Goal: Task Accomplishment & Management: Use online tool/utility

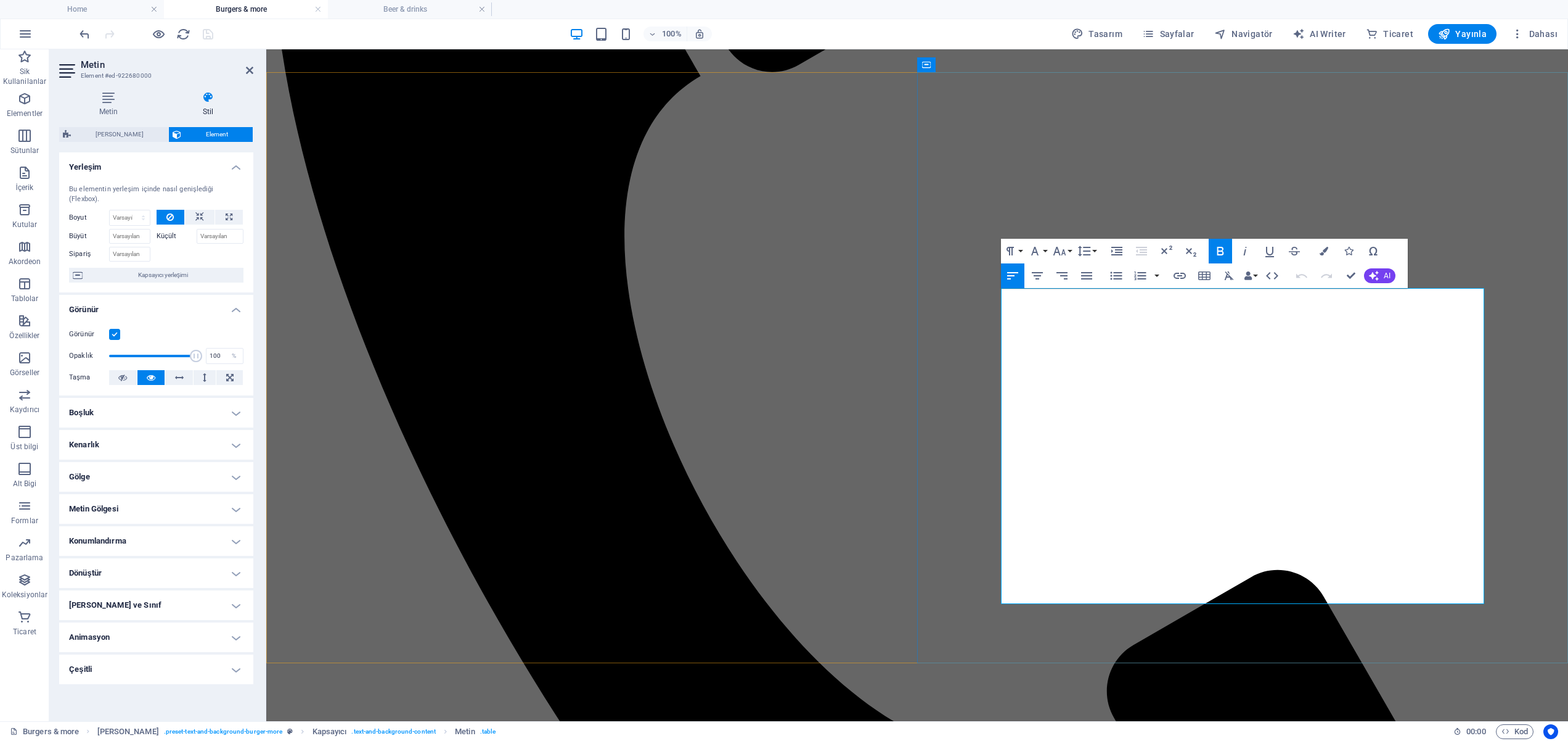
scroll to position [1332, 0]
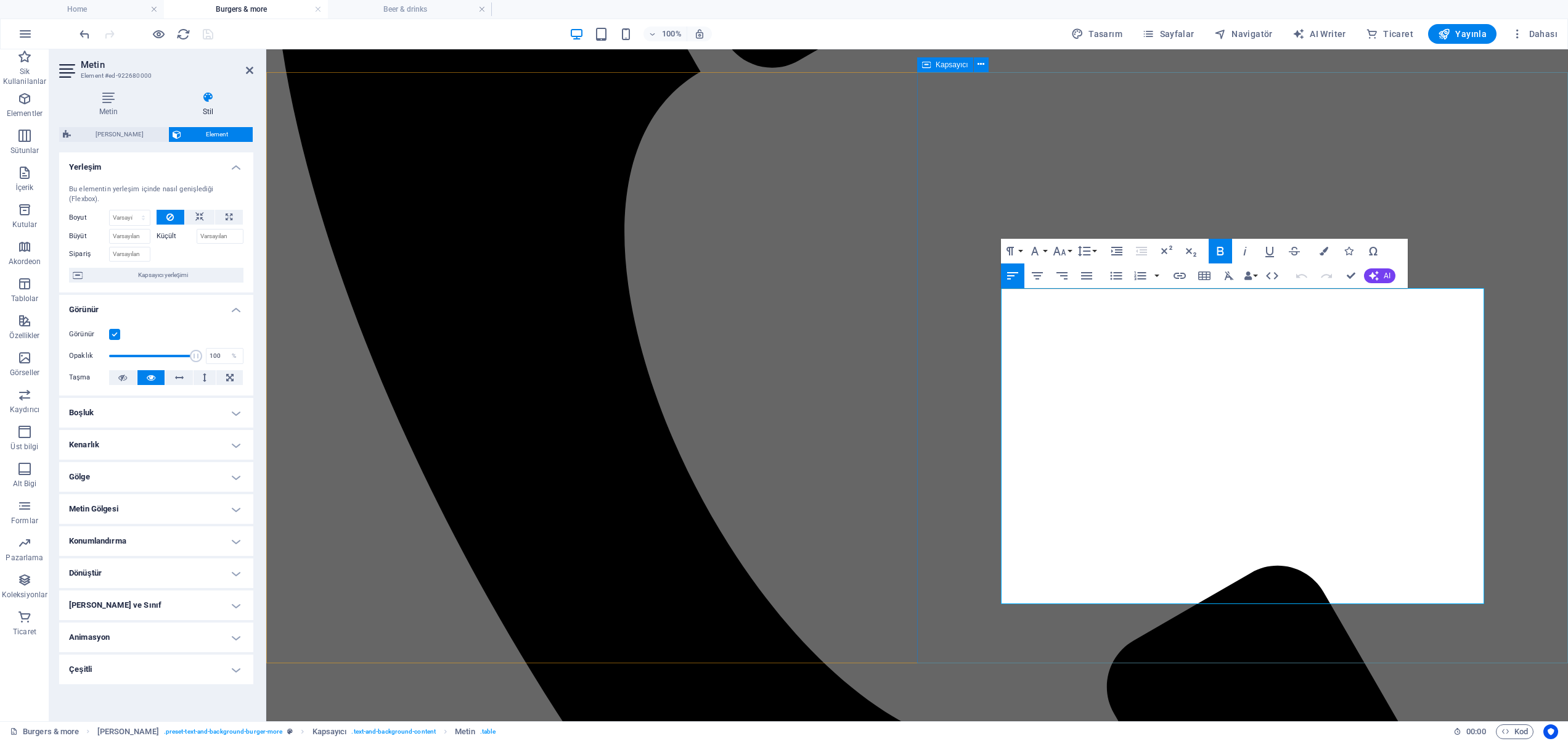
drag, startPoint x: 1132, startPoint y: 465, endPoint x: 1028, endPoint y: 466, distance: 104.0
drag, startPoint x: 1125, startPoint y: 466, endPoint x: 1005, endPoint y: 466, distance: 120.0
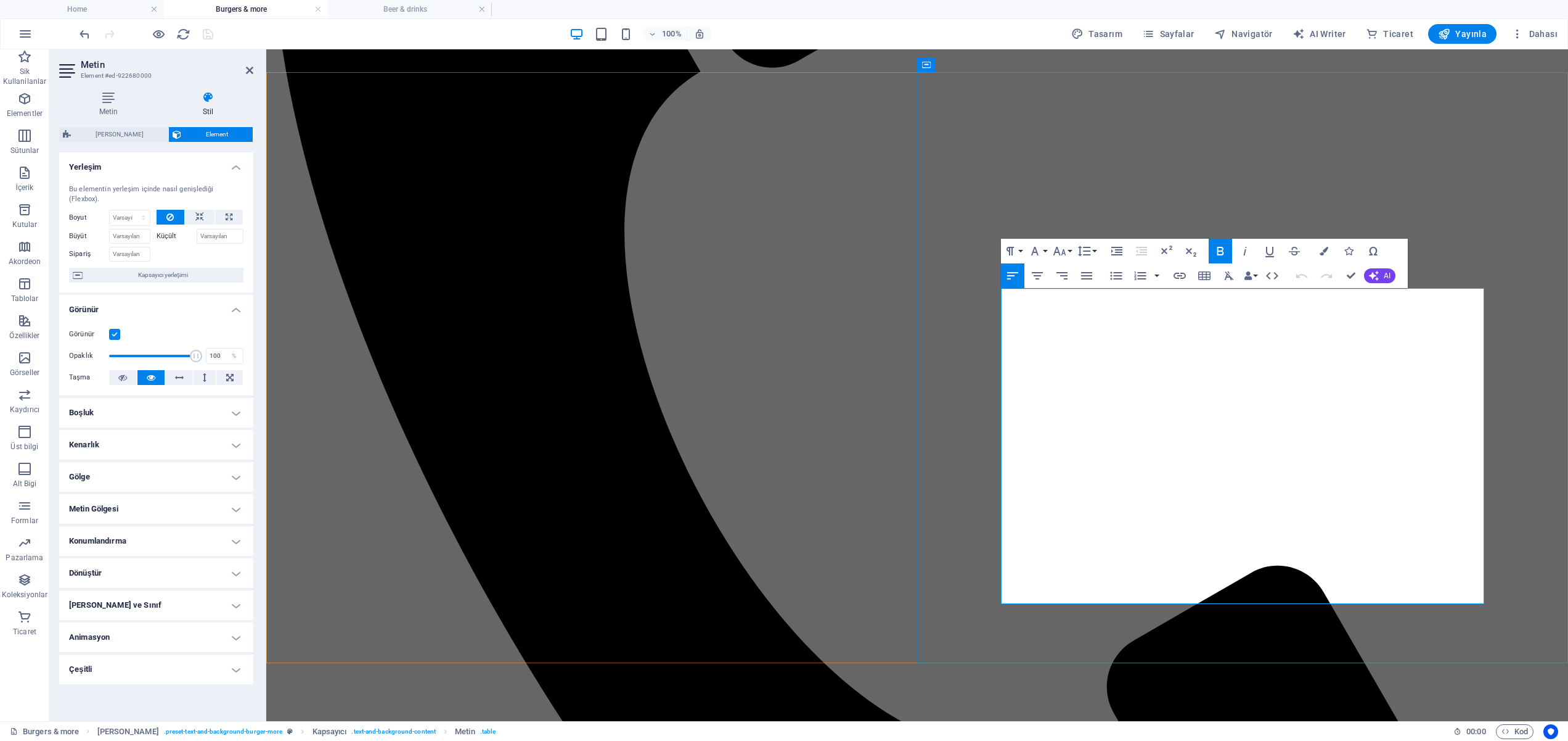
scroll to position [1327, 0]
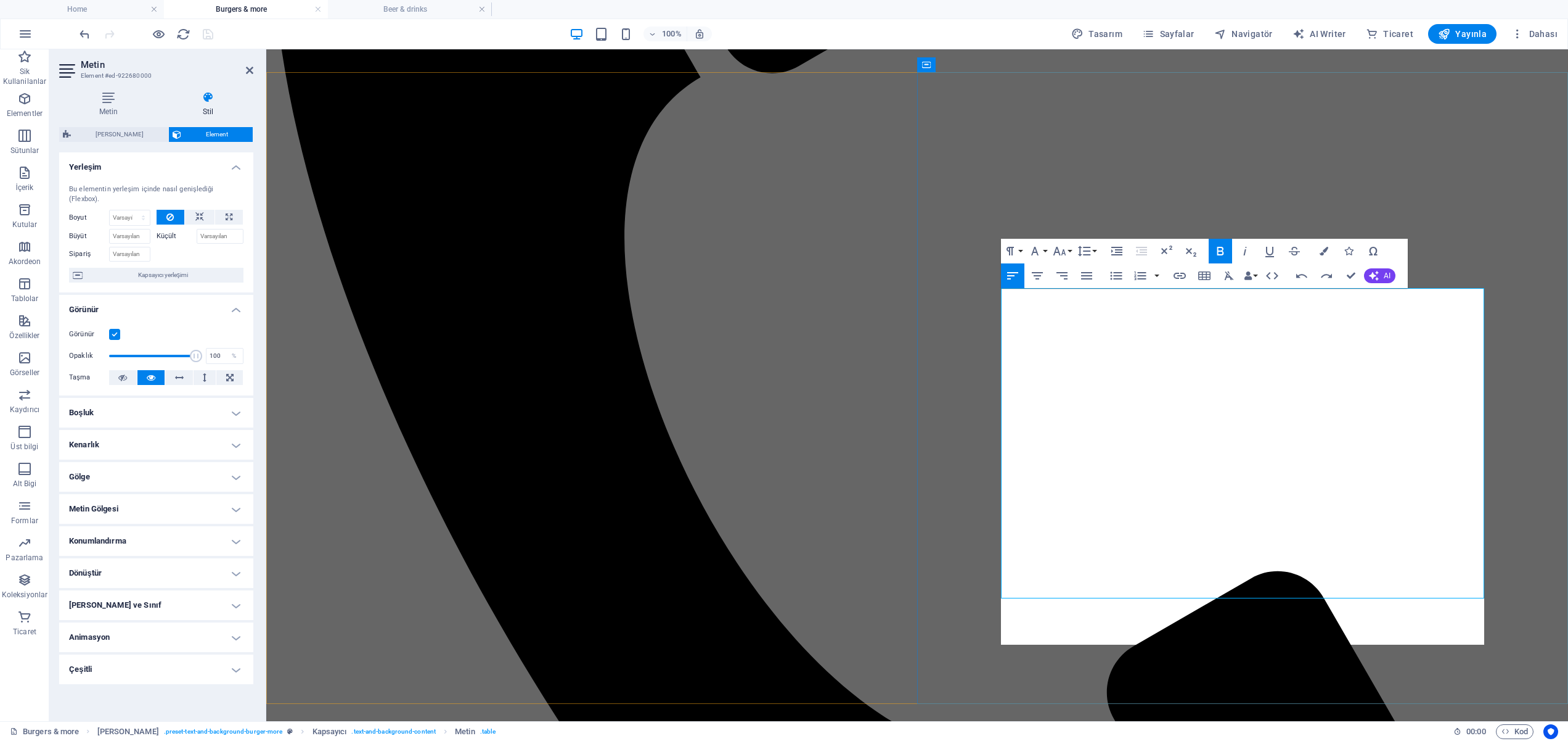
scroll to position [1332, 0]
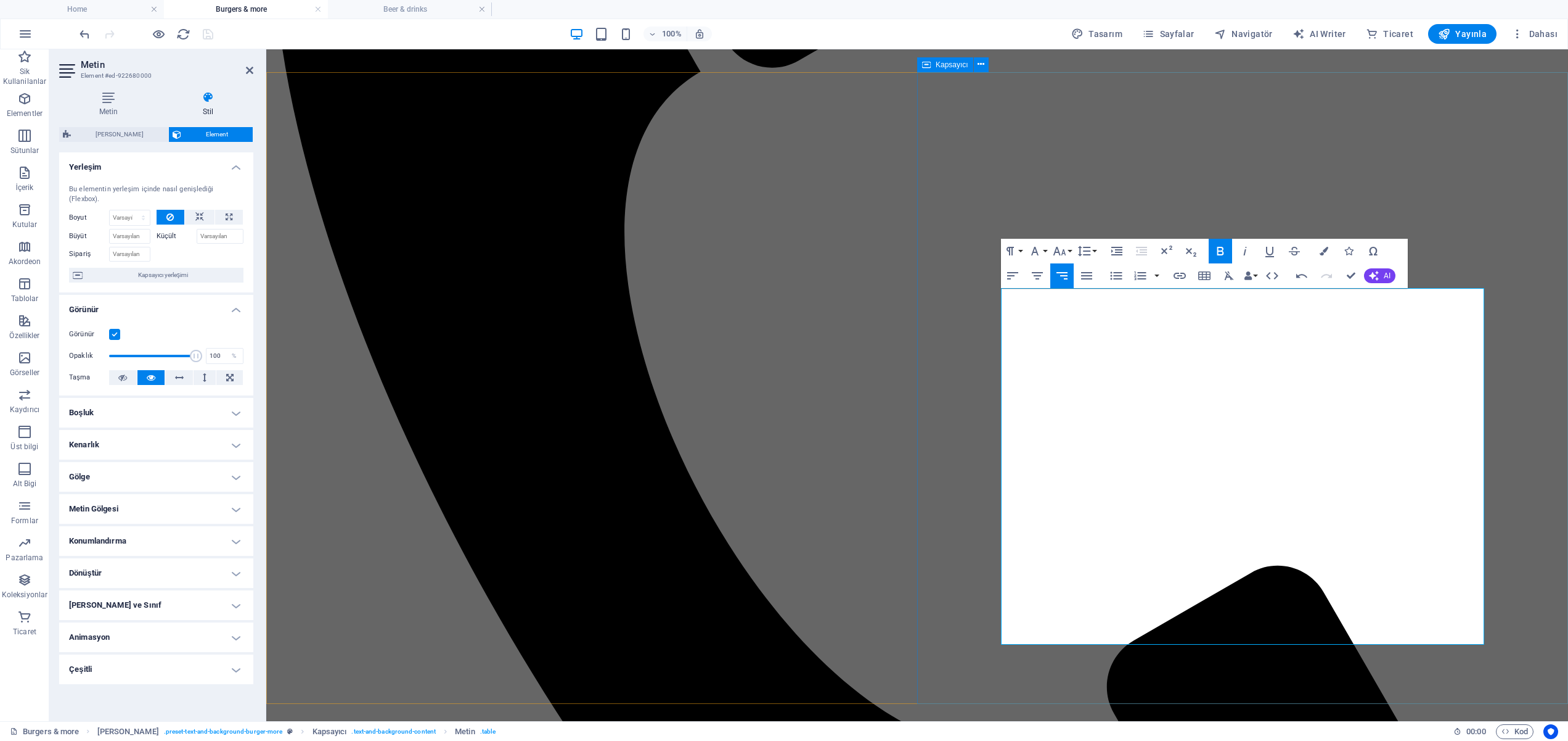
drag, startPoint x: 1125, startPoint y: 296, endPoint x: 1054, endPoint y: 303, distance: 71.3
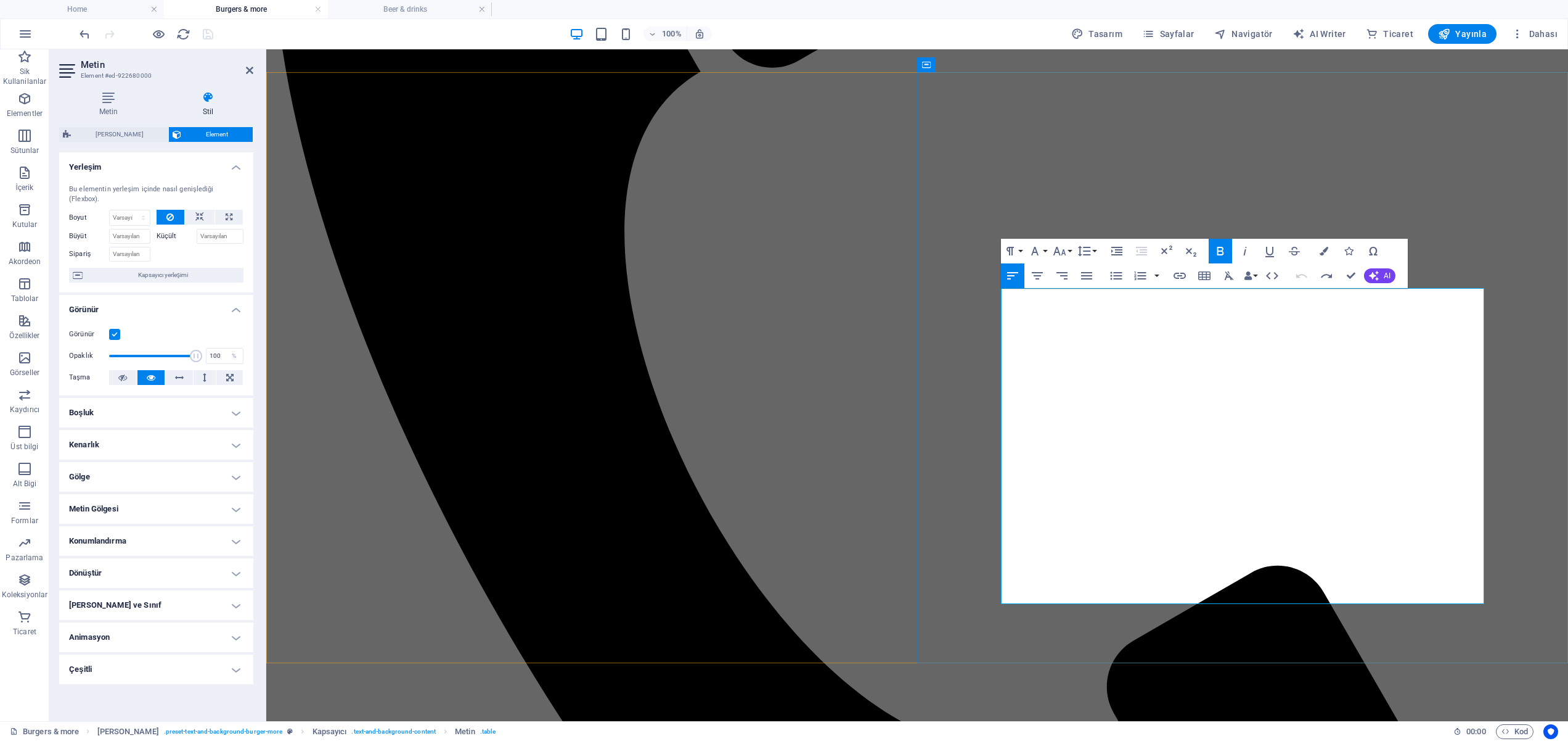
drag, startPoint x: 1086, startPoint y: 301, endPoint x: 998, endPoint y: 299, distance: 88.0
drag, startPoint x: 1243, startPoint y: 484, endPoint x: 1009, endPoint y: 485, distance: 234.0
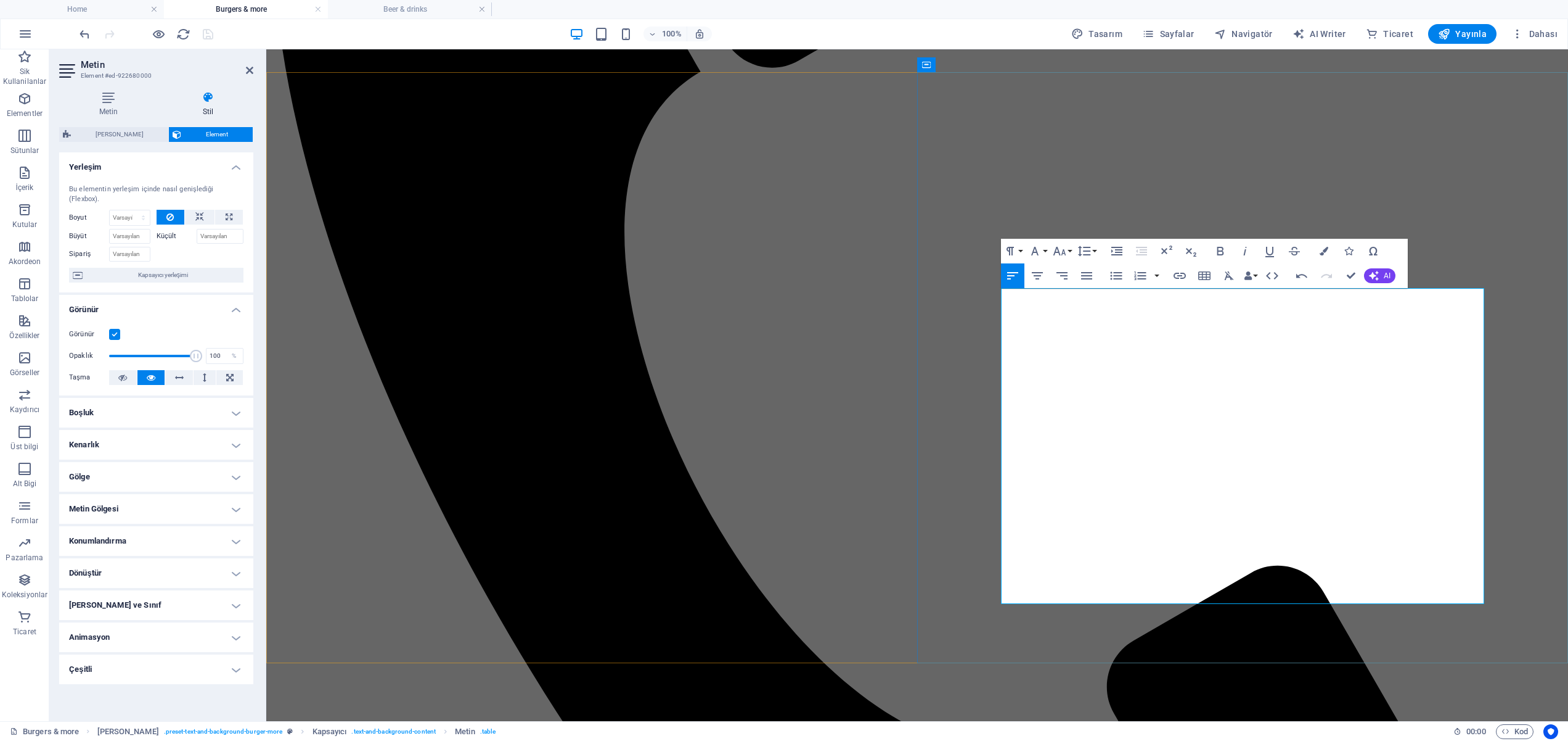
copy td "Özel boat pizza sos, mozzarella, sotelenmiş sebze mix."
drag, startPoint x: 1287, startPoint y: 326, endPoint x: 1004, endPoint y: 323, distance: 283.0
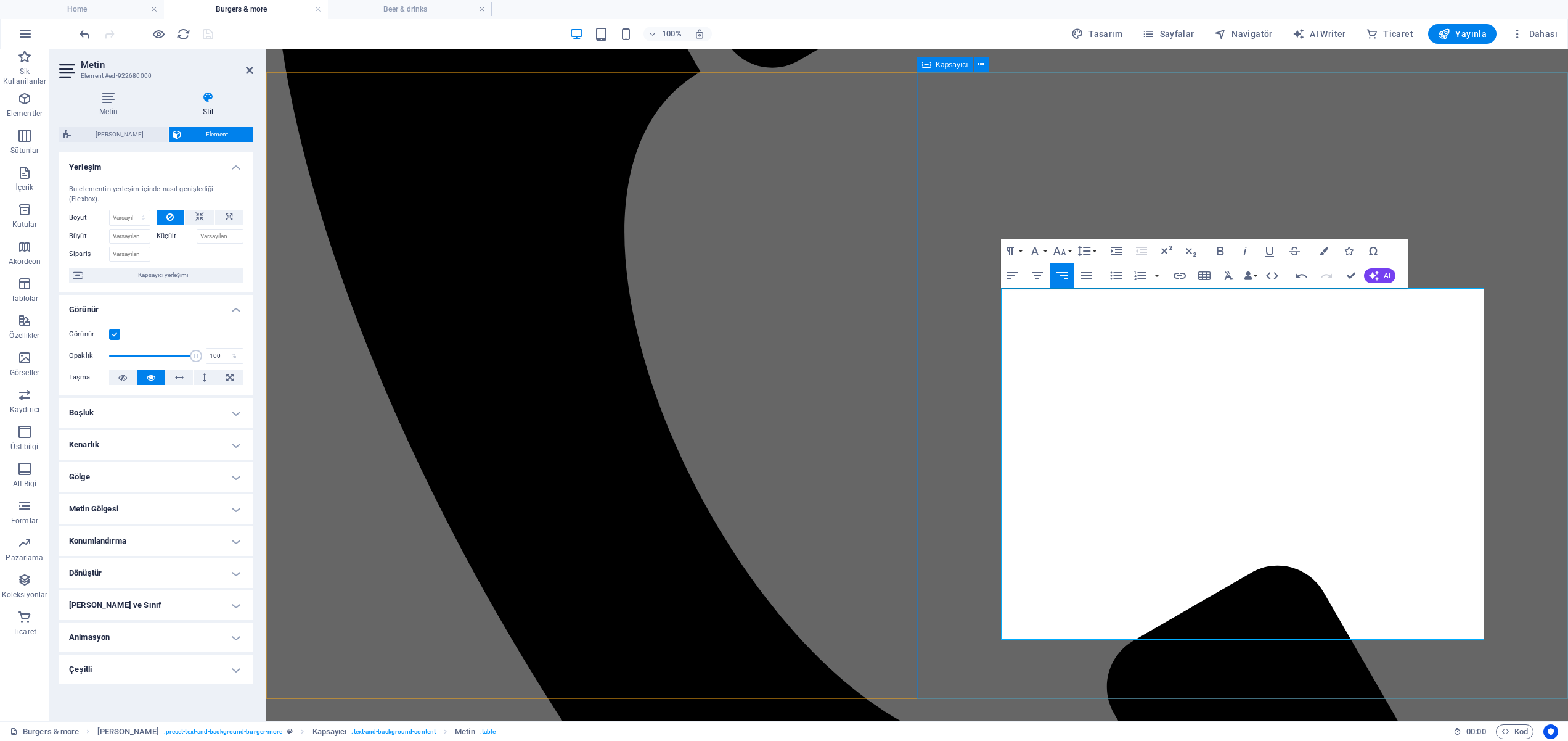
drag, startPoint x: 1286, startPoint y: 358, endPoint x: 957, endPoint y: 361, distance: 329.0
drag, startPoint x: 1317, startPoint y: 362, endPoint x: 1296, endPoint y: 359, distance: 21.2
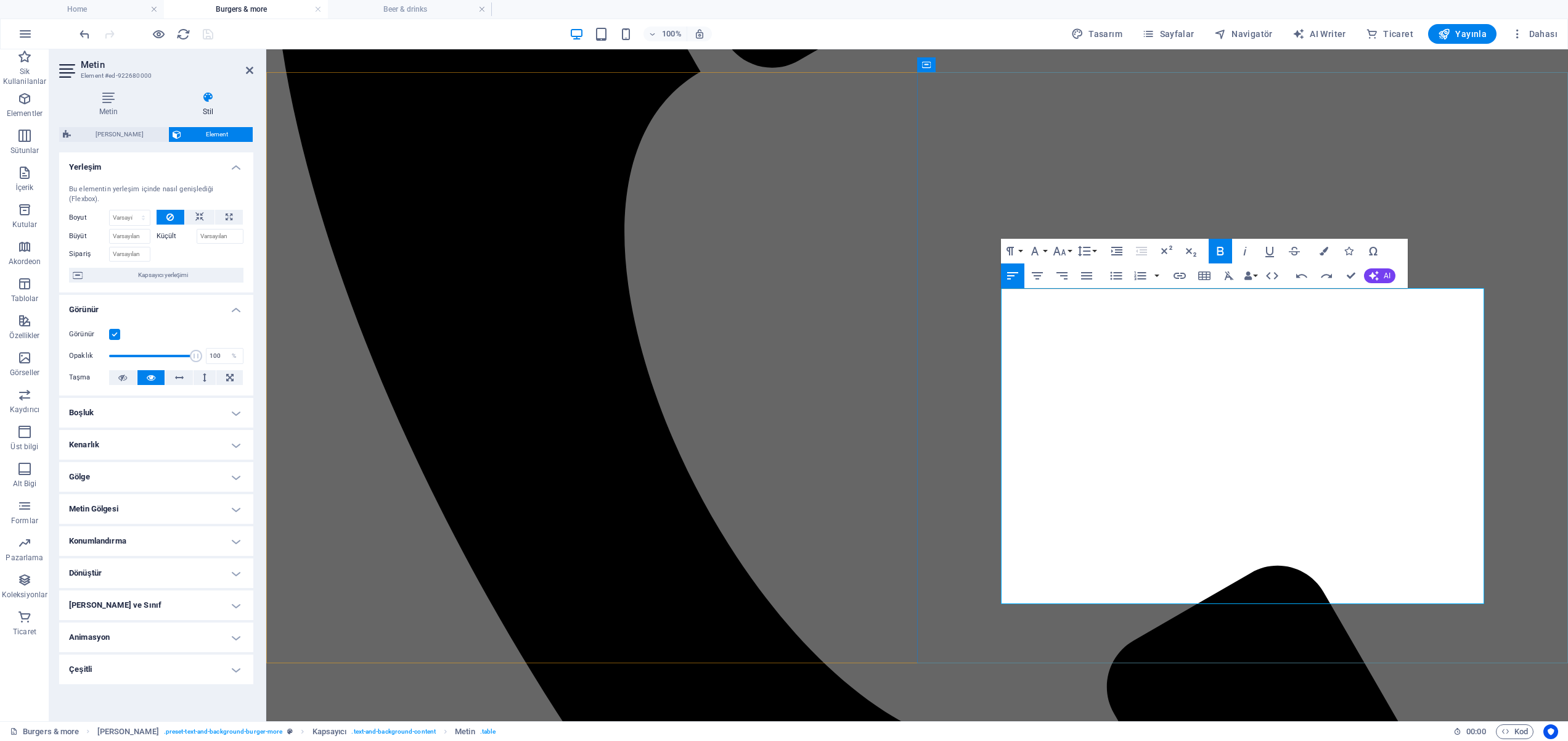
drag, startPoint x: 1383, startPoint y: 498, endPoint x: 1032, endPoint y: 469, distance: 352.2
drag, startPoint x: 1307, startPoint y: 494, endPoint x: 1004, endPoint y: 470, distance: 303.9
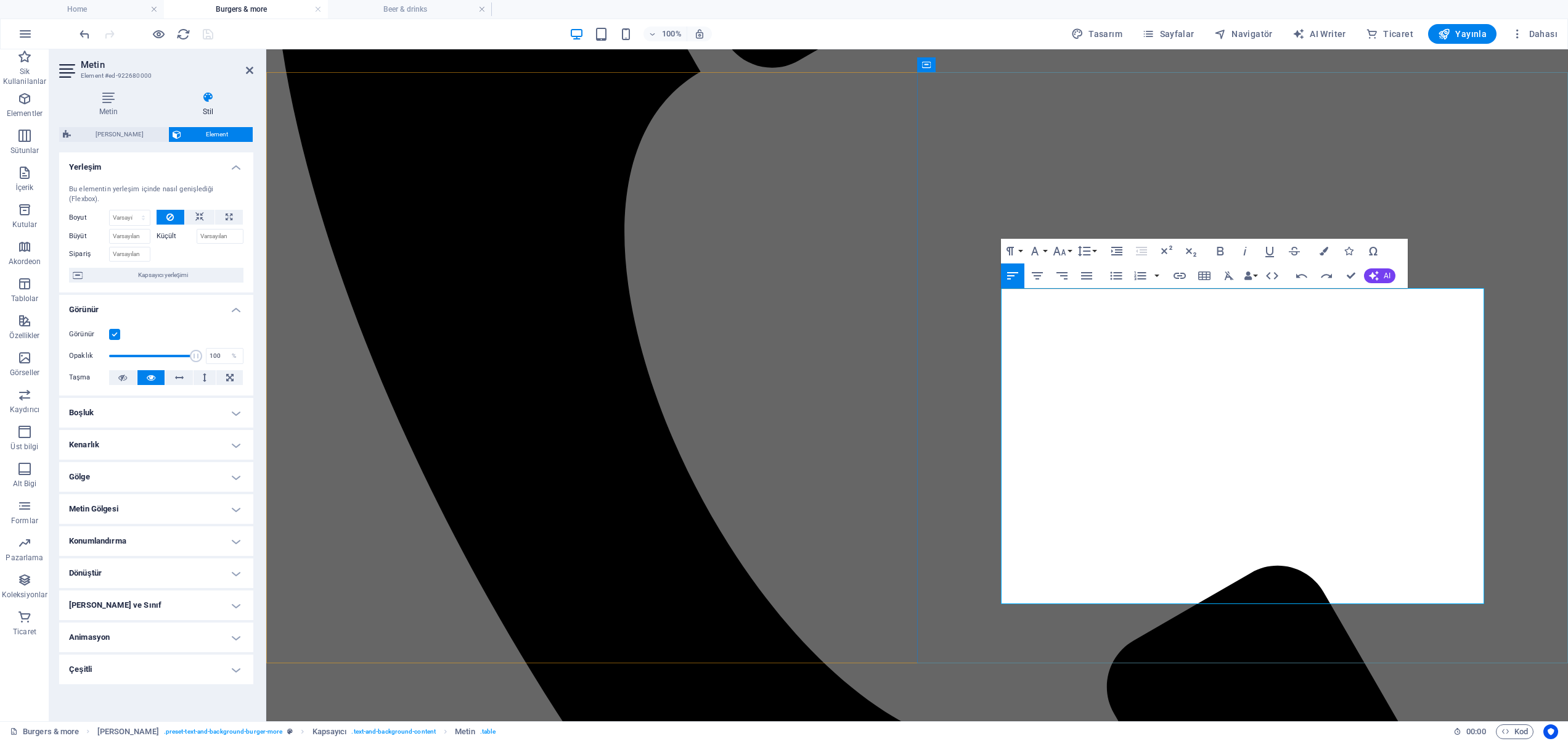
drag, startPoint x: 1147, startPoint y: 461, endPoint x: 1017, endPoint y: 471, distance: 130.4
copy strong "VEJETARYAN PİZZA"
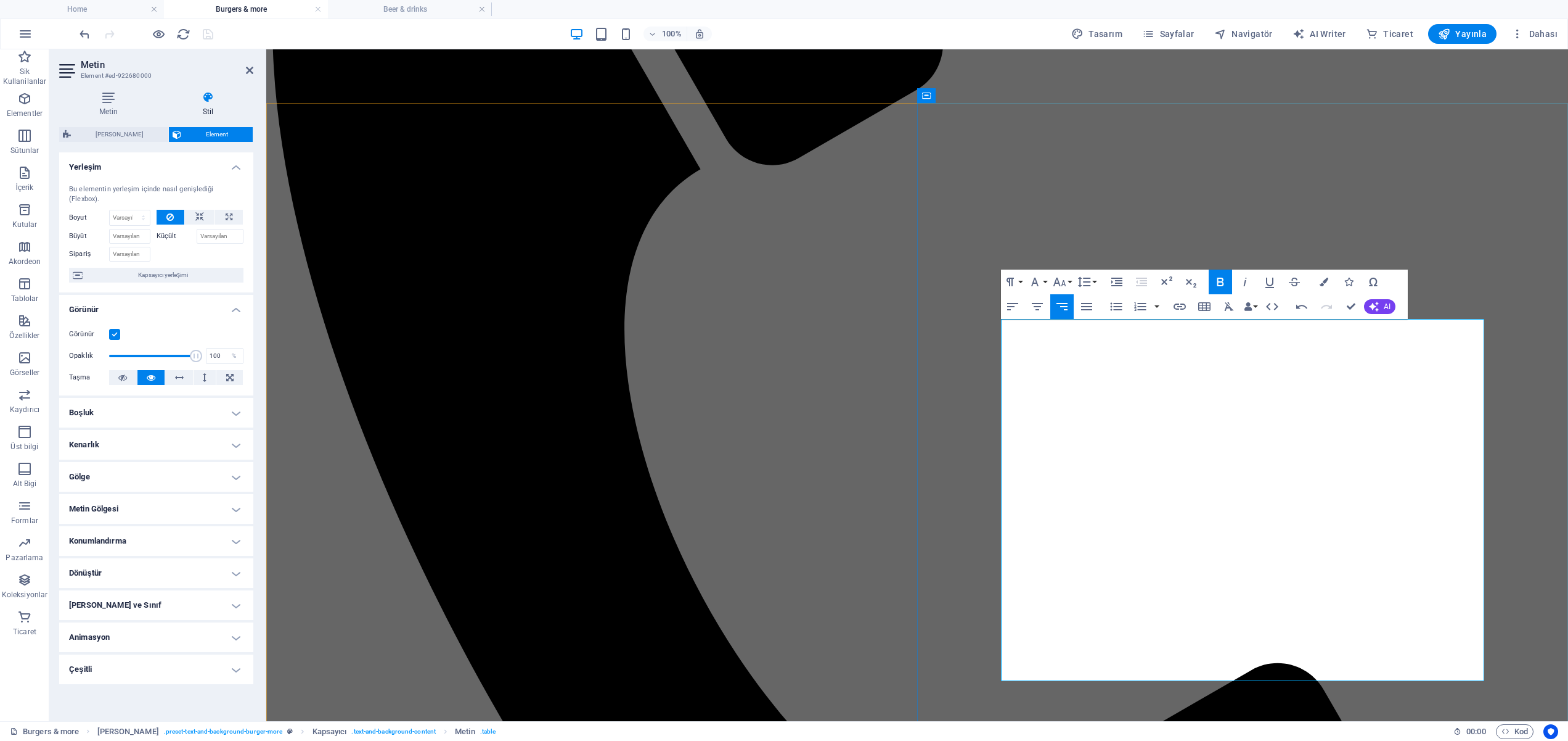
scroll to position [1379, 0]
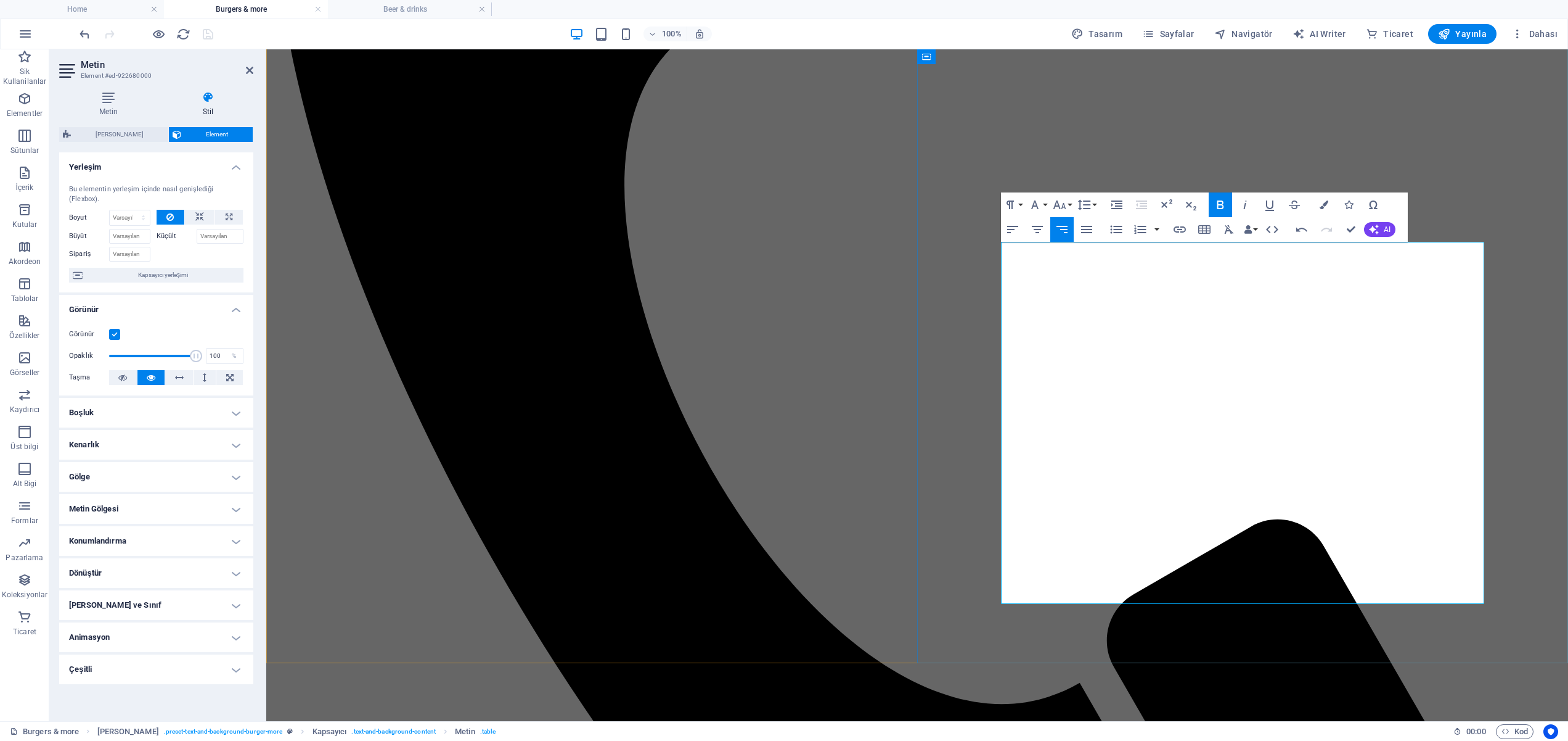
click at [1013, 228] on icon "button" at bounding box center [1012, 230] width 15 height 15
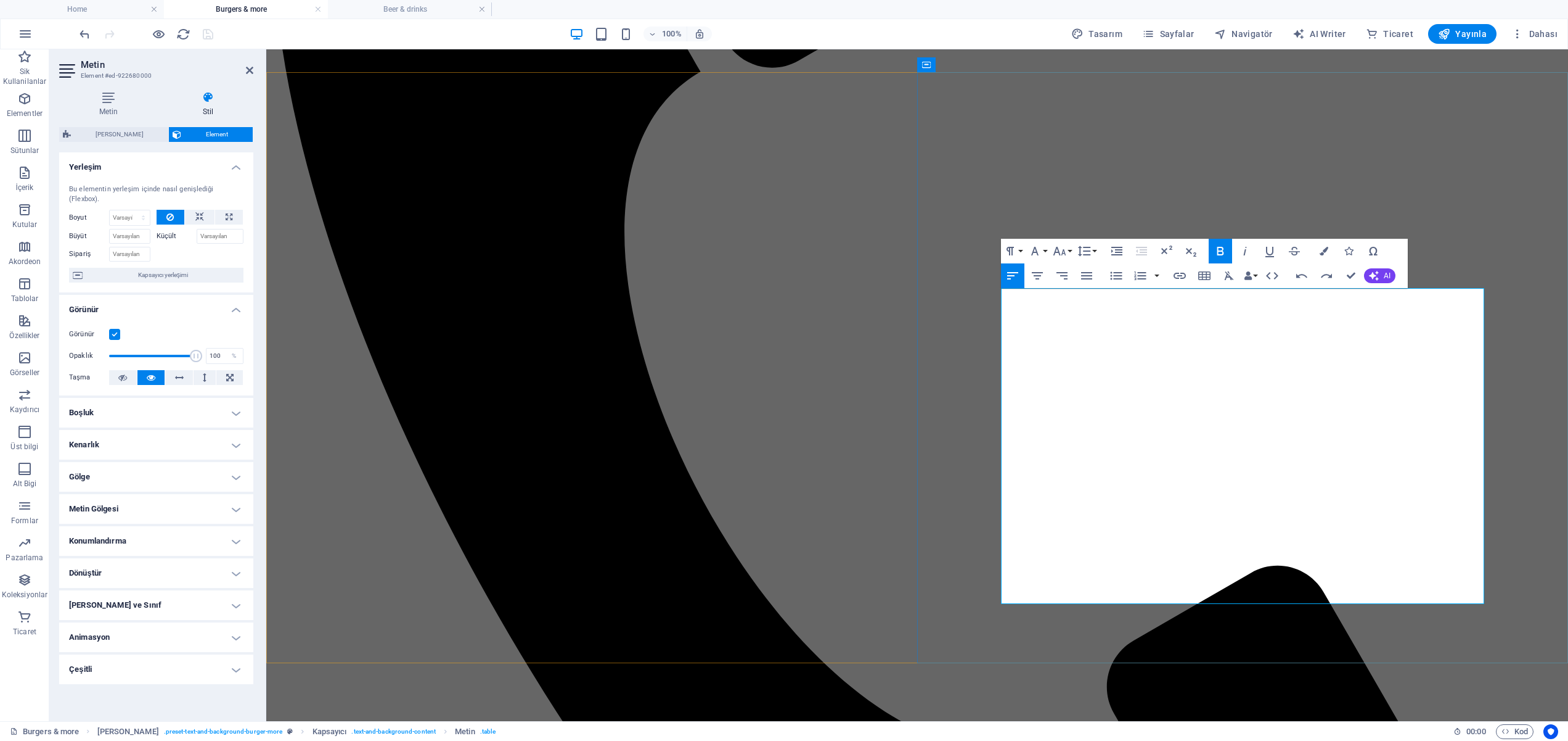
scroll to position [1367, 0]
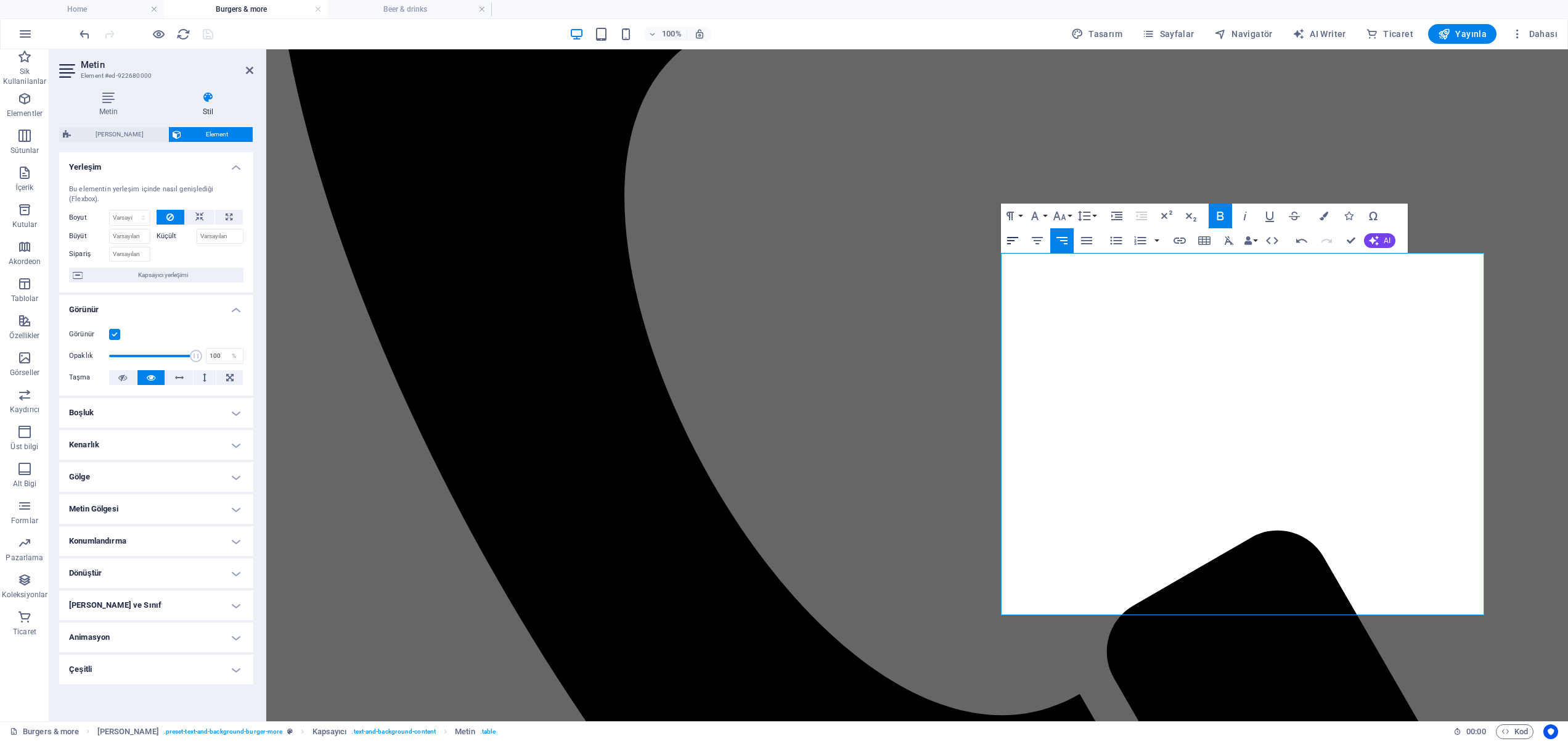
click at [1016, 242] on icon "button" at bounding box center [1012, 240] width 15 height 15
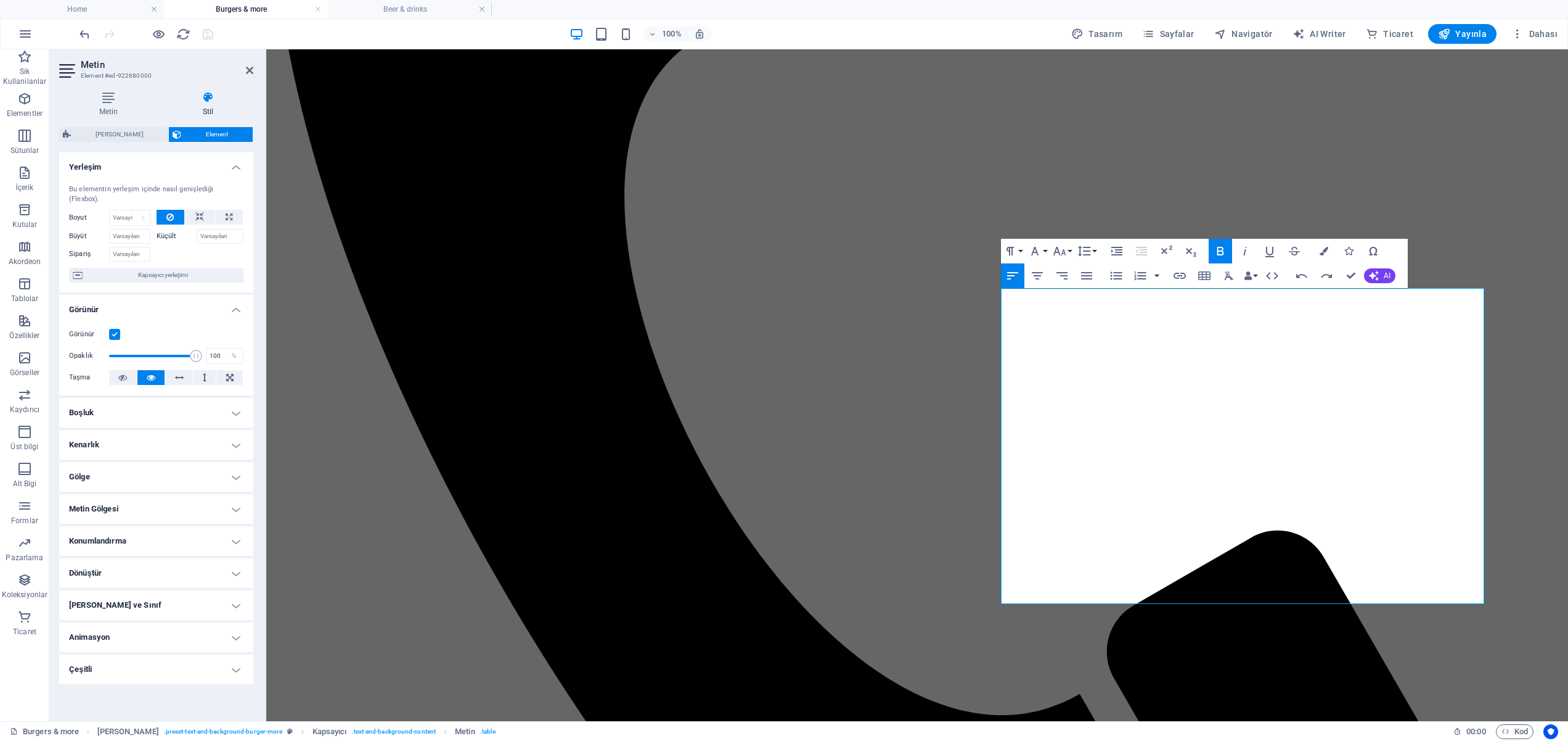
scroll to position [1332, 0]
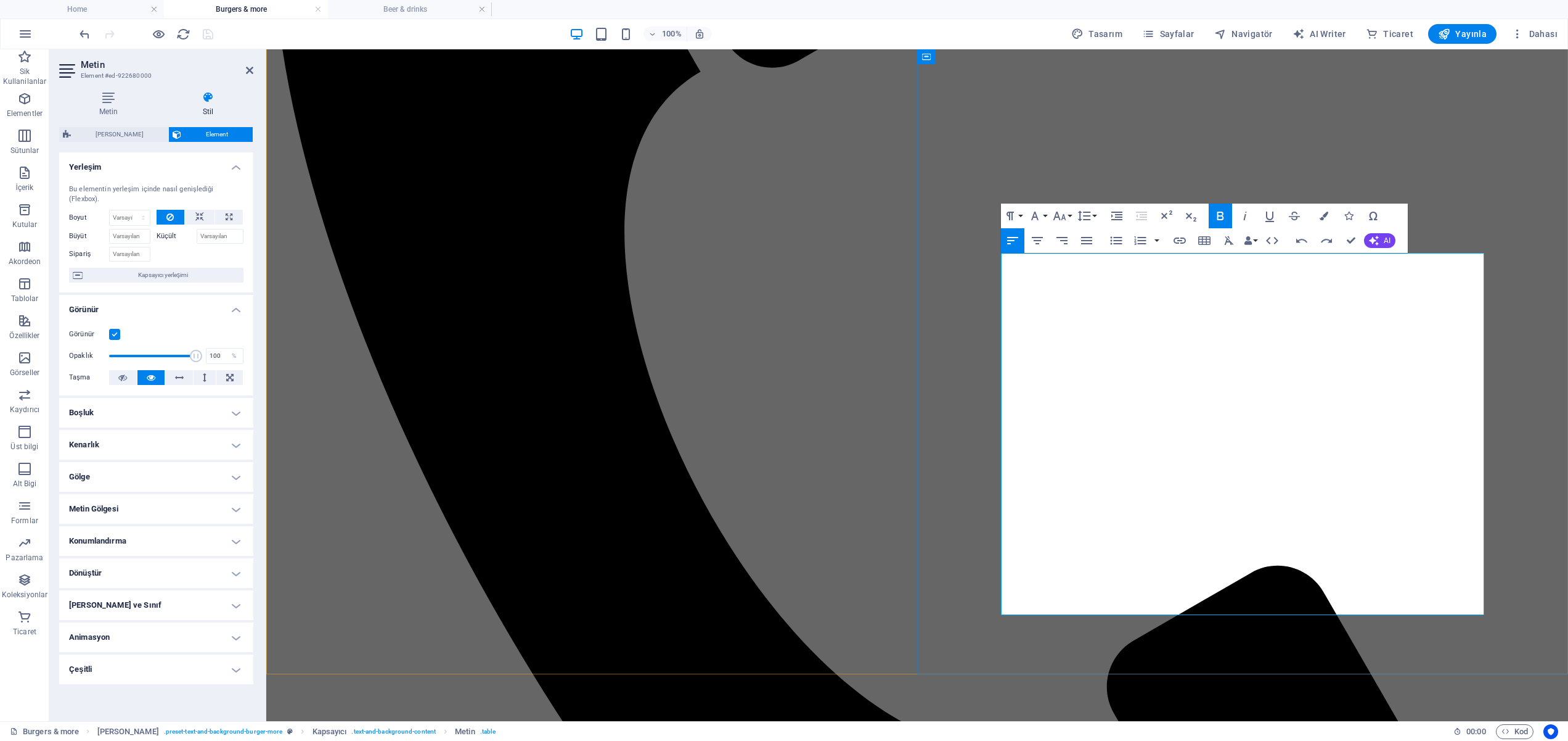
scroll to position [1367, 0]
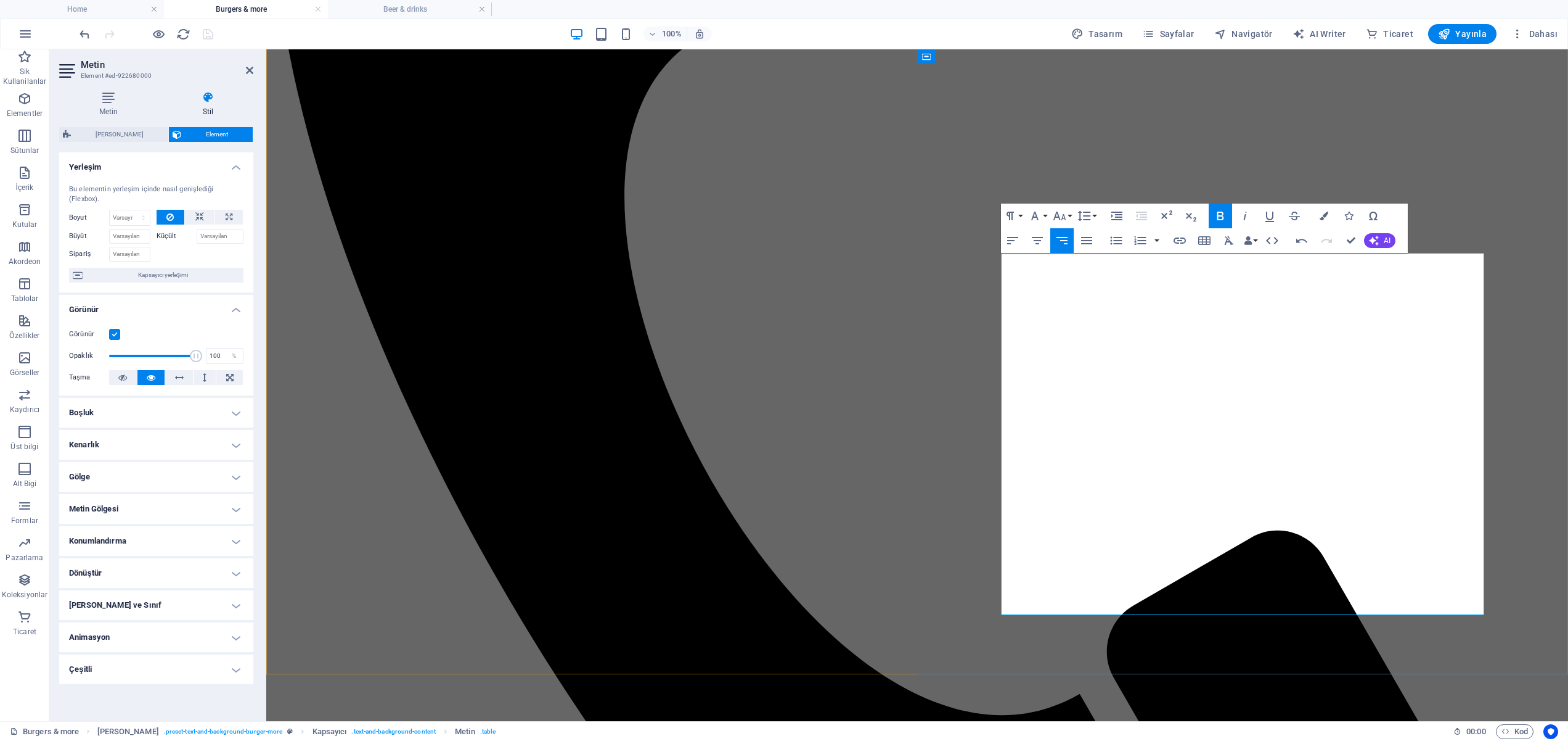
click at [1016, 240] on icon "button" at bounding box center [1012, 240] width 15 height 15
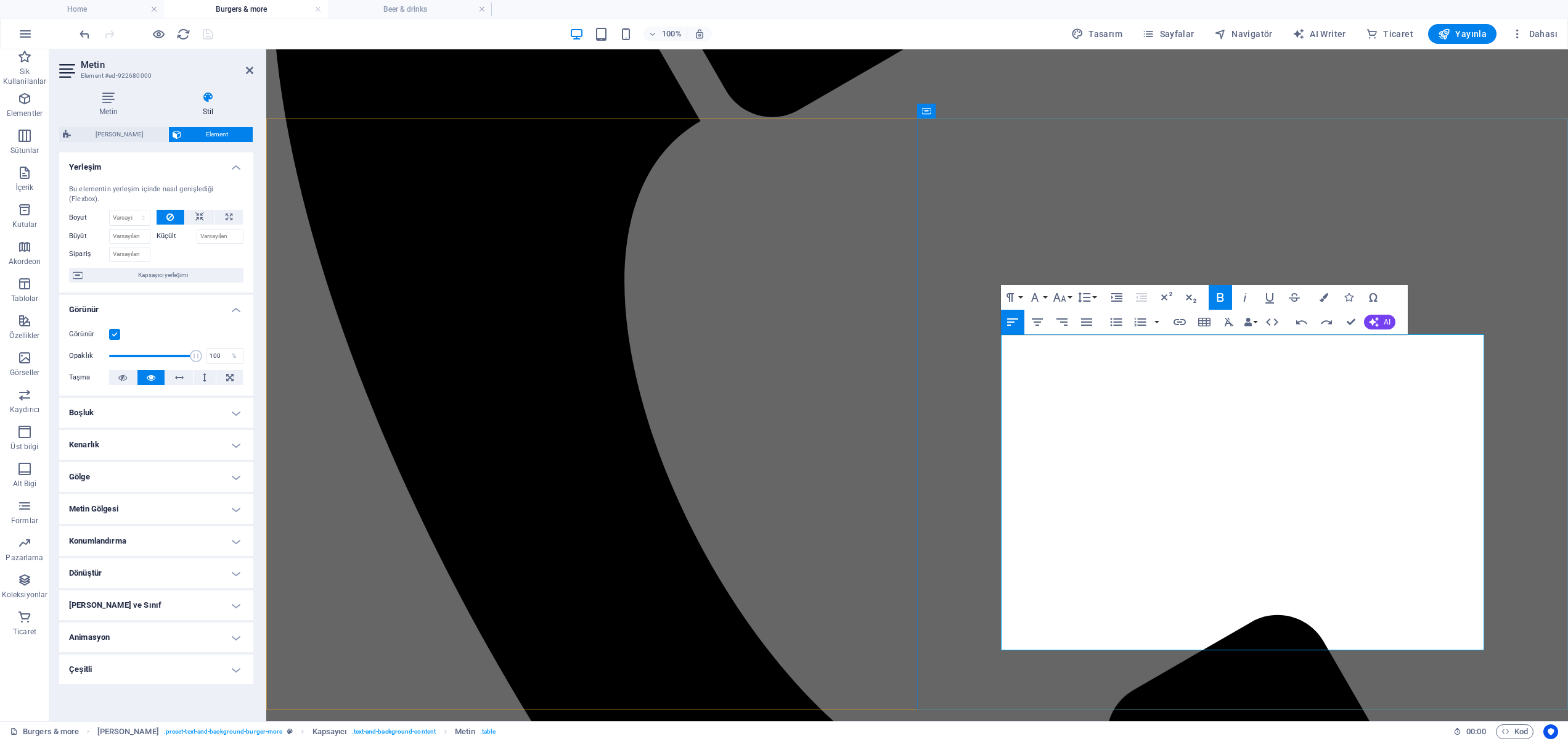
scroll to position [1286, 0]
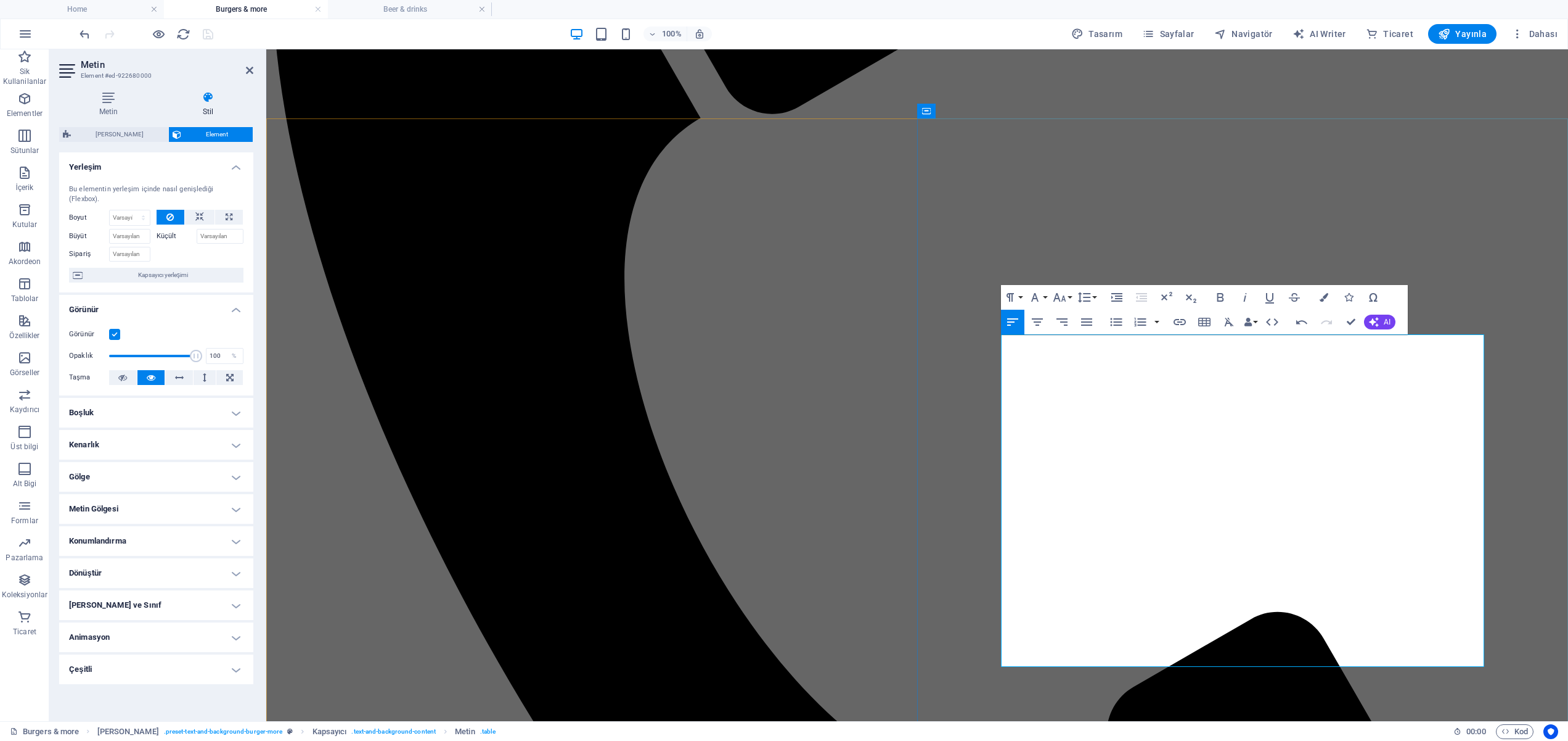
drag, startPoint x: 1253, startPoint y: 549, endPoint x: 1018, endPoint y: 549, distance: 235.0
drag, startPoint x: 1004, startPoint y: 547, endPoint x: 1139, endPoint y: 552, distance: 135.1
drag, startPoint x: 1285, startPoint y: 548, endPoint x: 1278, endPoint y: 550, distance: 7.3
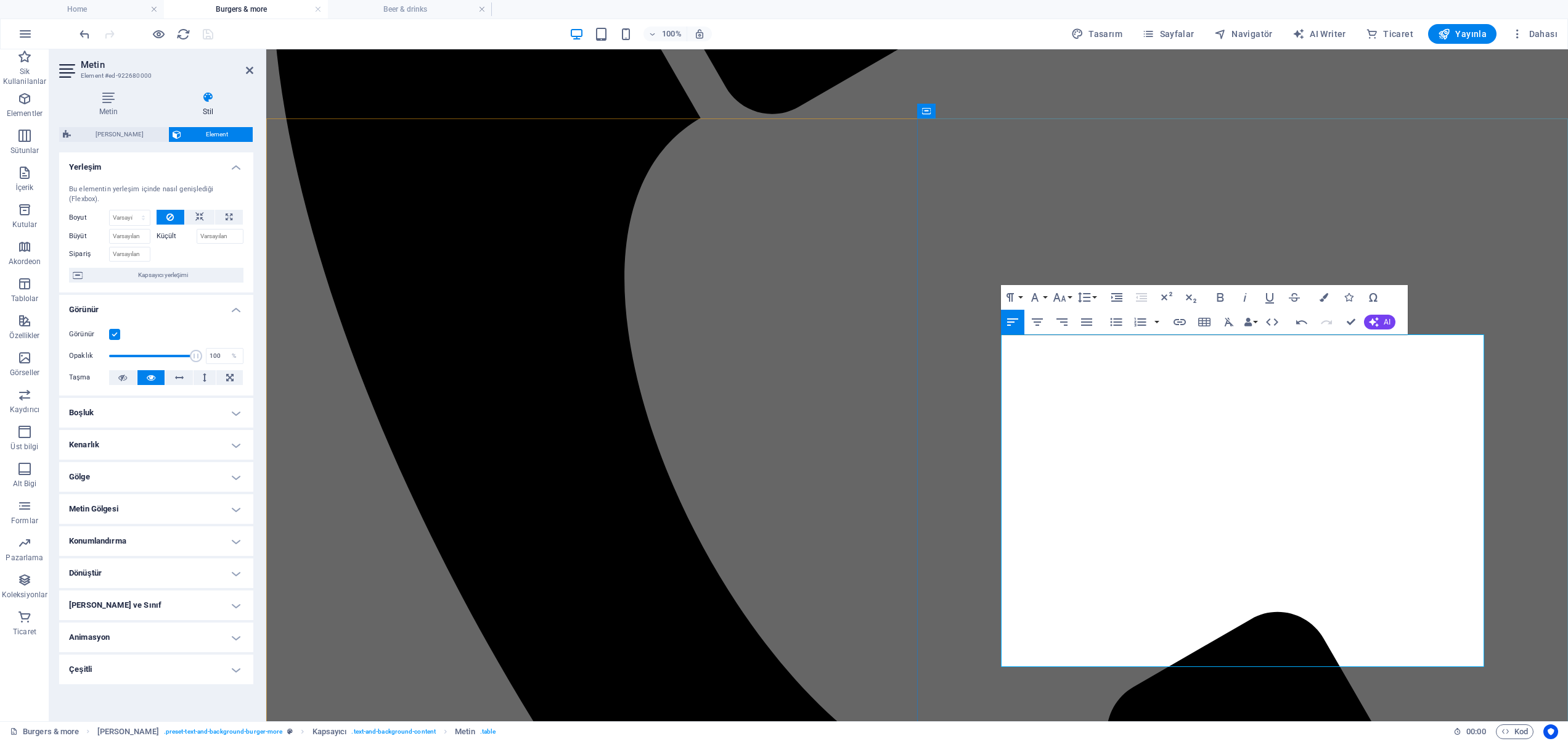
drag, startPoint x: 1253, startPoint y: 552, endPoint x: 1005, endPoint y: 545, distance: 248.1
drag, startPoint x: 1151, startPoint y: 348, endPoint x: 1005, endPoint y: 343, distance: 146.1
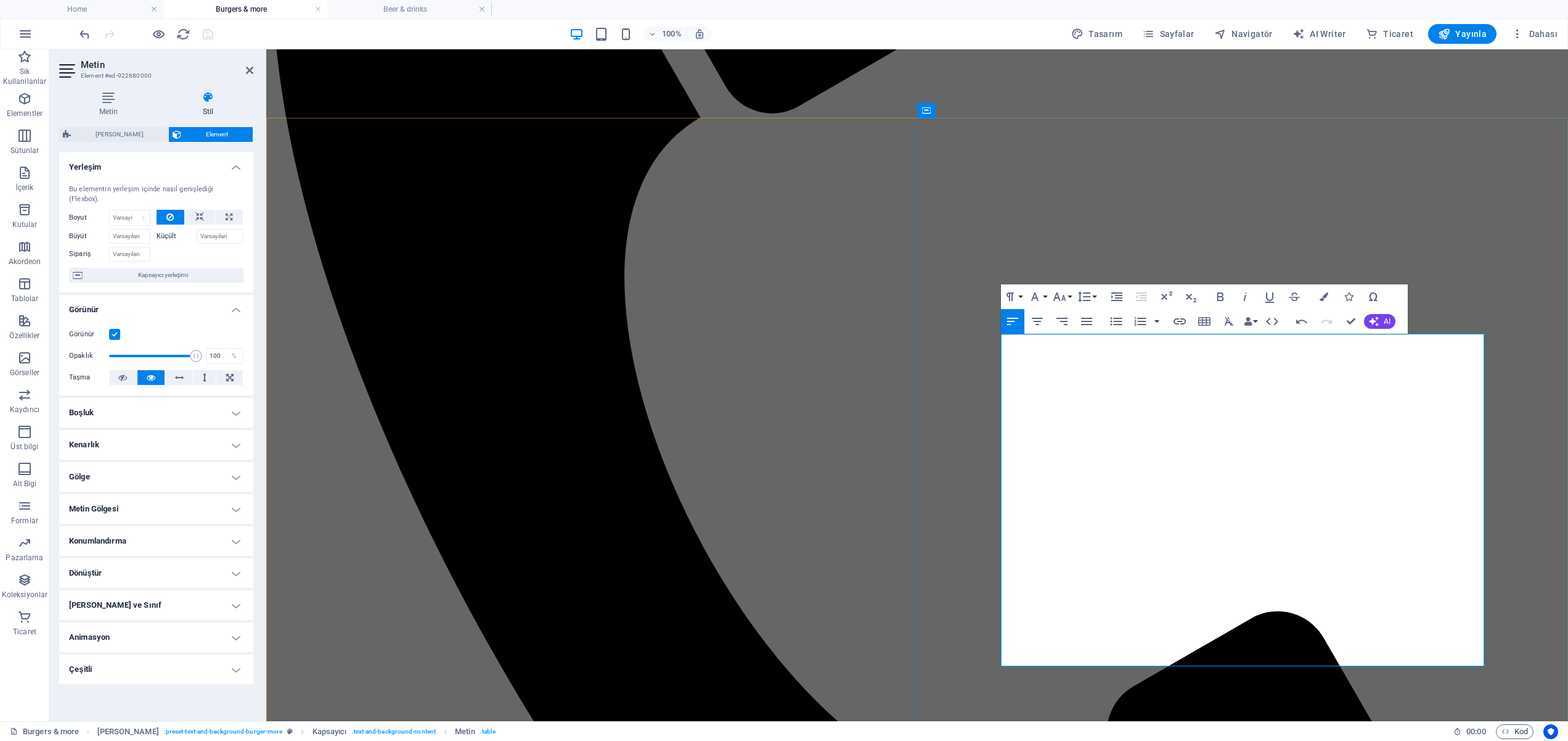
drag, startPoint x: 1287, startPoint y: 382, endPoint x: 1007, endPoint y: 382, distance: 280.0
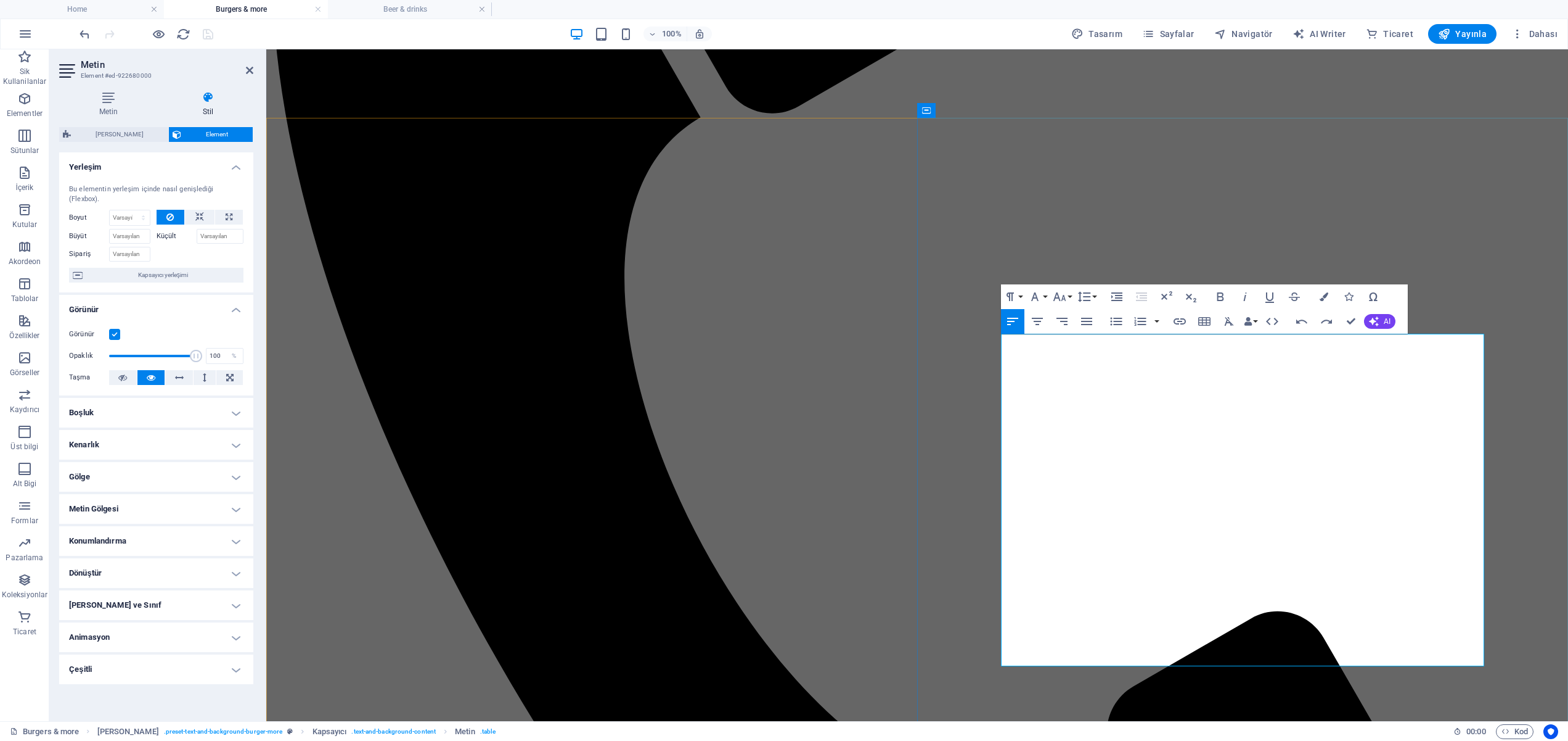
click at [1064, 321] on icon "button" at bounding box center [1061, 321] width 11 height 7
click at [1017, 323] on icon "button" at bounding box center [1012, 321] width 15 height 15
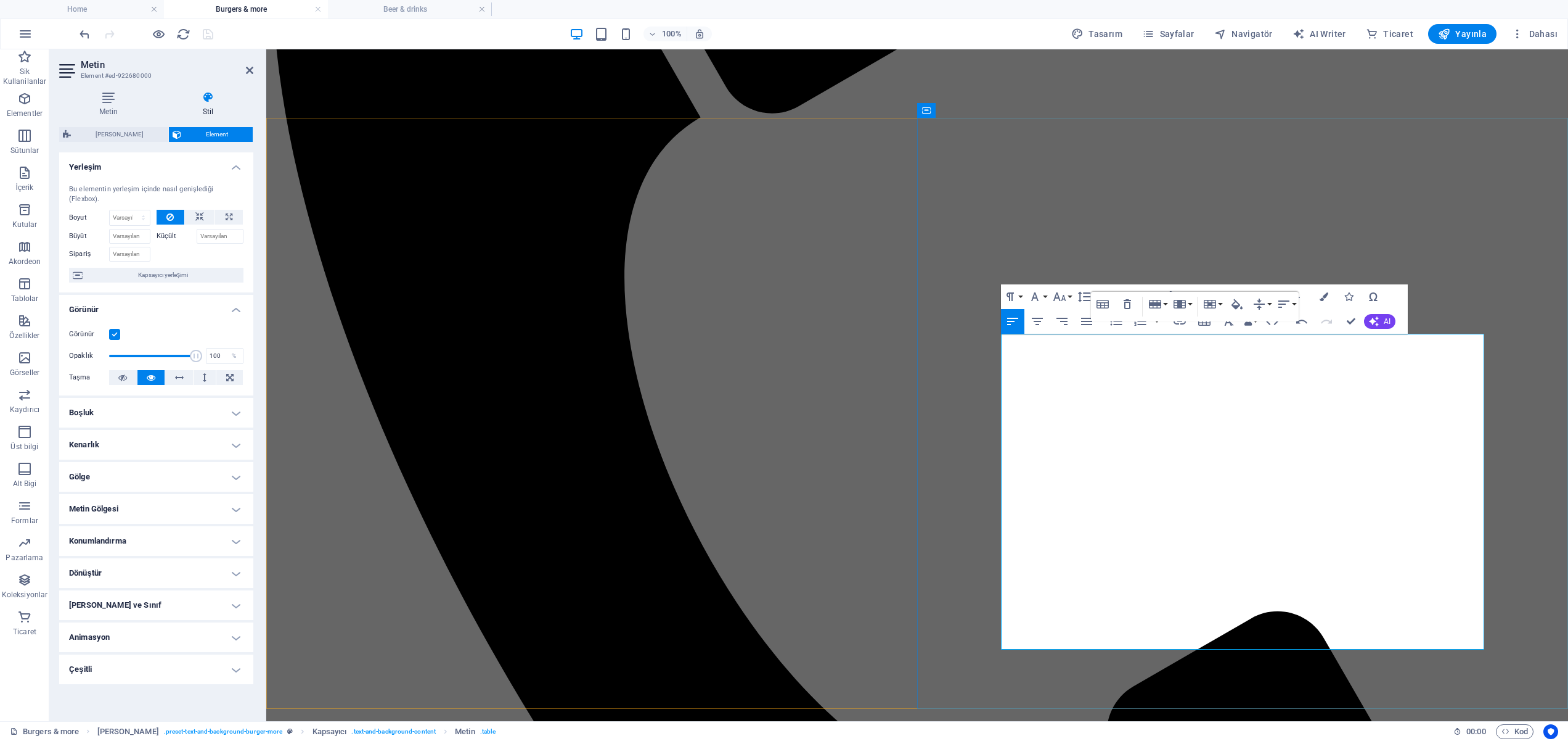
drag, startPoint x: 1400, startPoint y: 348, endPoint x: 1424, endPoint y: 414, distance: 70.2
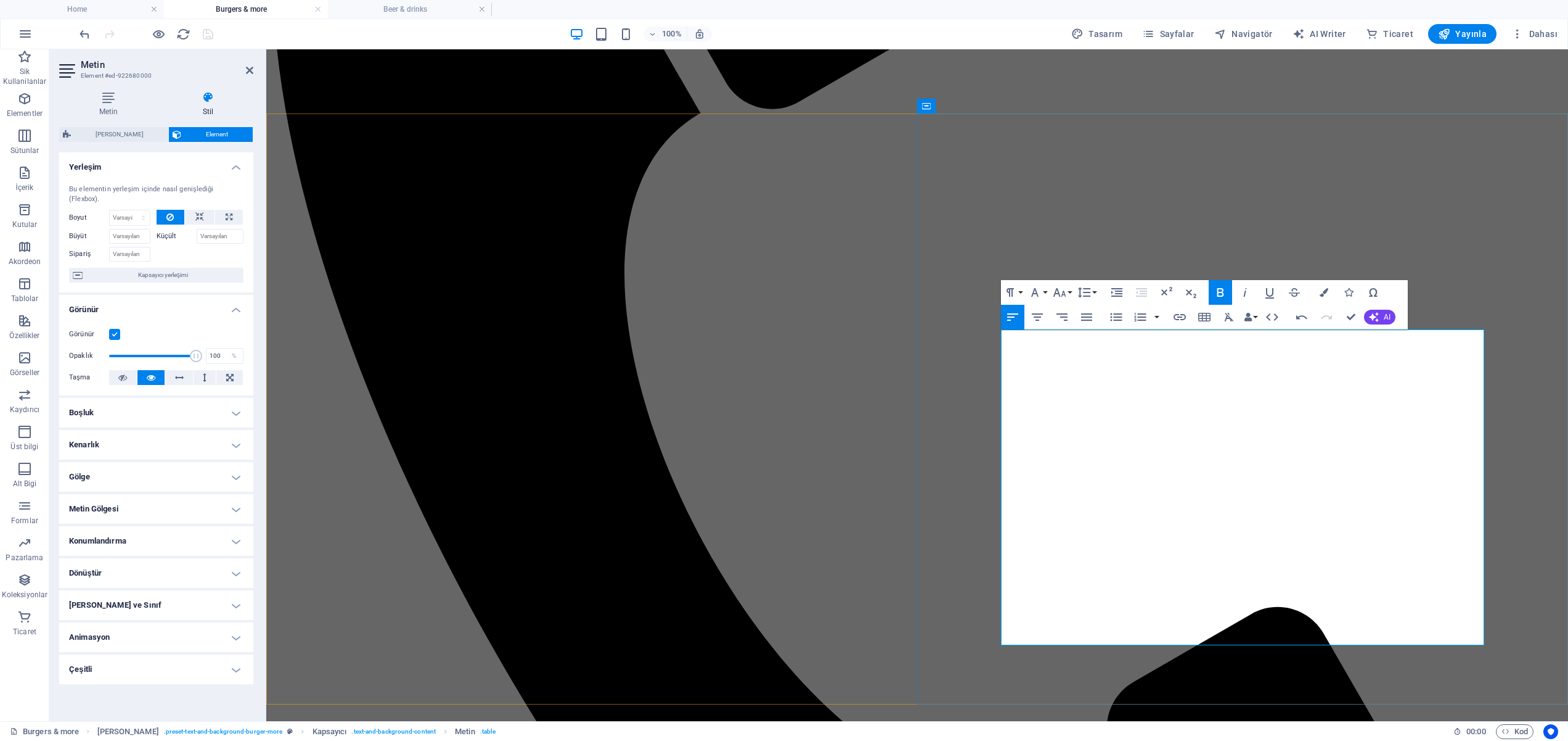
scroll to position [1289, 0]
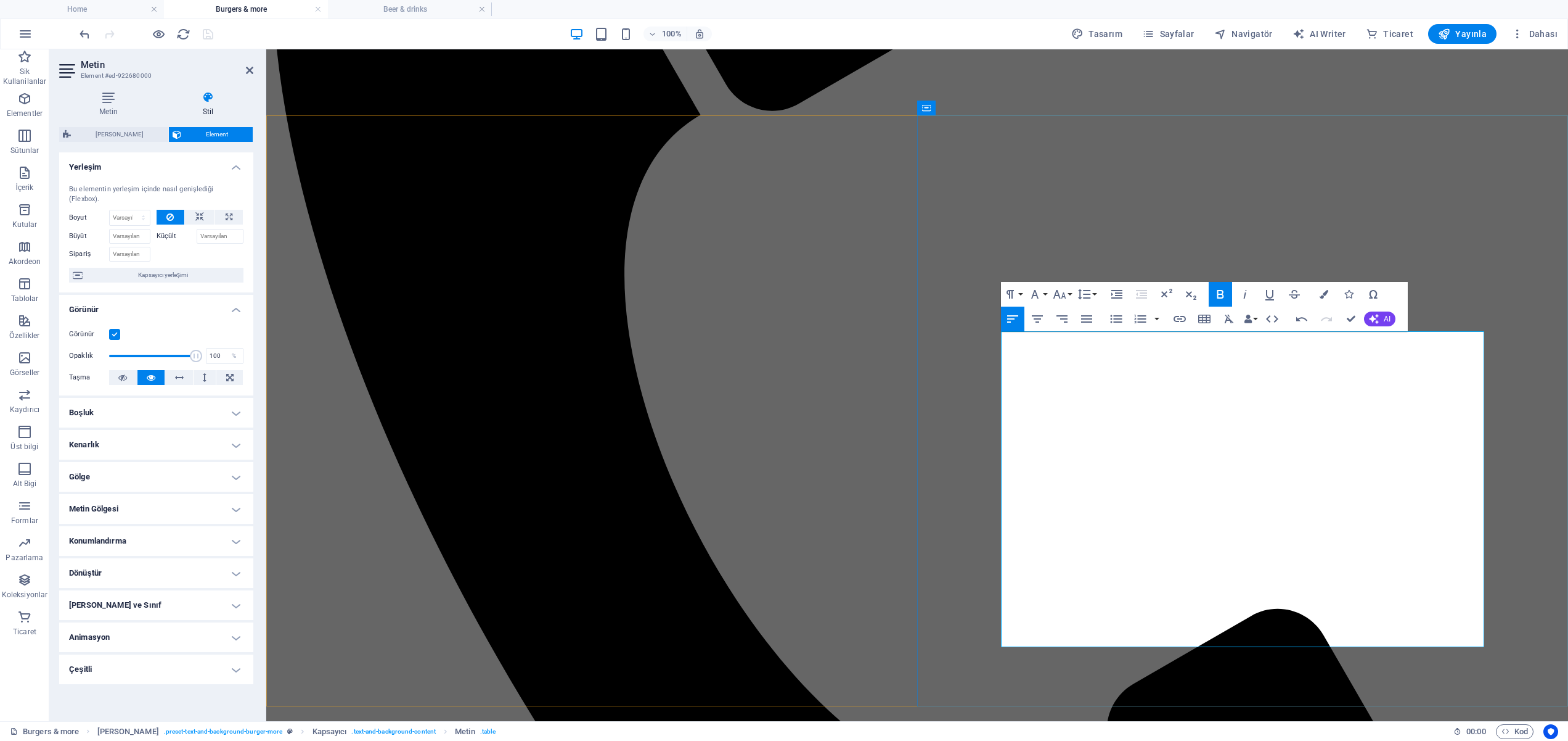
drag, startPoint x: 1086, startPoint y: 401, endPoint x: 1002, endPoint y: 398, distance: 84.1
click at [1009, 321] on icon "button" at bounding box center [1012, 318] width 11 height 7
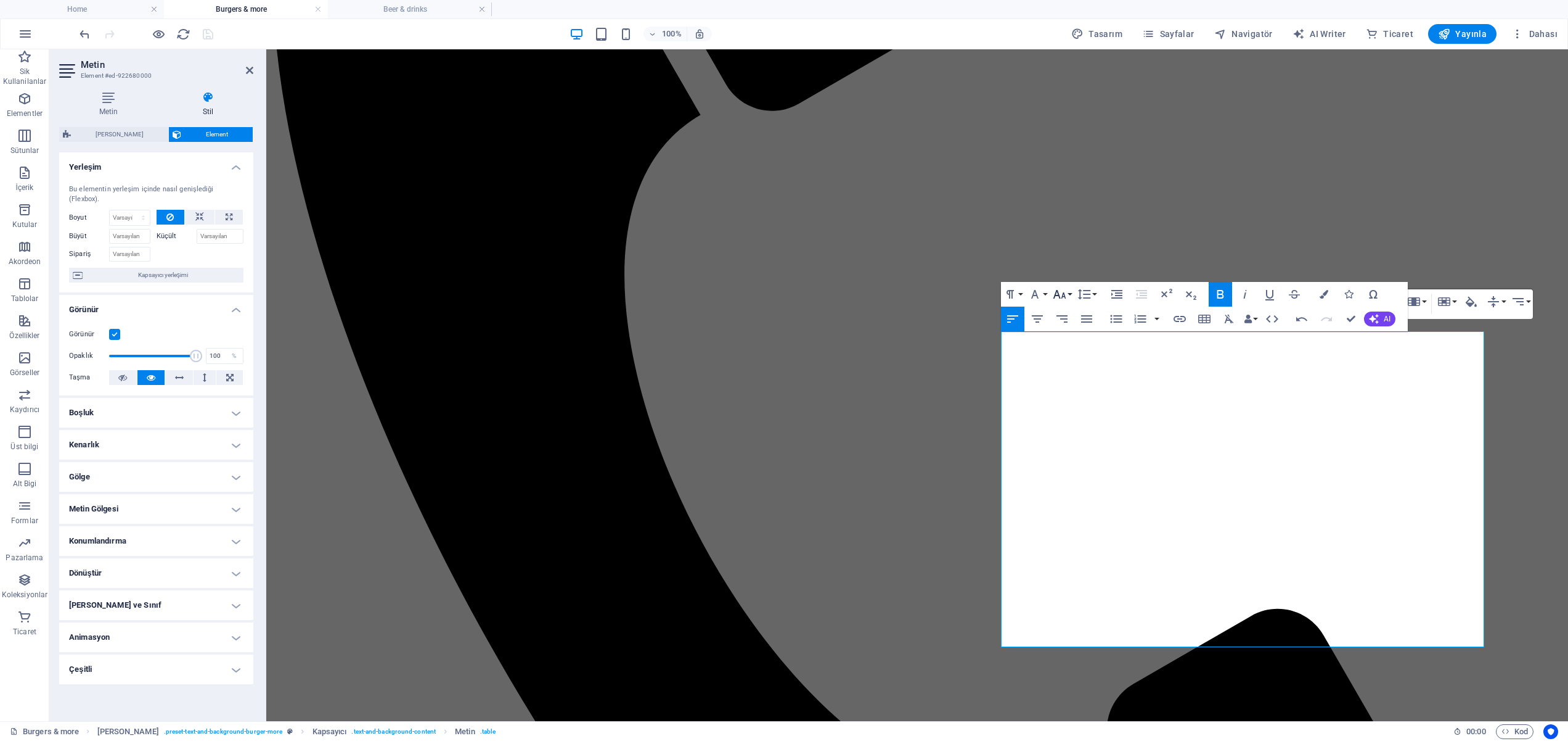
click at [1066, 294] on icon "button" at bounding box center [1060, 294] width 15 height 15
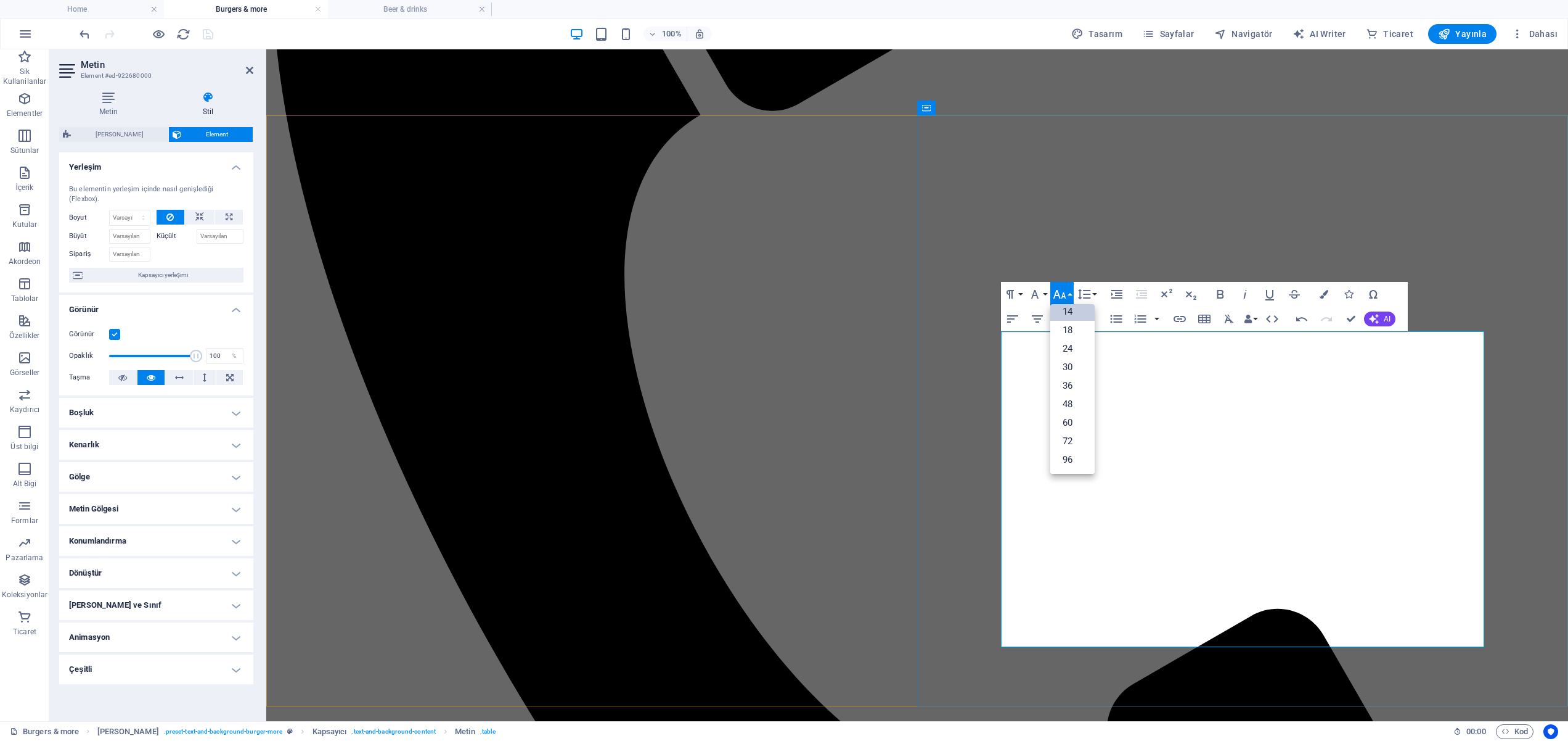
drag, startPoint x: 1465, startPoint y: 398, endPoint x: 1394, endPoint y: 400, distance: 71.0
drag, startPoint x: 1467, startPoint y: 397, endPoint x: 1303, endPoint y: 380, distance: 164.9
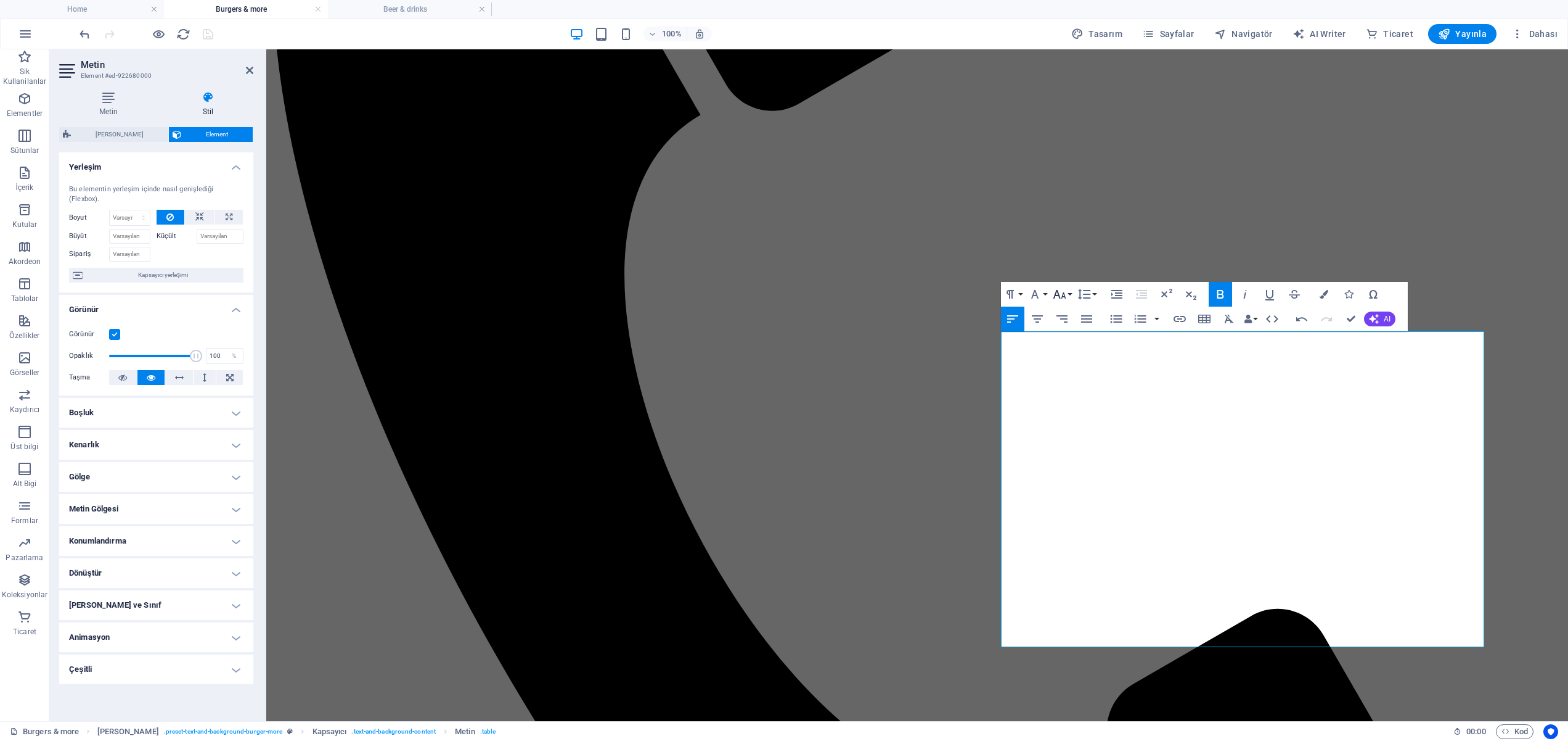
click at [1070, 294] on button "Font Size" at bounding box center [1062, 294] width 23 height 25
click at [1068, 307] on link "14" at bounding box center [1073, 311] width 45 height 19
drag, startPoint x: 1452, startPoint y: 399, endPoint x: 1465, endPoint y: 405, distance: 14.3
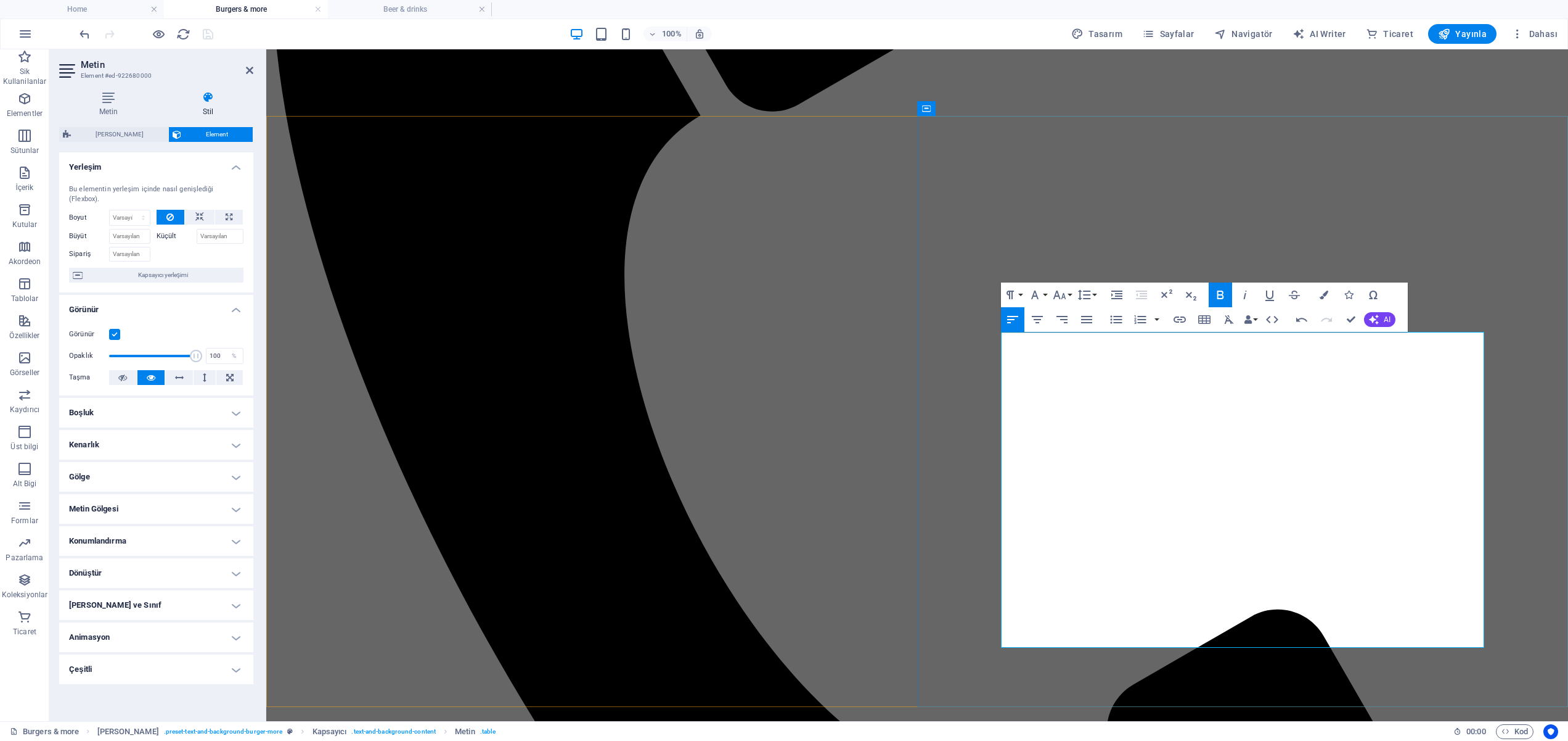
drag, startPoint x: 1462, startPoint y: 399, endPoint x: 1390, endPoint y: 405, distance: 72.2
copy span "350 / 420 / 490 TL"
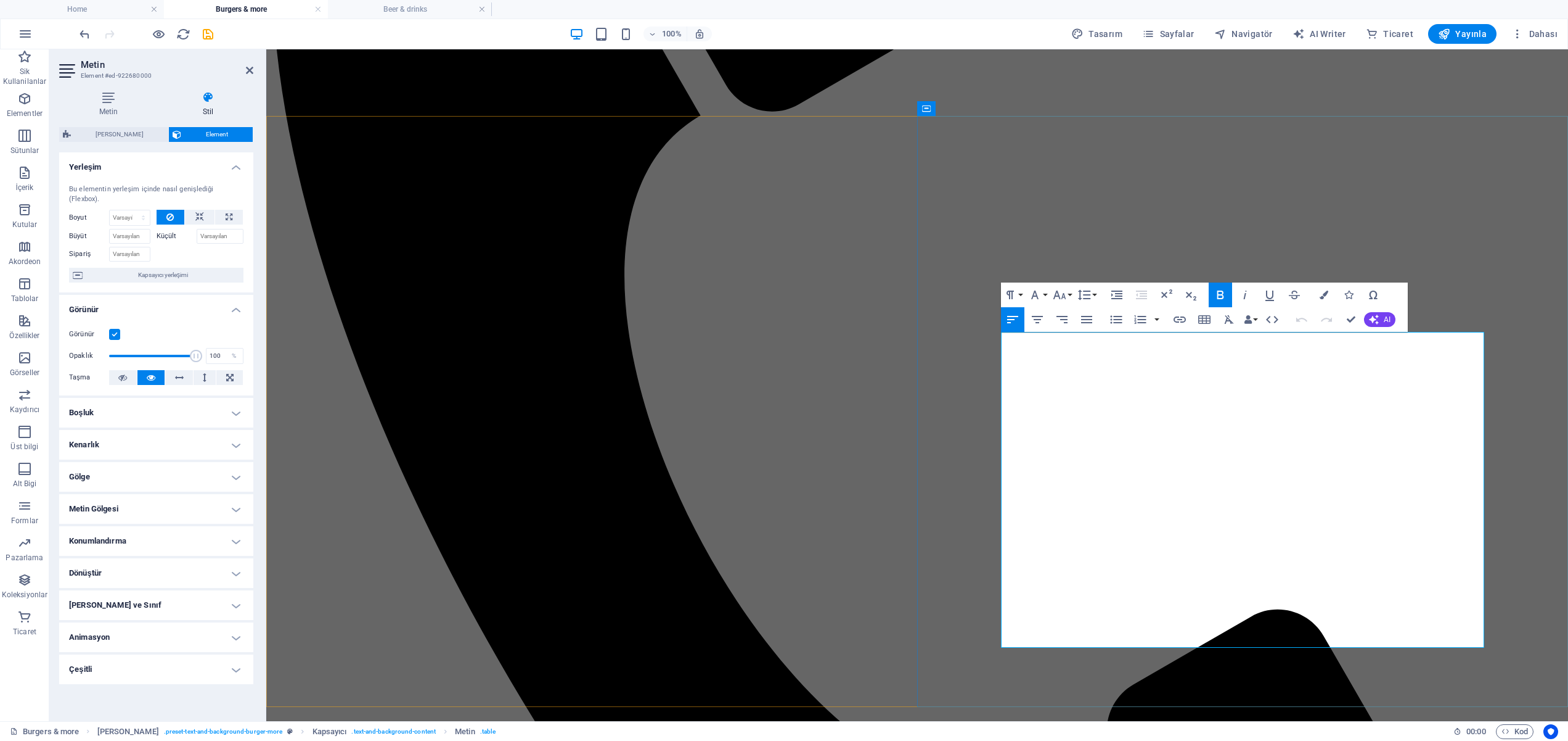
drag, startPoint x: 1082, startPoint y: 511, endPoint x: 1004, endPoint y: 513, distance: 78.0
drag, startPoint x: 1245, startPoint y: 534, endPoint x: 1023, endPoint y: 535, distance: 222.0
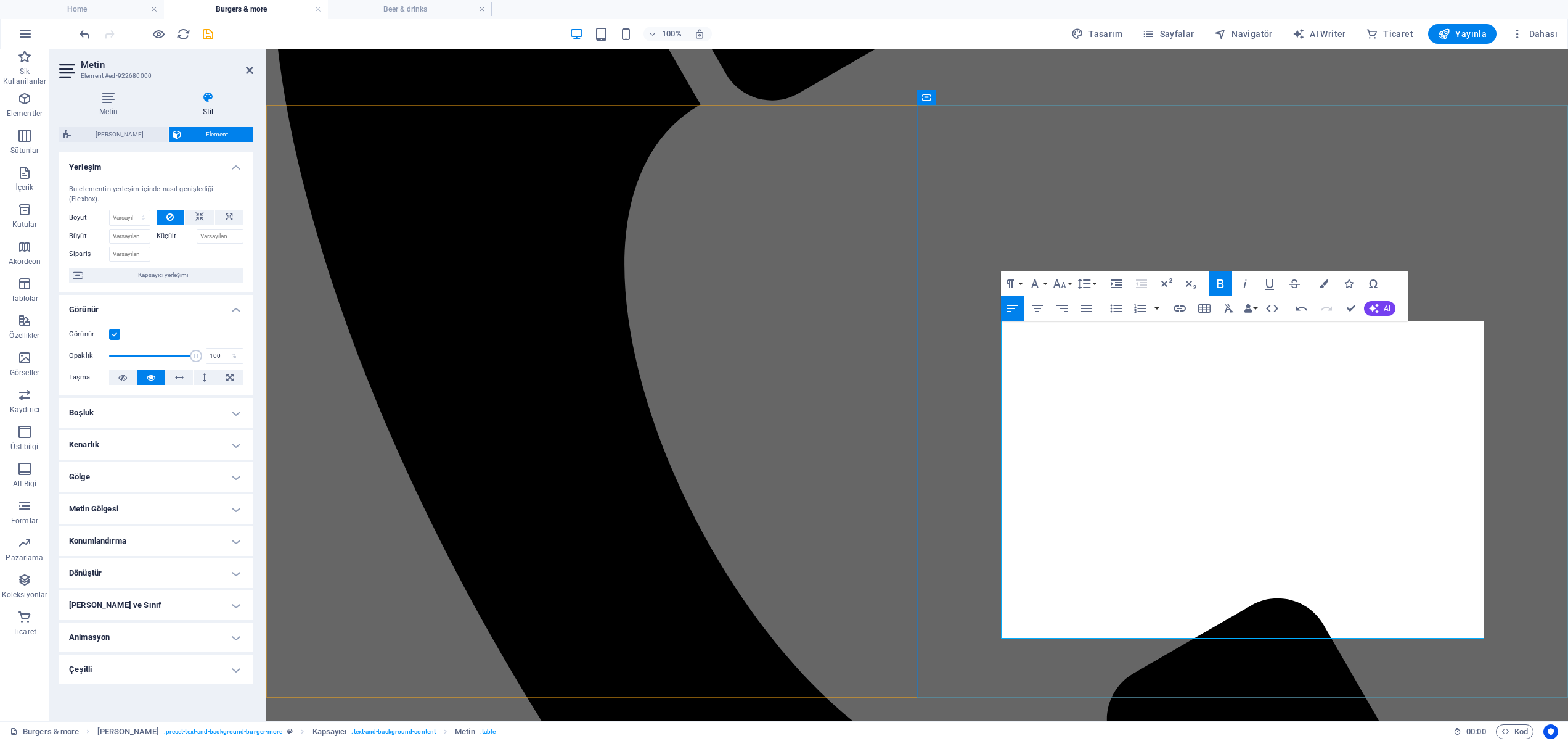
scroll to position [1301, 0]
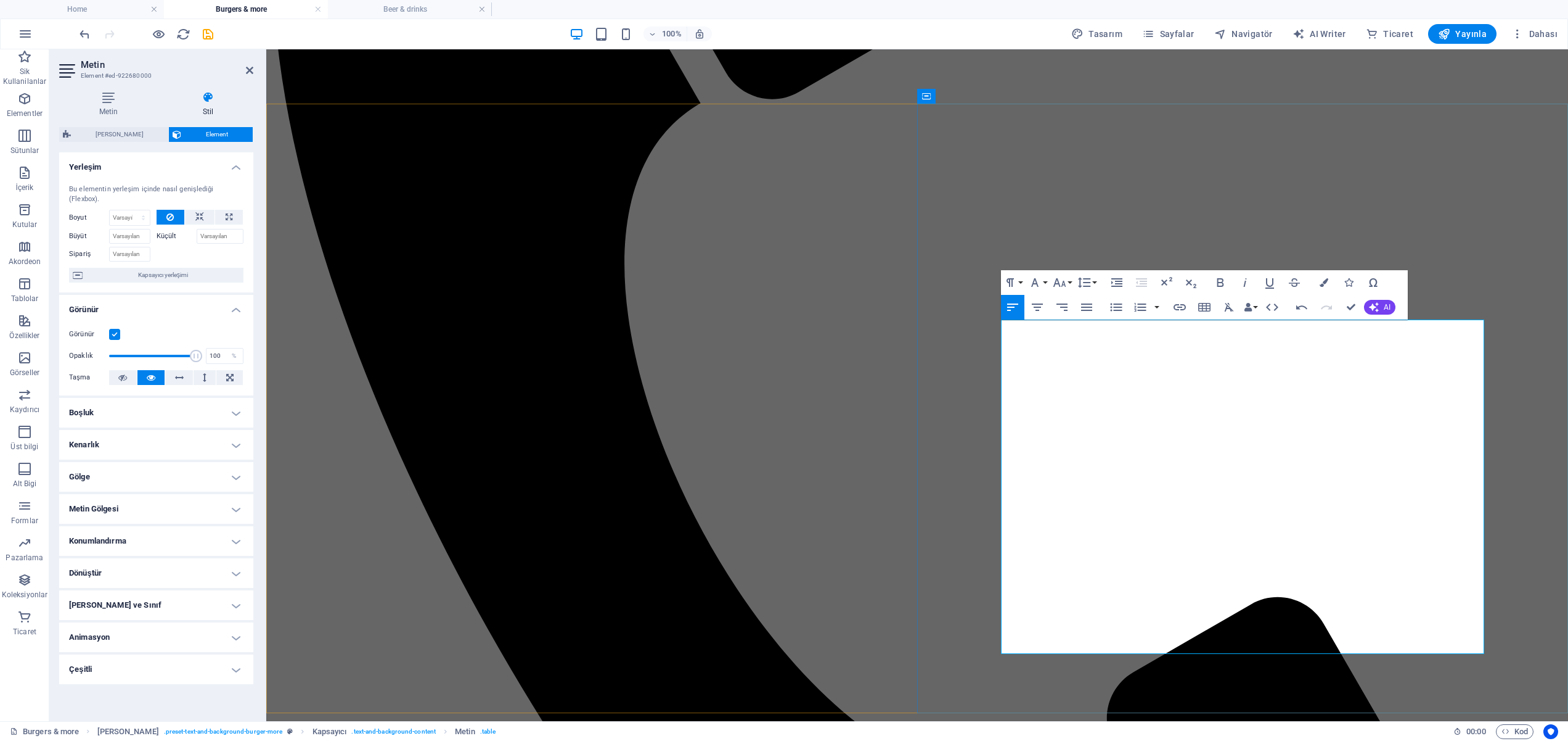
drag, startPoint x: 1273, startPoint y: 517, endPoint x: 1295, endPoint y: 519, distance: 22.1
drag, startPoint x: 1449, startPoint y: 447, endPoint x: 1399, endPoint y: 447, distance: 50.0
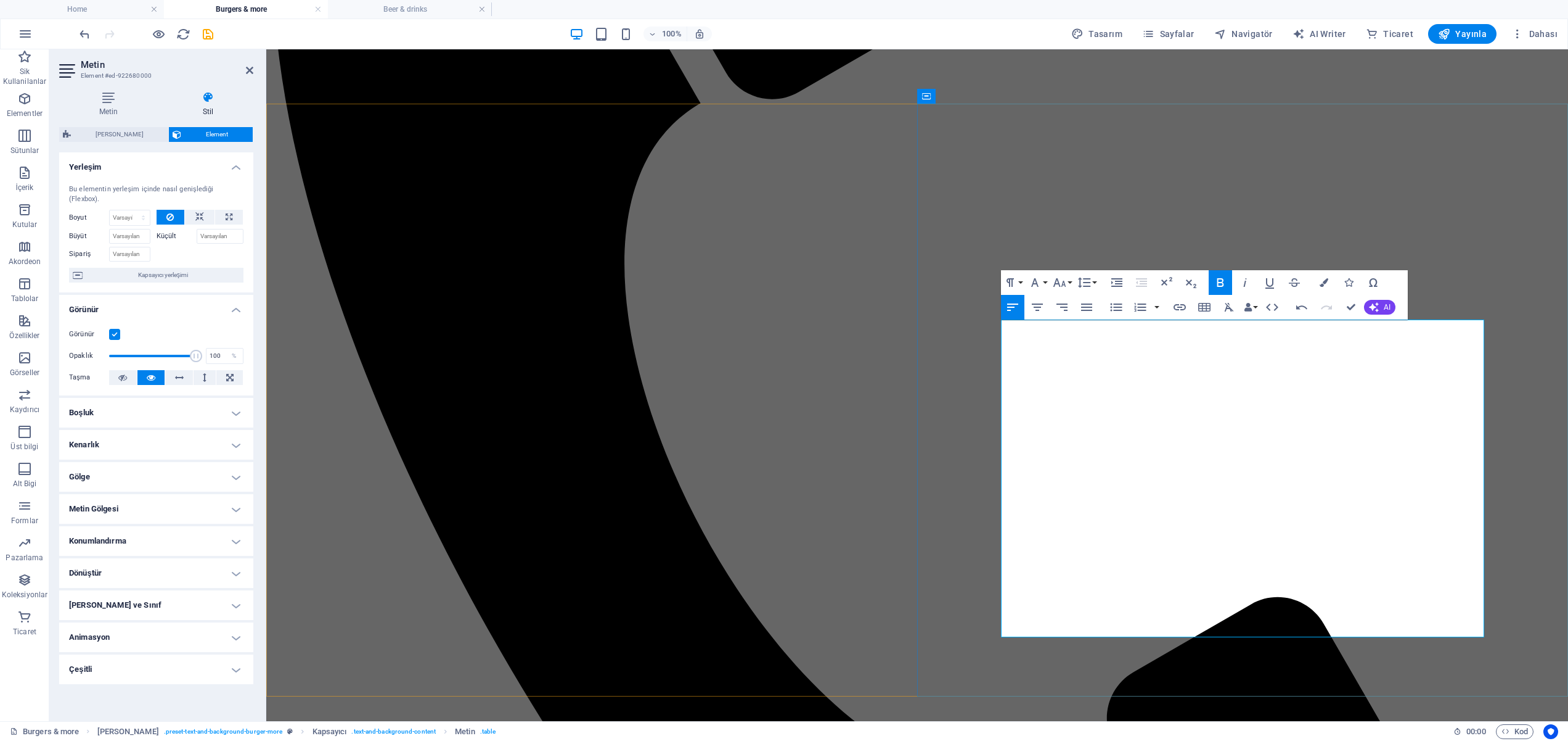
copy span "350 / 420 / 490 TL"
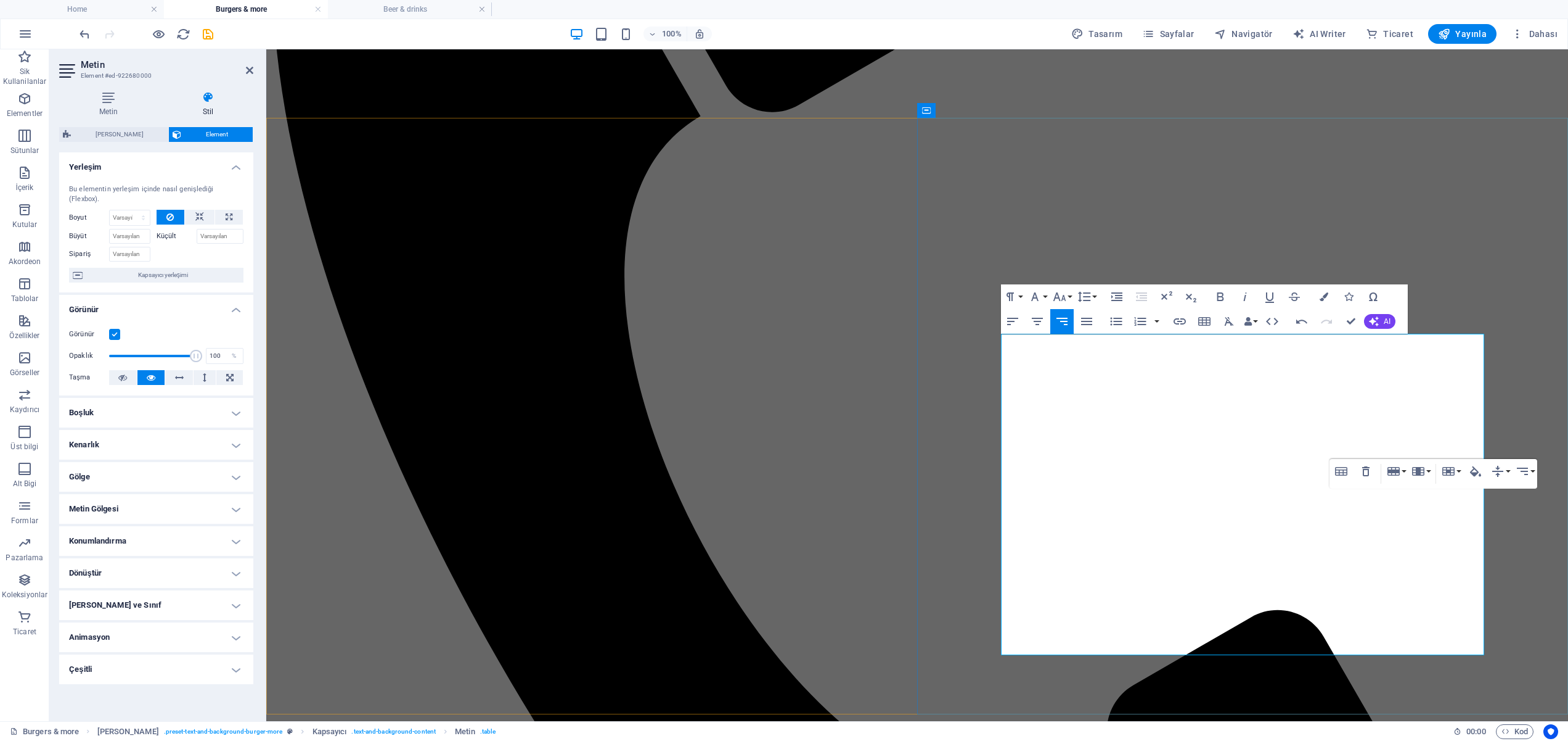
scroll to position [1290, 0]
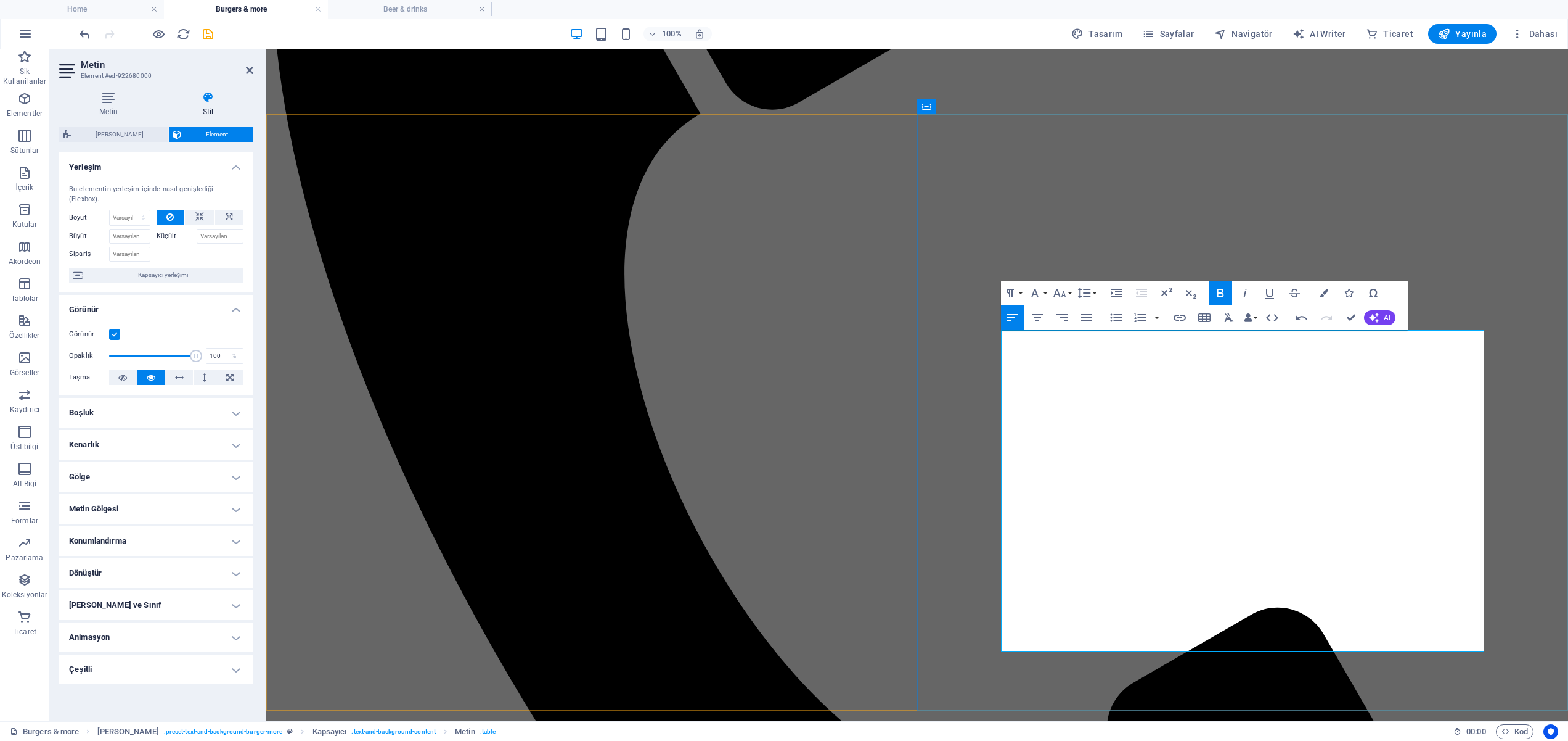
drag, startPoint x: 1465, startPoint y: 510, endPoint x: 1456, endPoint y: 554, distance: 44.9
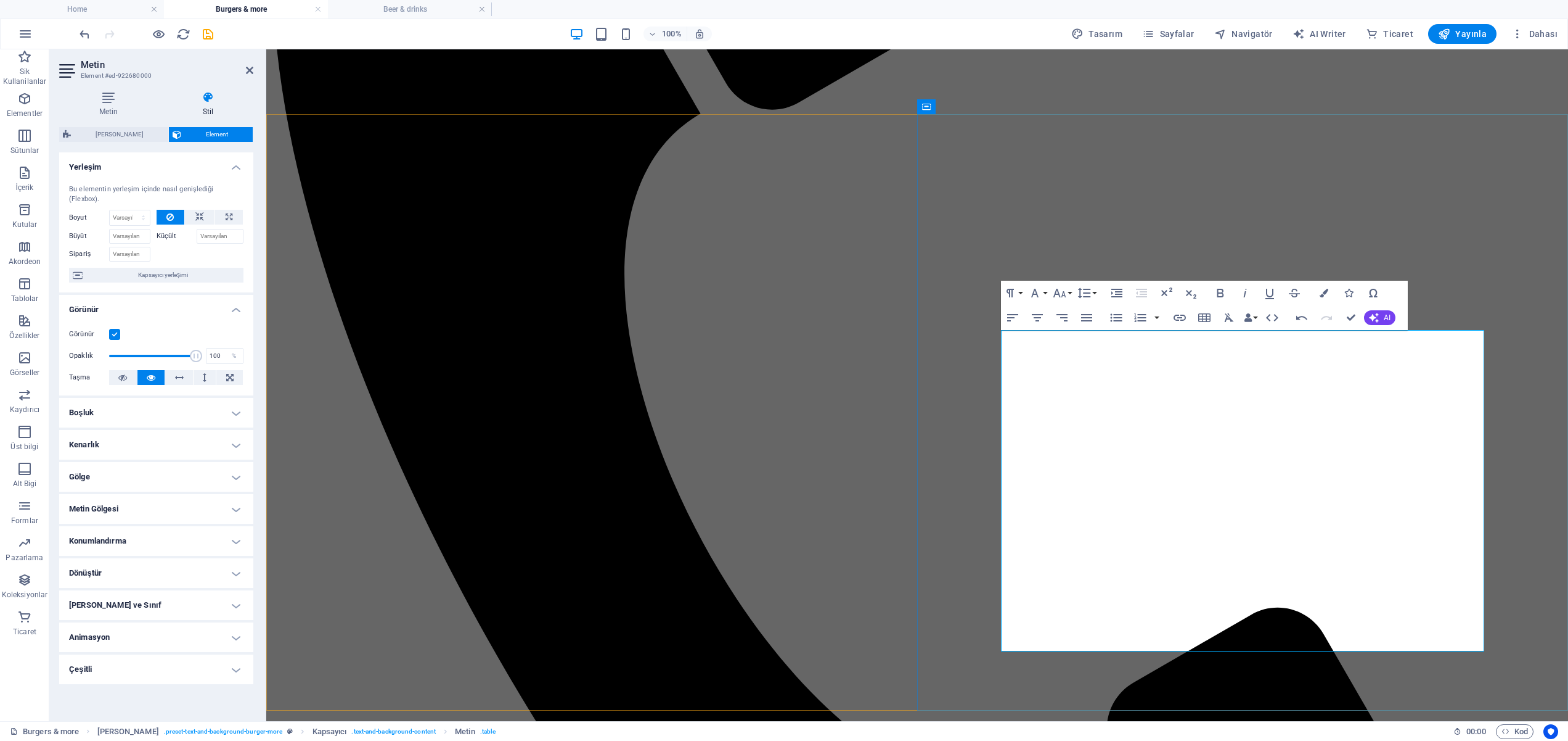
drag, startPoint x: 1467, startPoint y: 397, endPoint x: 1390, endPoint y: 400, distance: 77.1
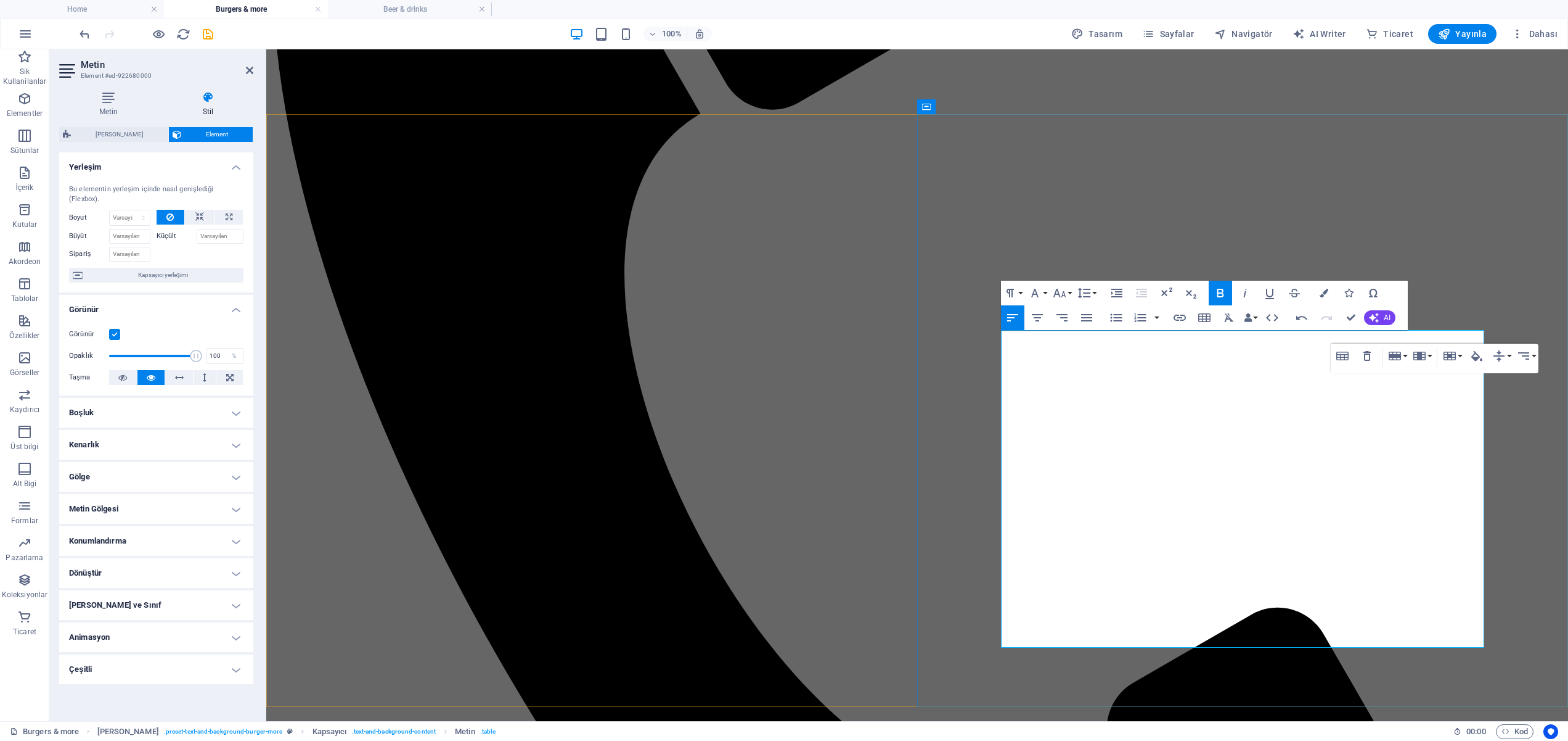
drag, startPoint x: 1460, startPoint y: 397, endPoint x: 1423, endPoint y: 399, distance: 37.1
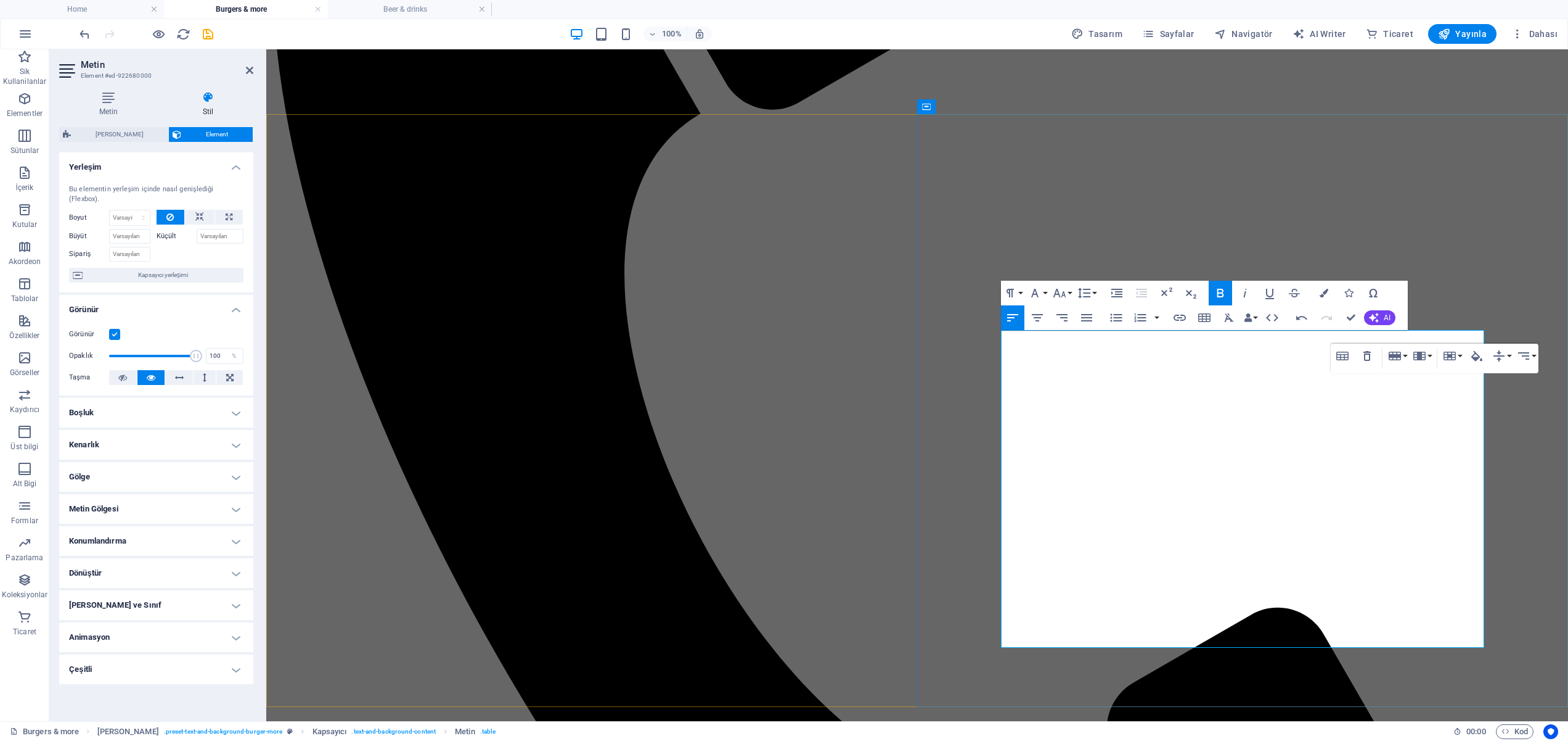
drag, startPoint x: 1481, startPoint y: 398, endPoint x: 1473, endPoint y: 398, distance: 8.0
drag, startPoint x: 1451, startPoint y: 401, endPoint x: 1412, endPoint y: 404, distance: 39.1
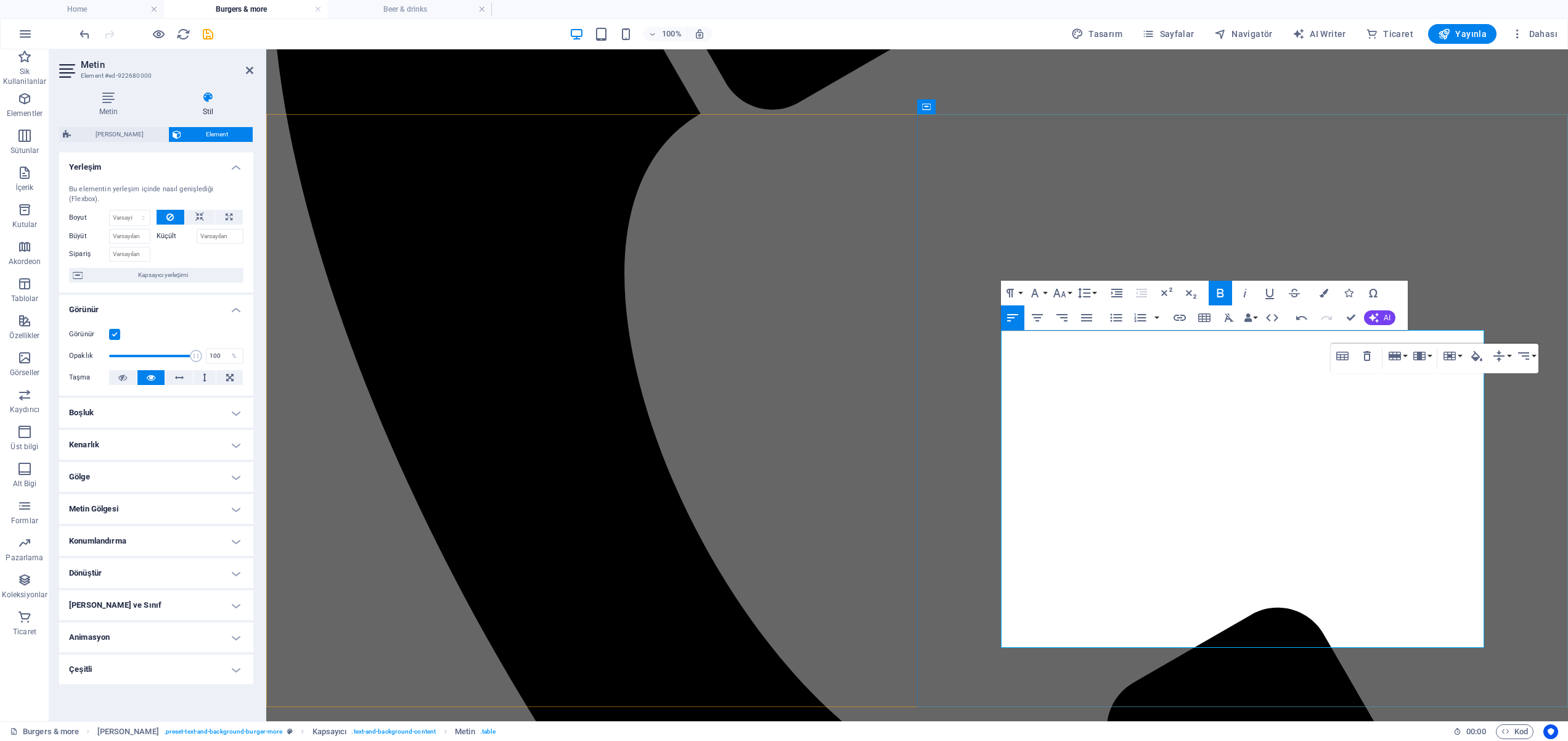
drag, startPoint x: 1373, startPoint y: 511, endPoint x: 1421, endPoint y: 456, distance: 73.0
click at [1070, 293] on button "Font Size" at bounding box center [1062, 293] width 23 height 25
click at [1074, 407] on link "14" at bounding box center [1073, 409] width 45 height 19
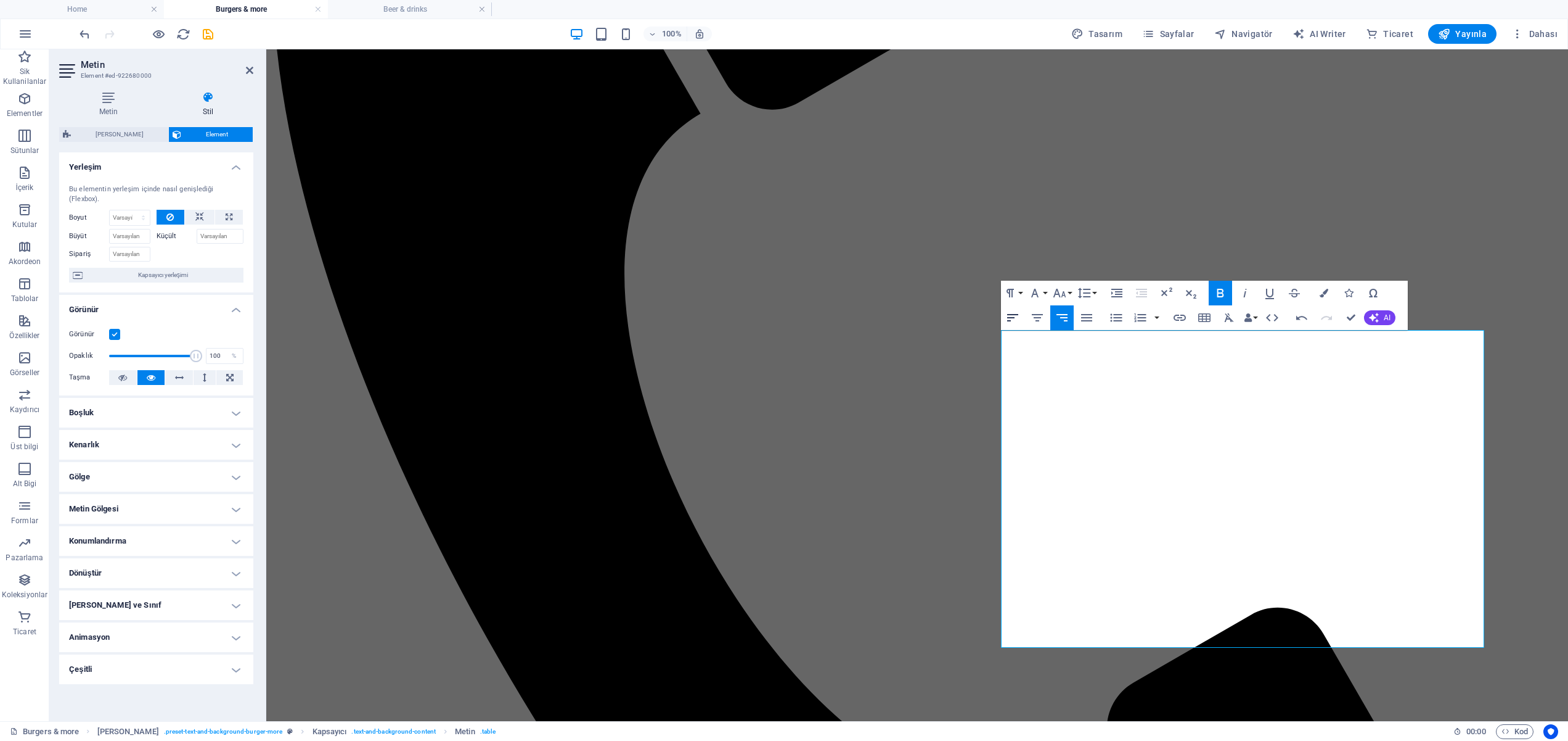
drag, startPoint x: 1013, startPoint y: 314, endPoint x: 1009, endPoint y: 322, distance: 8.9
click at [1013, 314] on icon "button" at bounding box center [1012, 318] width 11 height 7
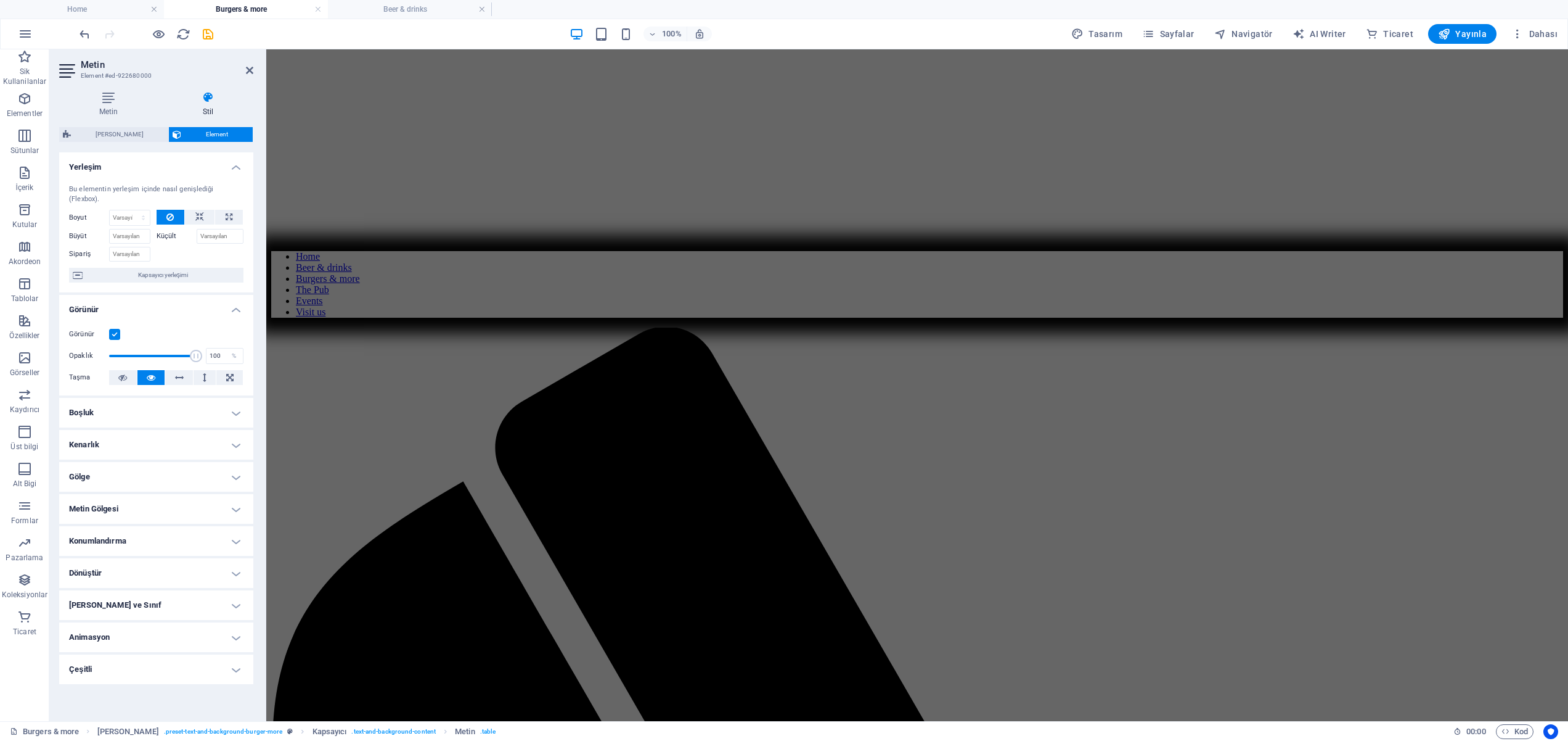
scroll to position [599, 0]
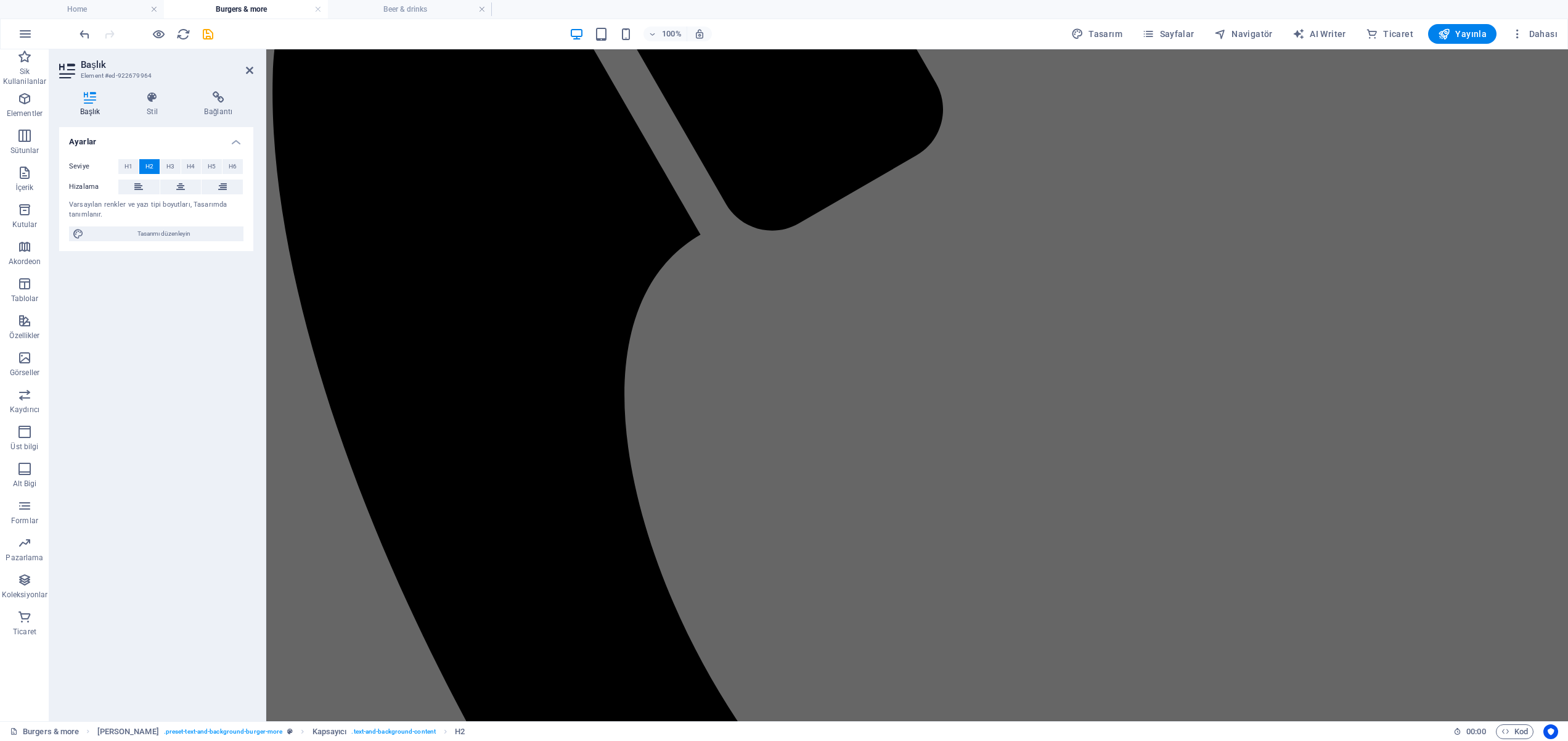
scroll to position [581, 0]
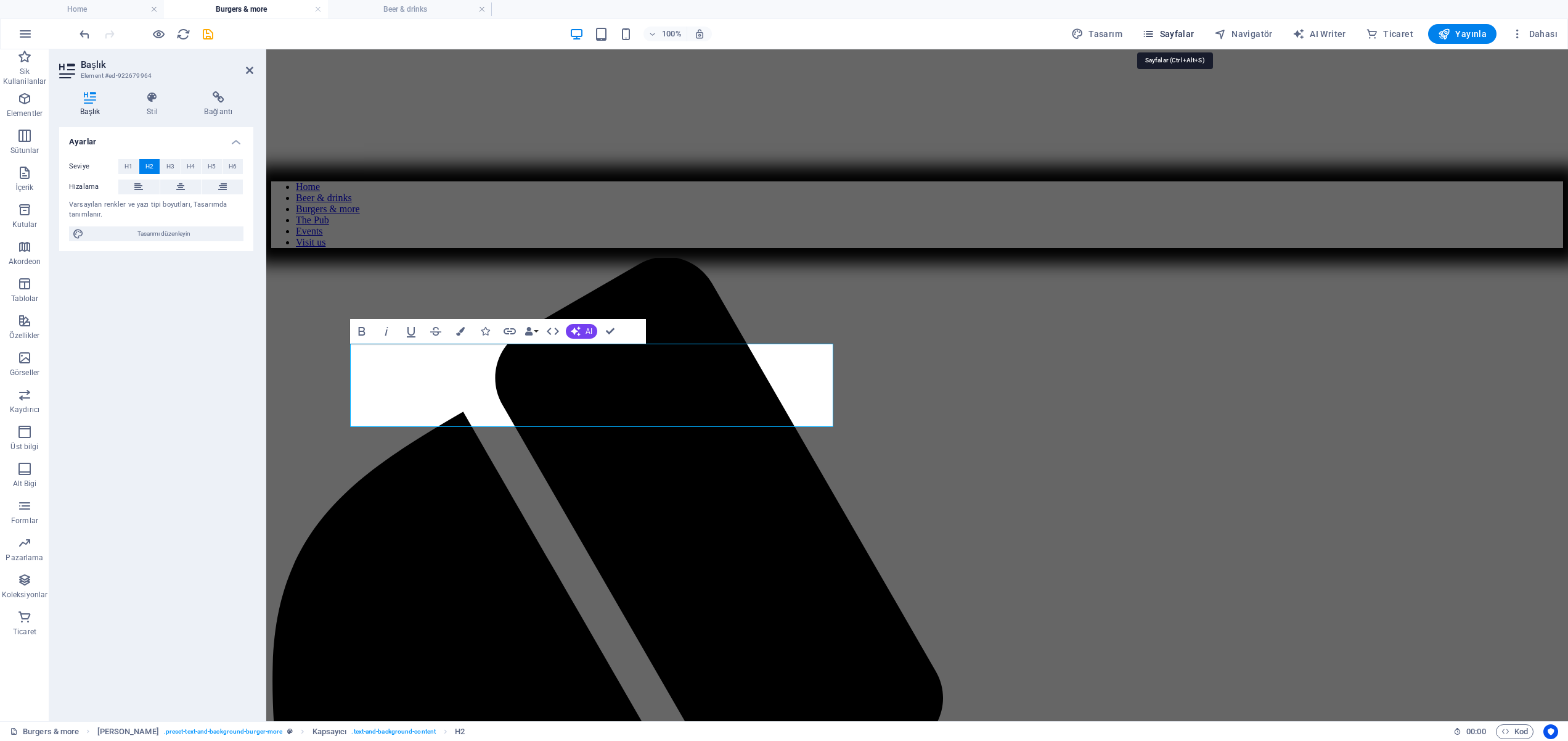
click at [1171, 31] on span "Sayfalar" at bounding box center [1168, 34] width 52 height 13
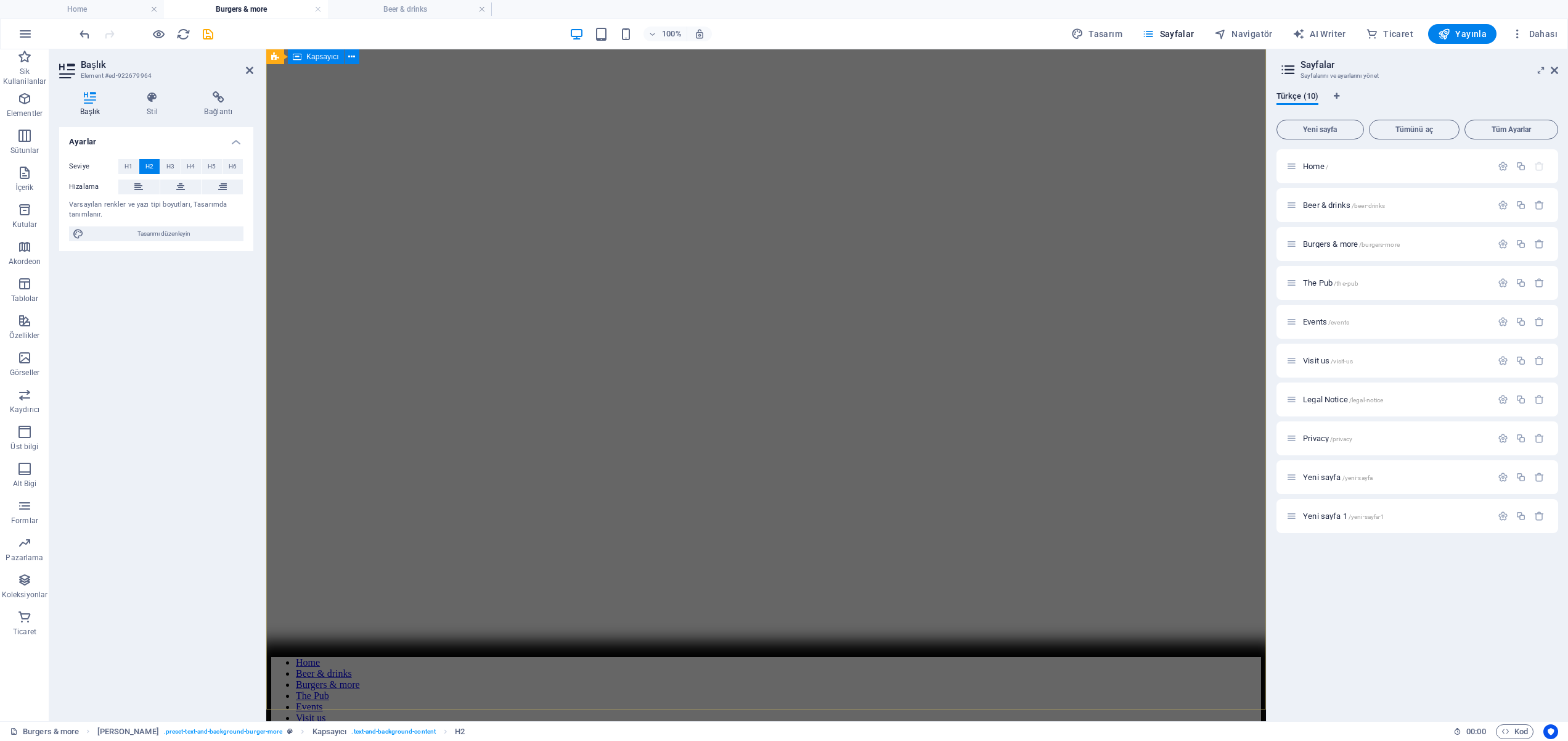
scroll to position [96, 0]
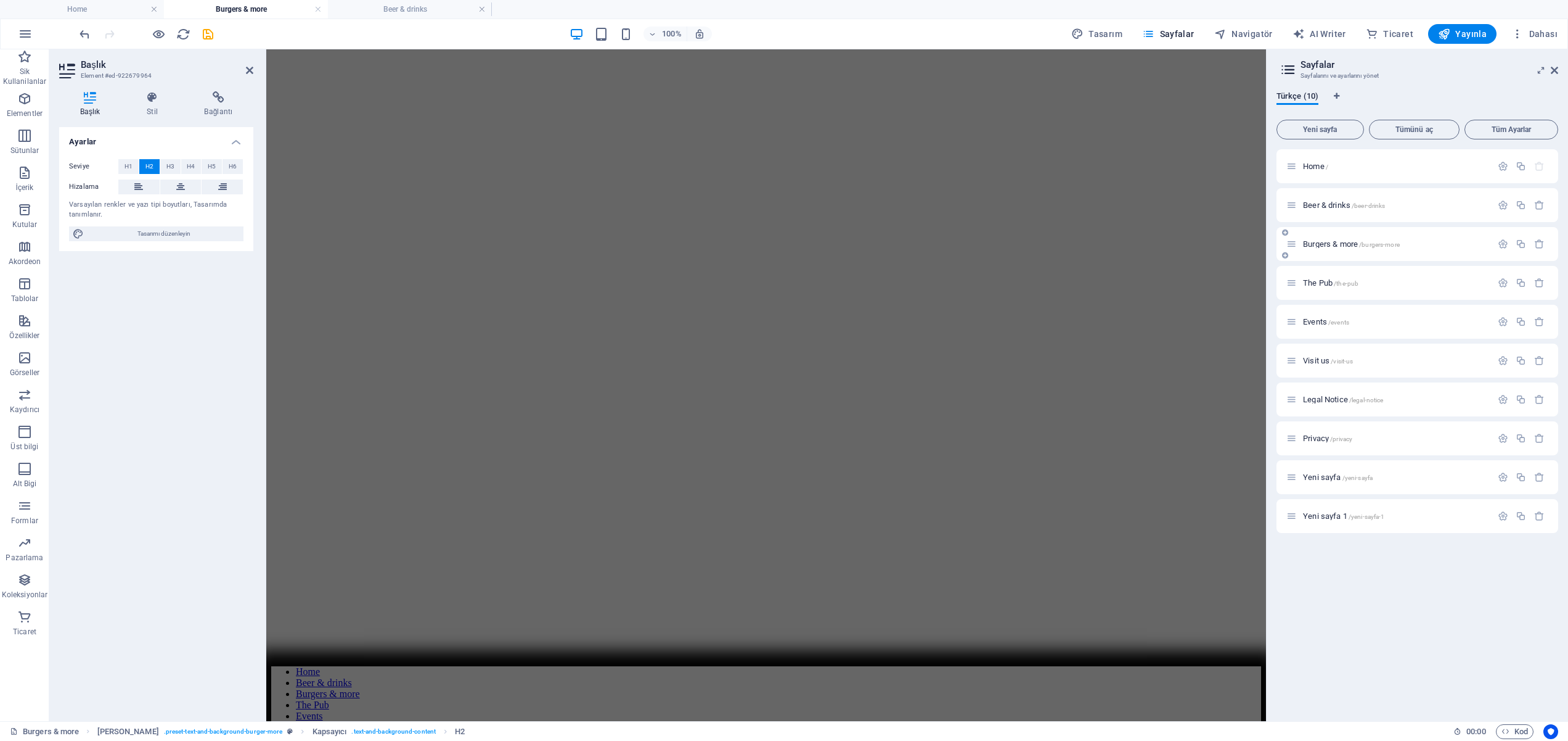
click at [1342, 244] on span "Burgers & more /burgers-more" at bounding box center [1351, 244] width 97 height 9
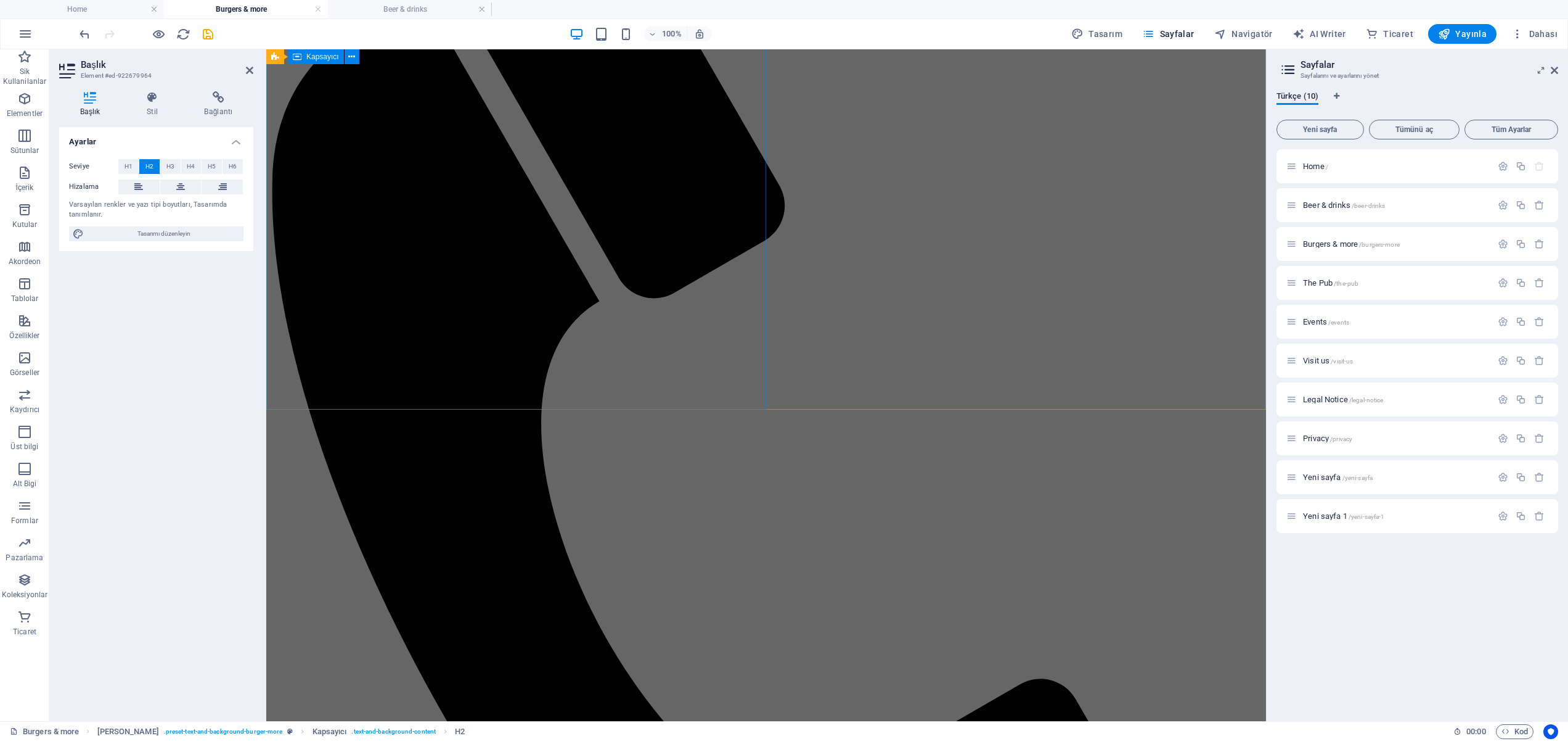
scroll to position [1045, 0]
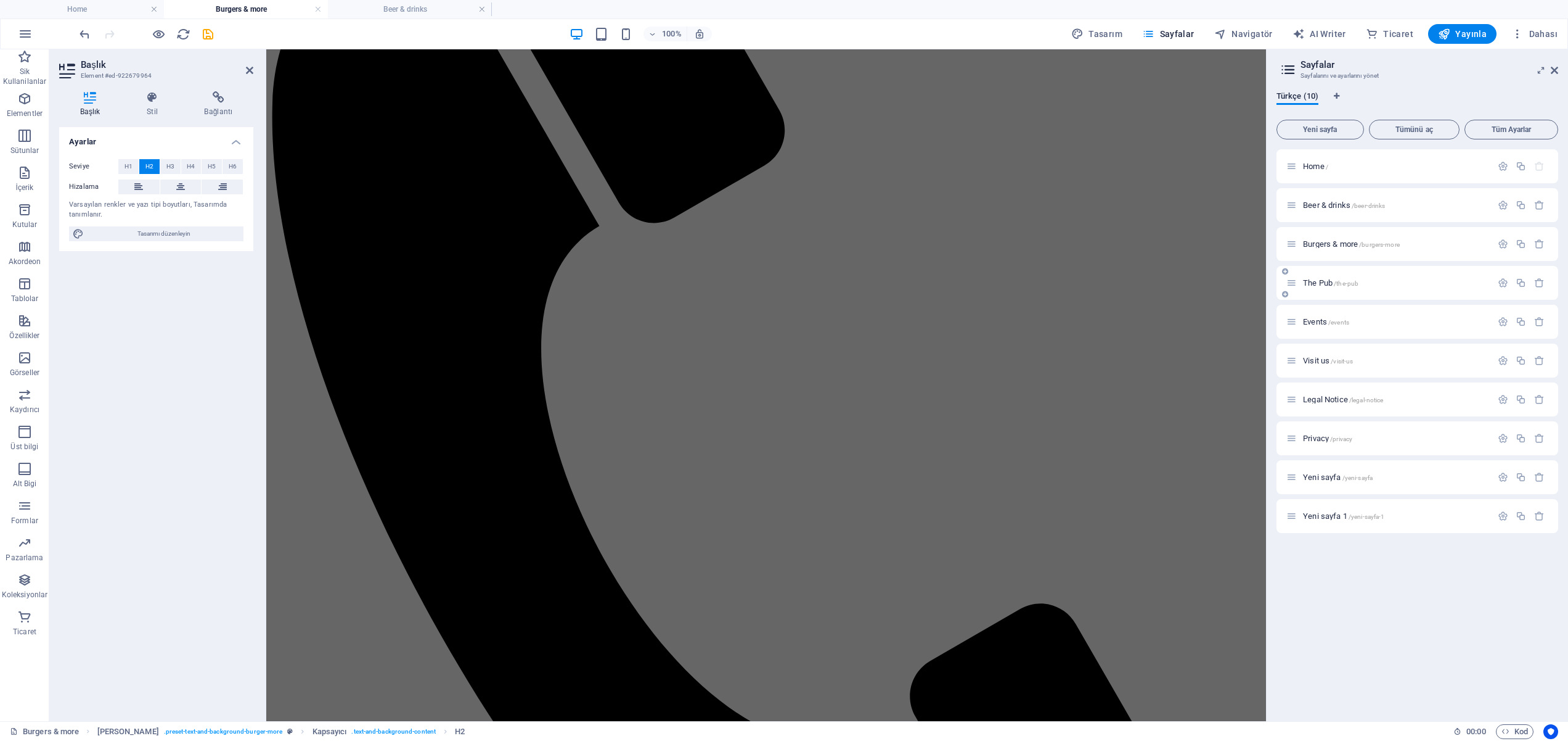
click at [1319, 285] on span "The Pub /the-pub" at bounding box center [1330, 283] width 56 height 9
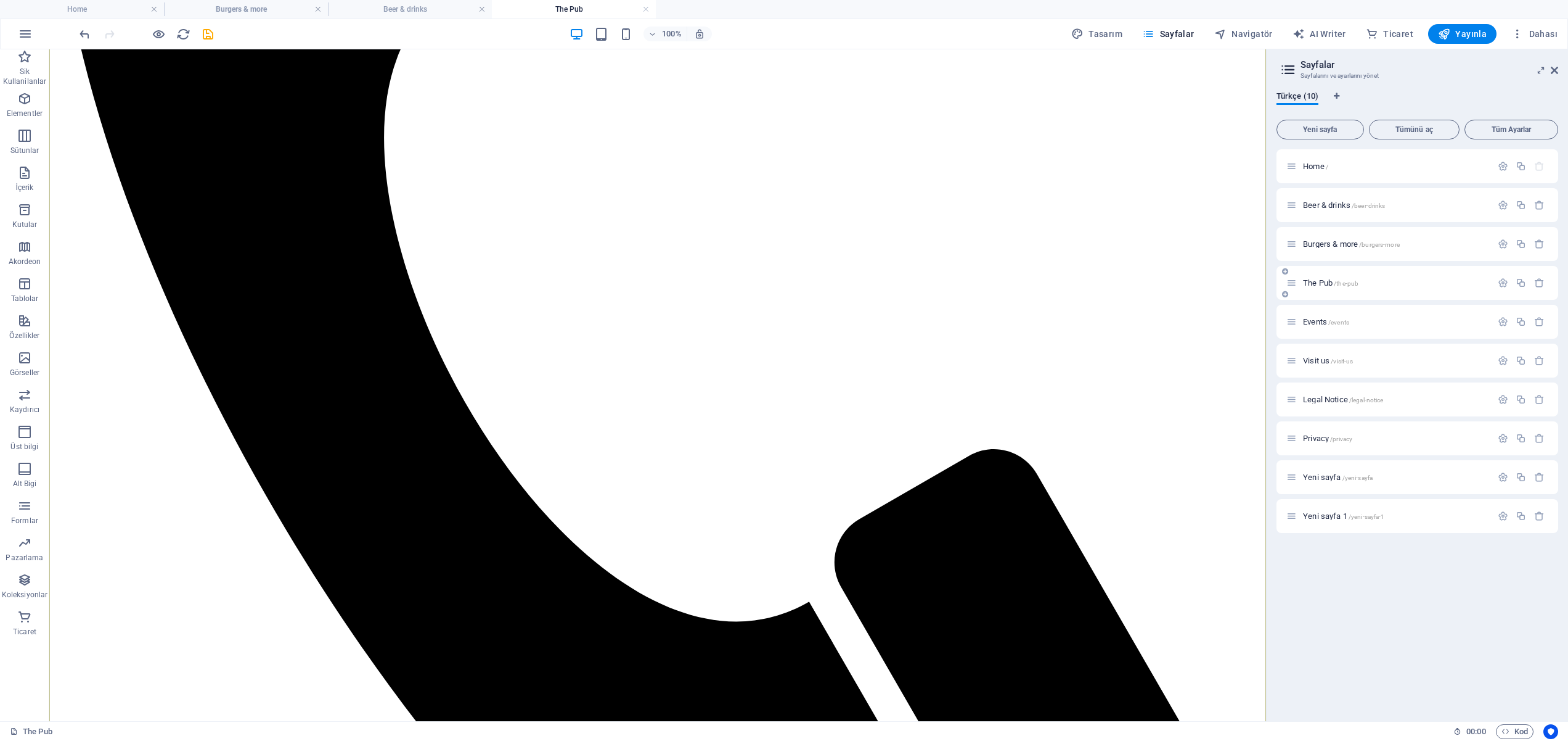
scroll to position [1483, 0]
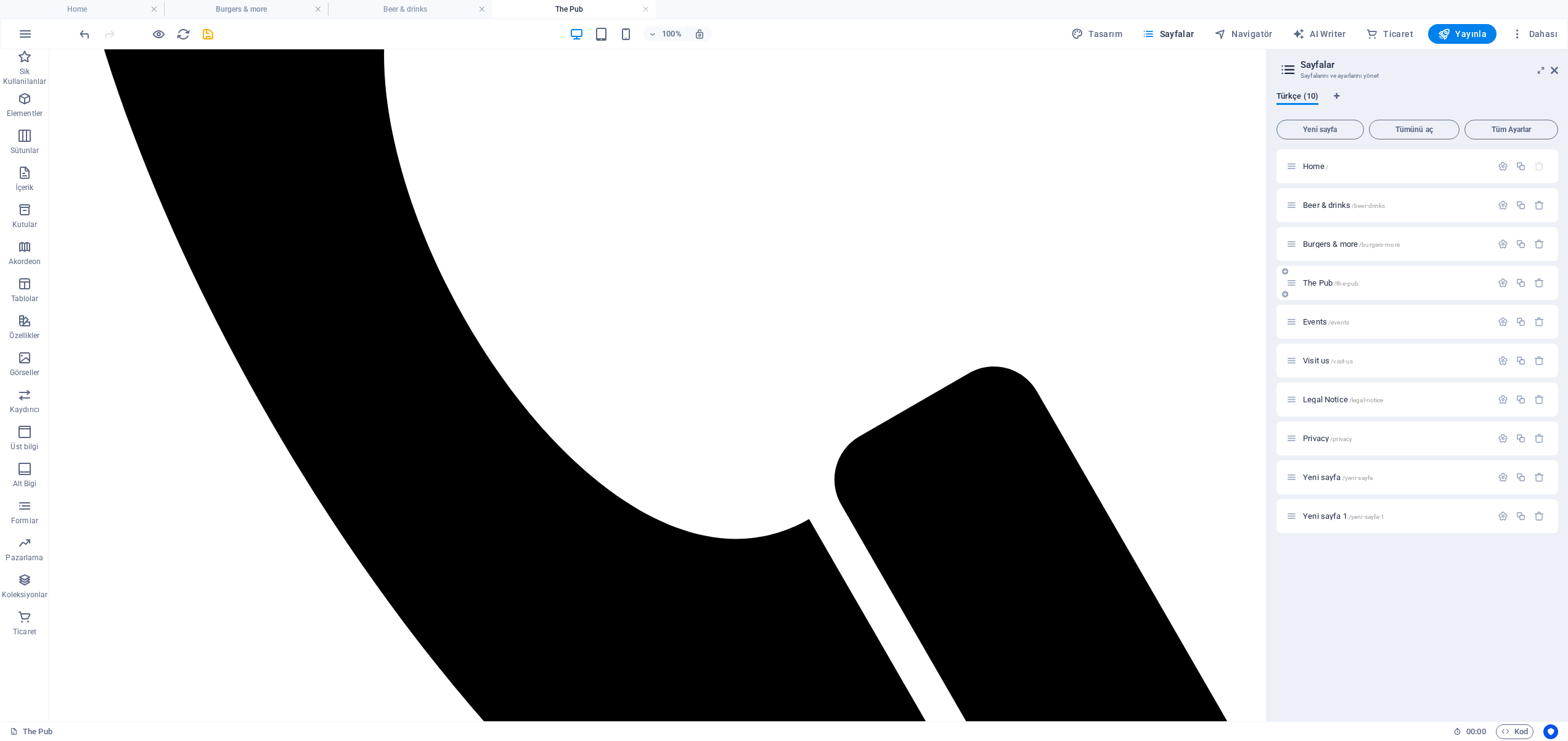
click at [1322, 283] on span "The Pub /the-pub" at bounding box center [1330, 283] width 56 height 9
click at [1319, 321] on span "Events /events" at bounding box center [1326, 321] width 47 height 9
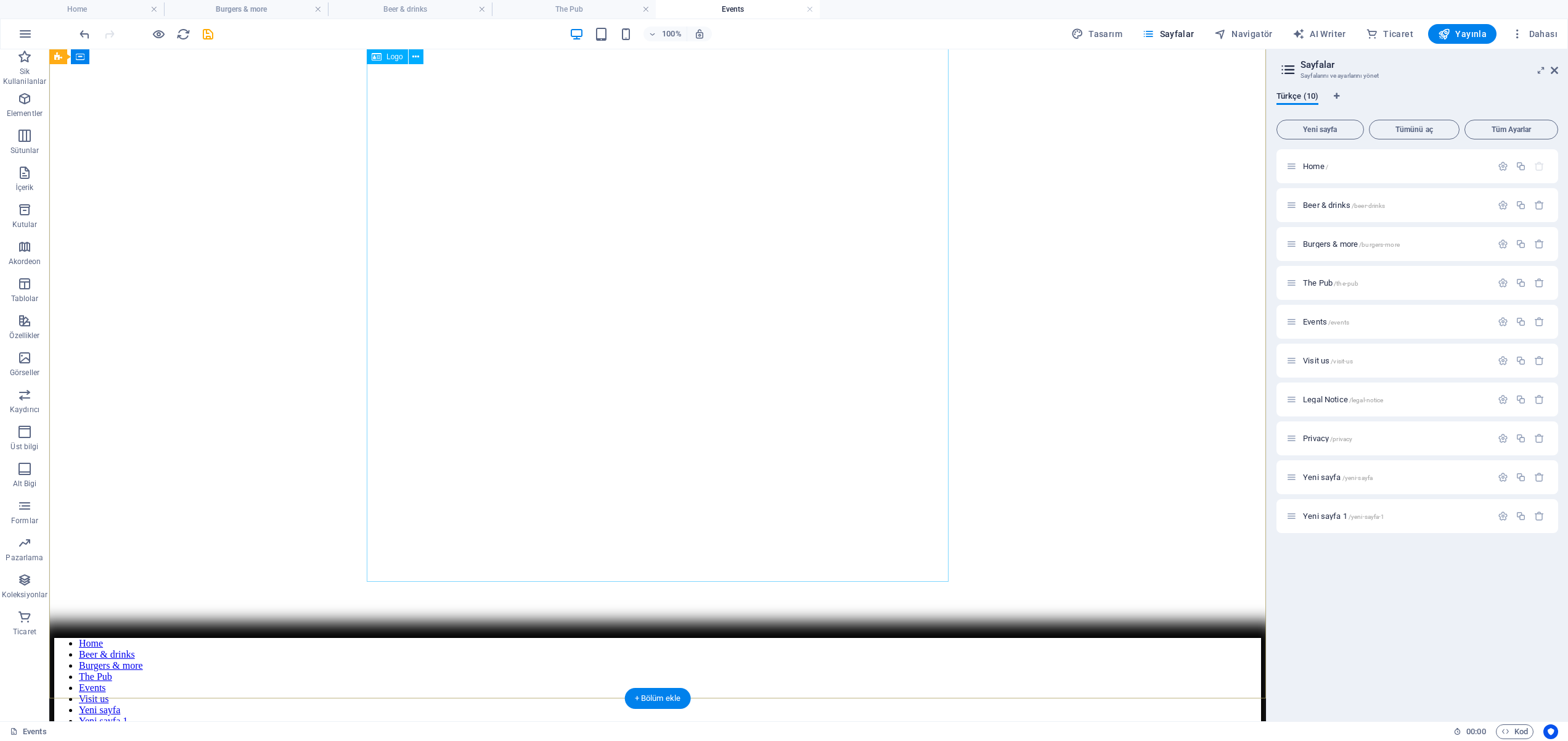
scroll to position [0, 0]
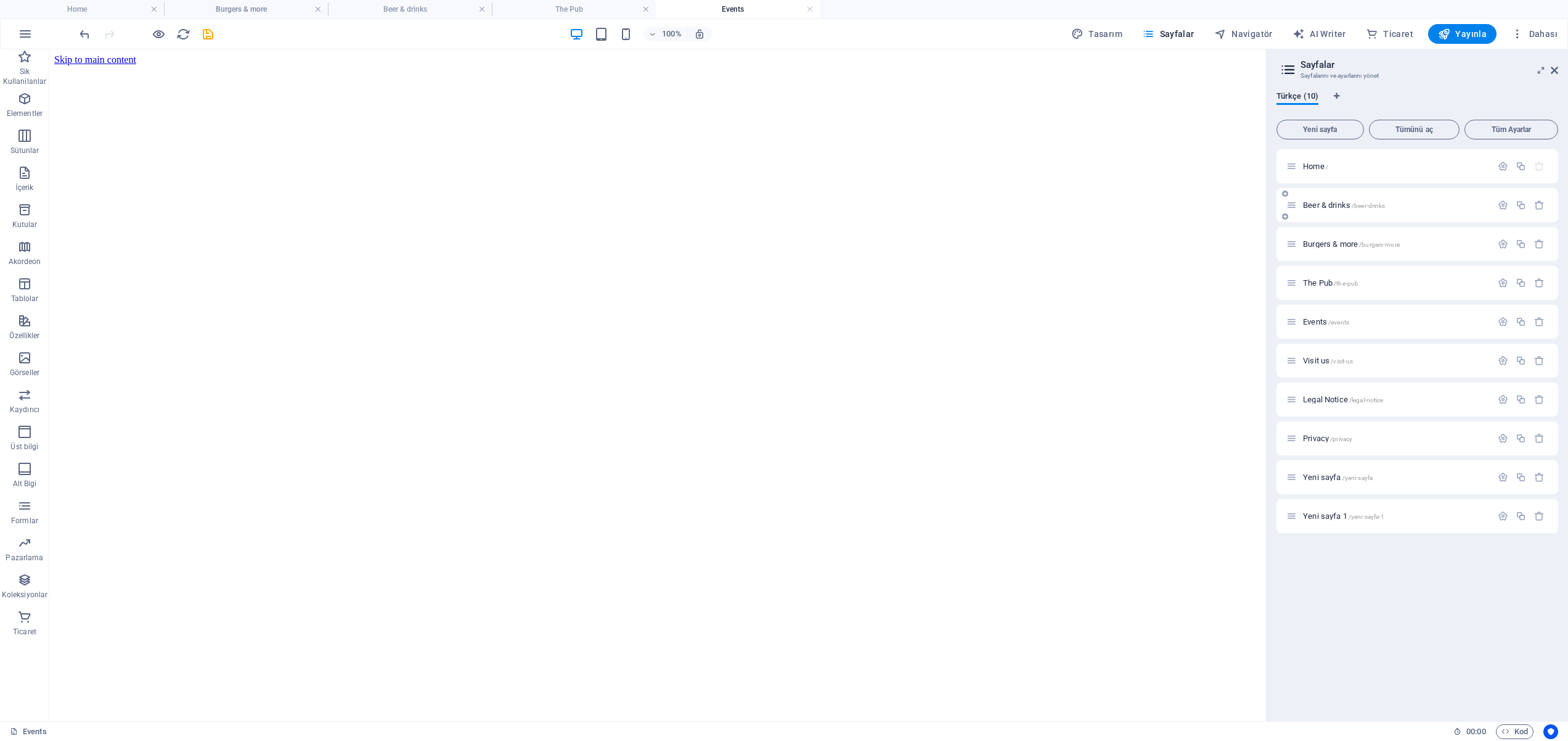
click at [1330, 207] on span "Beer & drinks /beer-drinks" at bounding box center [1343, 205] width 82 height 9
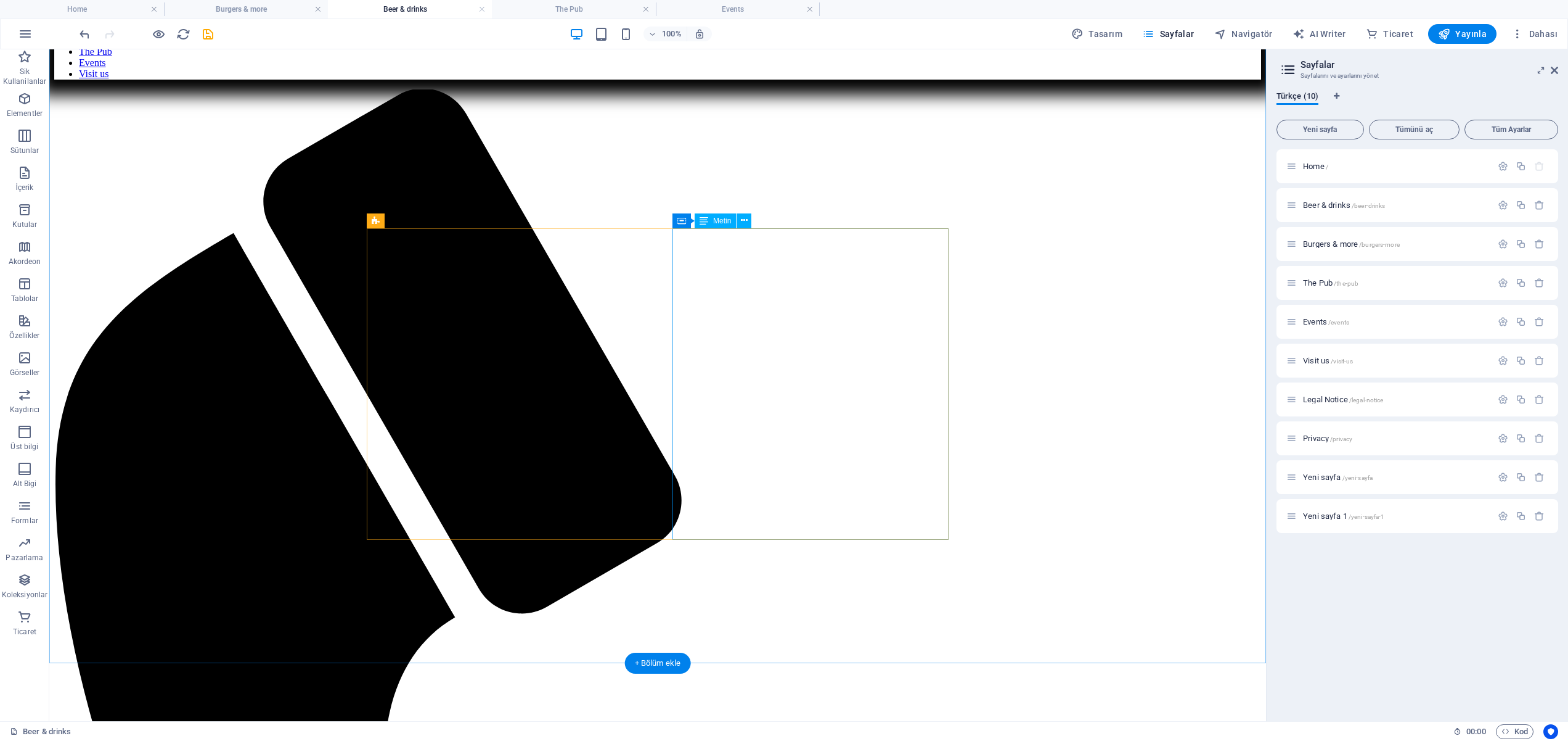
scroll to position [810, 0]
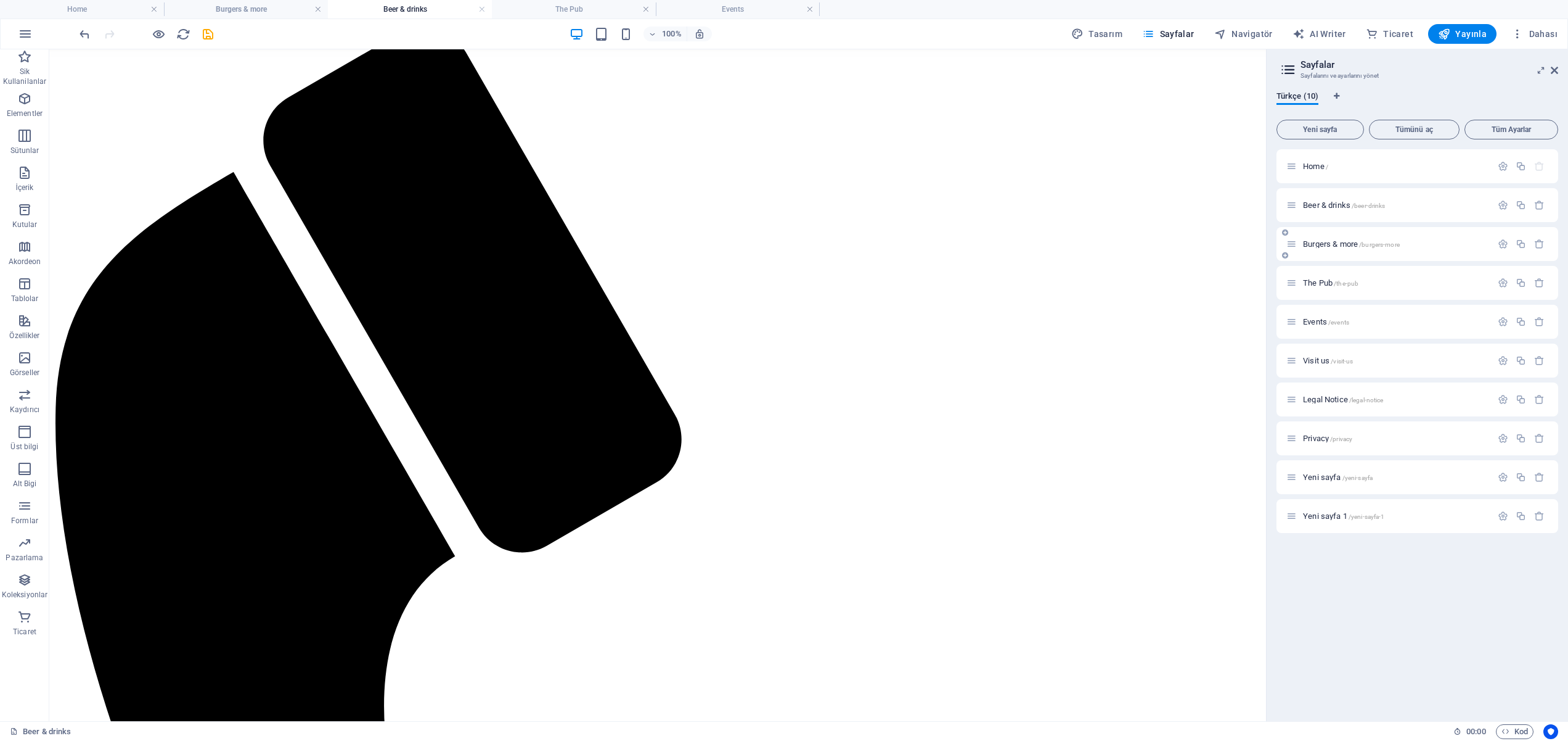
click at [1309, 243] on span "Burgers & more /burgers-more" at bounding box center [1351, 244] width 97 height 9
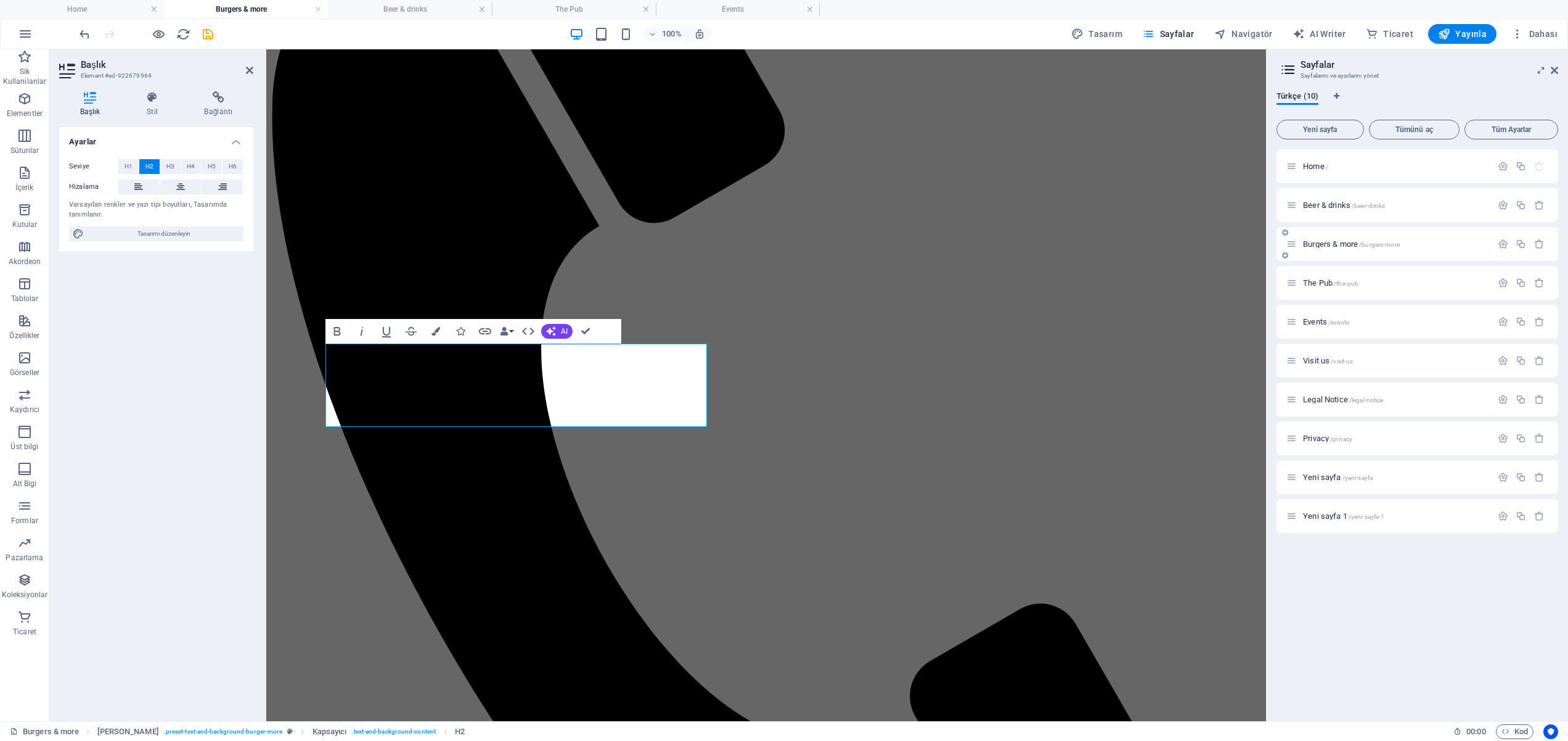
scroll to position [581, 0]
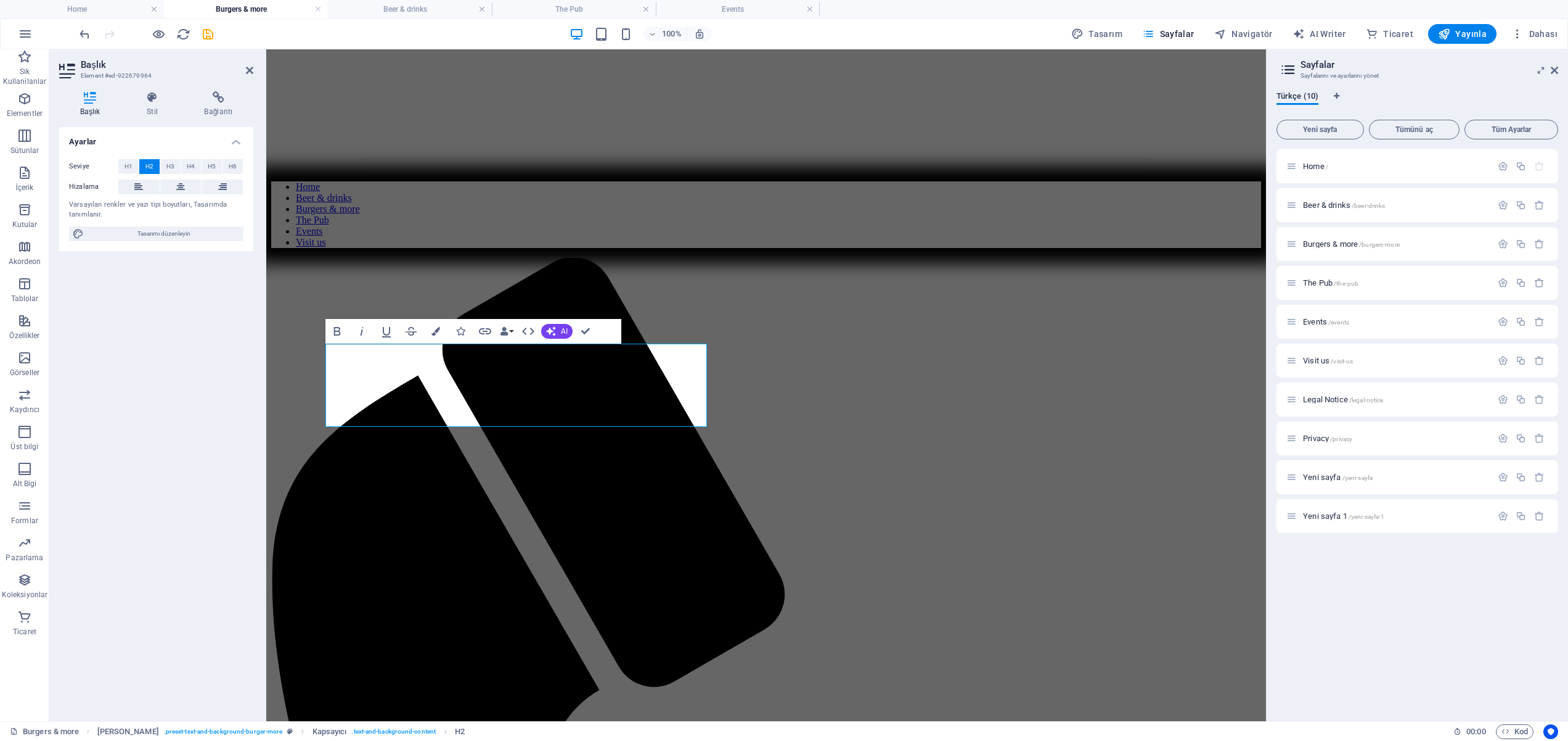
click at [176, 420] on div "Ayarlar Seviye H1 H2 H3 H4 H5 H6 Hizalama Varsayılan renkler ve yazı tipi boyut…" at bounding box center [156, 419] width 195 height 584
click at [160, 31] on icon "button" at bounding box center [159, 34] width 14 height 14
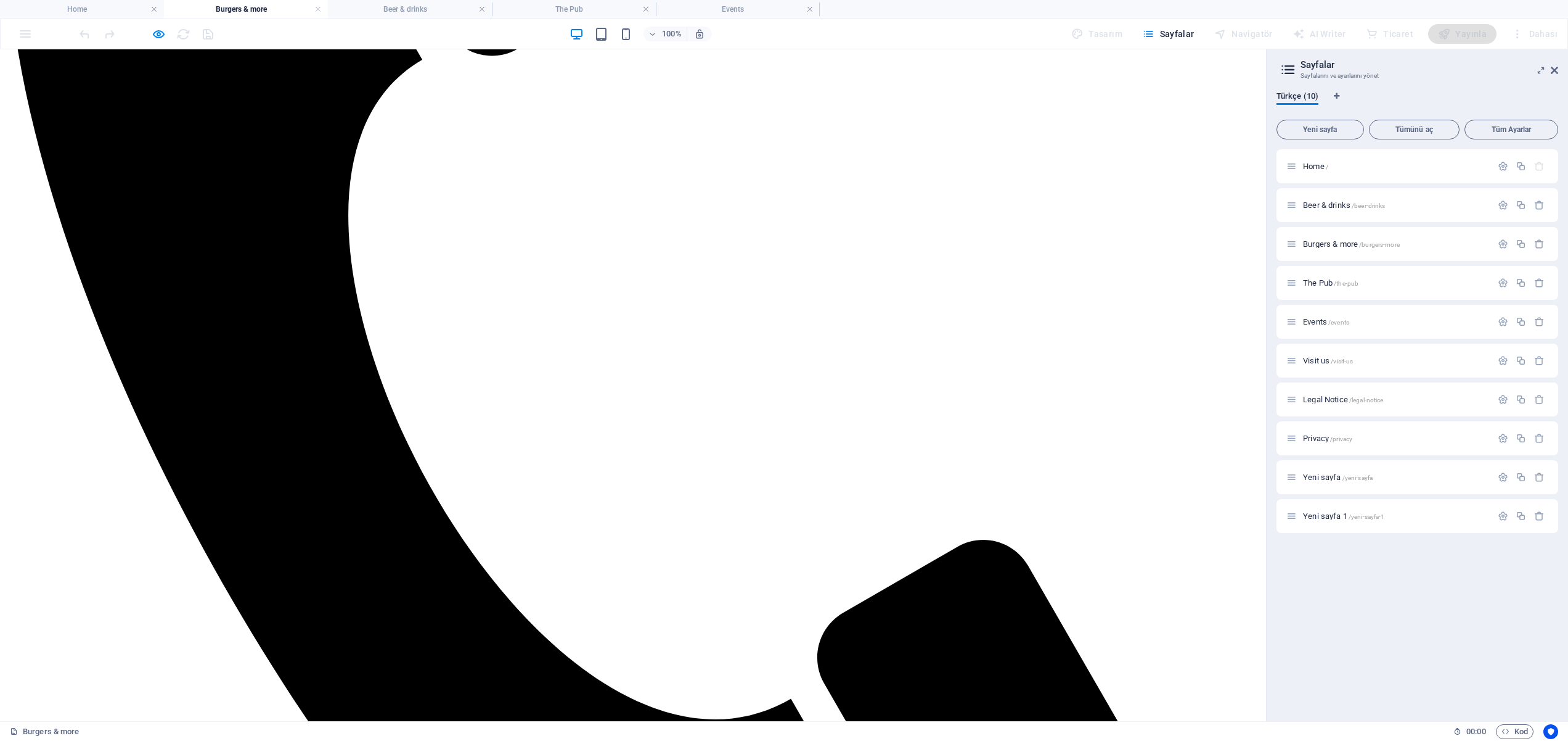
scroll to position [1328, 0]
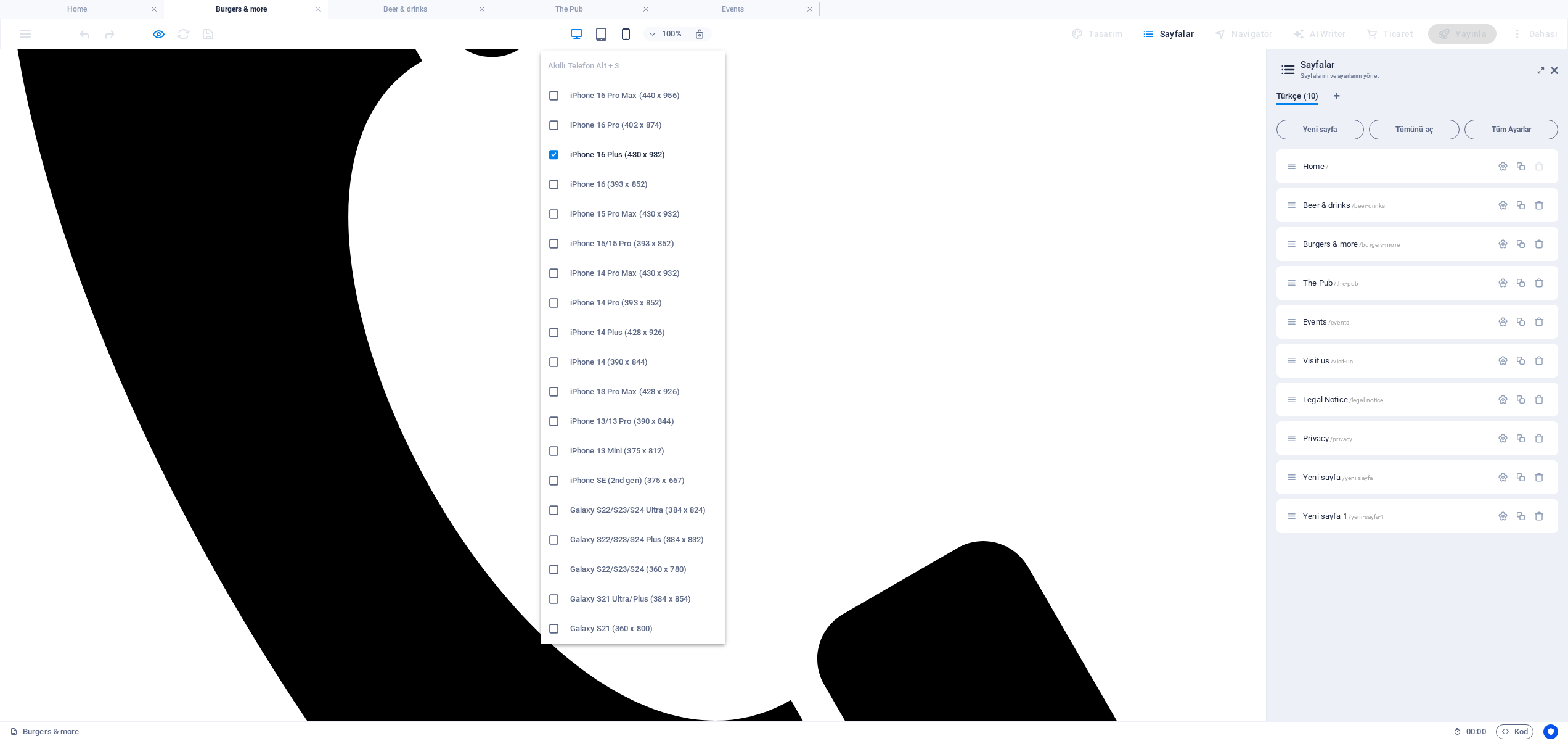
click at [631, 31] on icon "button" at bounding box center [626, 34] width 14 height 14
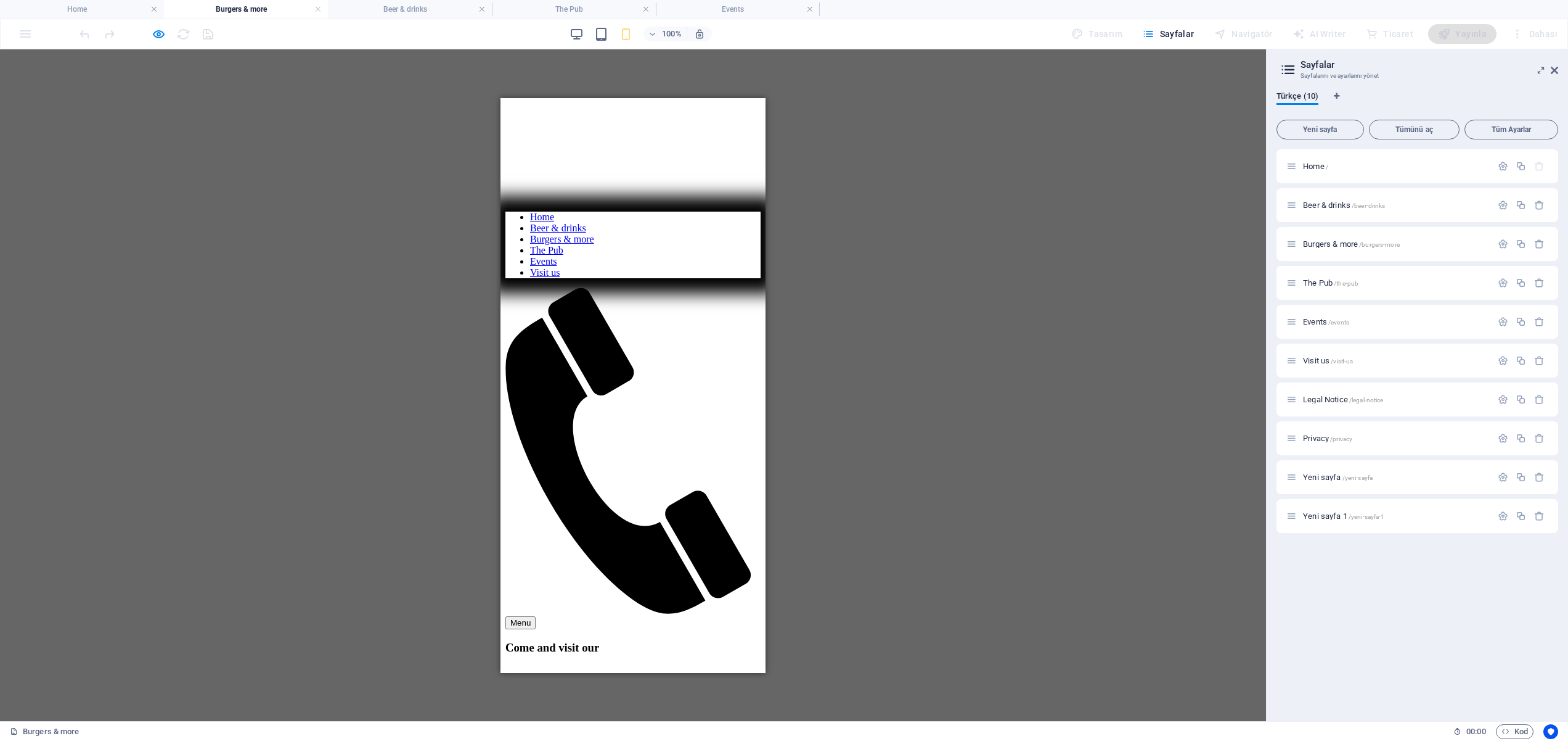
scroll to position [0, 0]
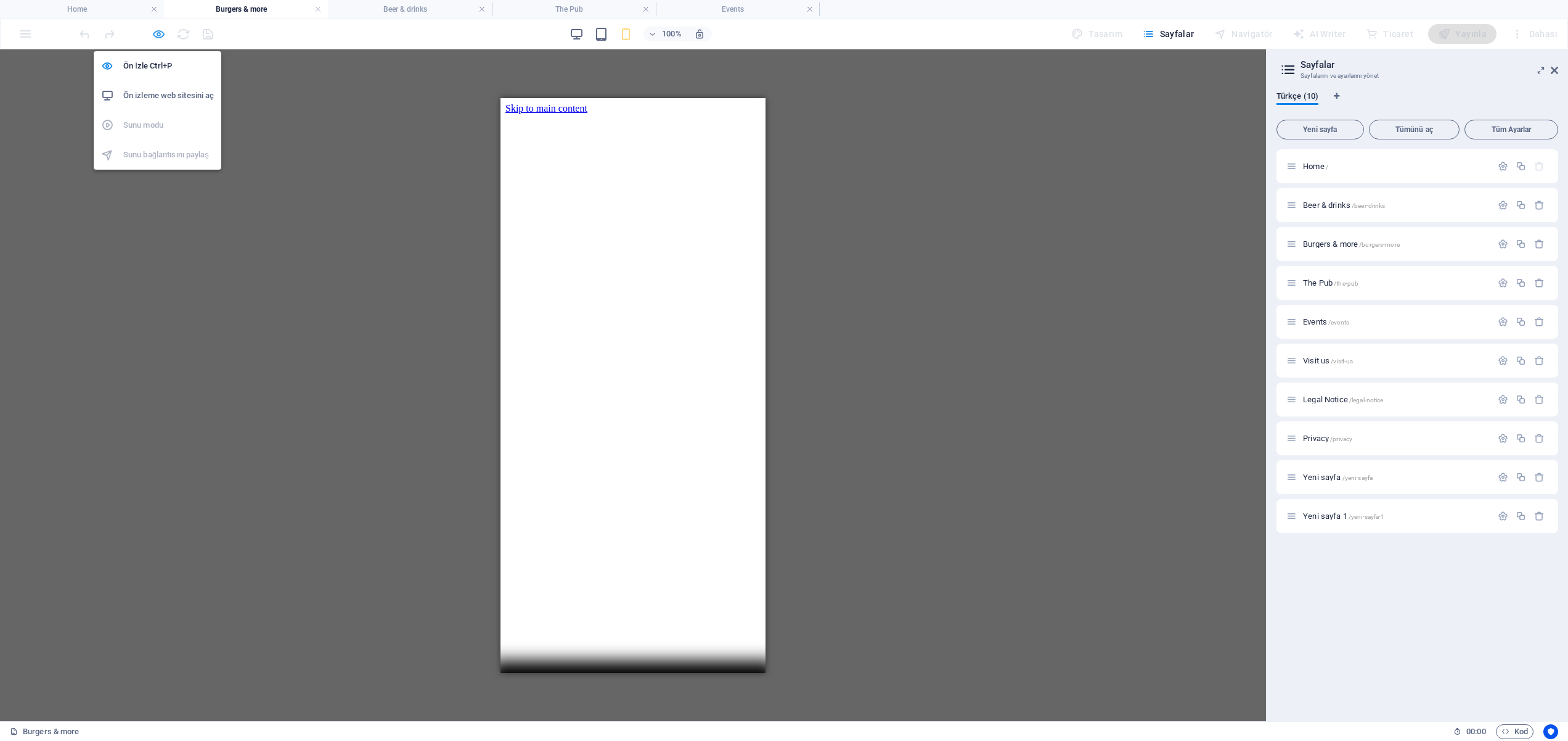
click at [153, 28] on icon "button" at bounding box center [159, 34] width 14 height 14
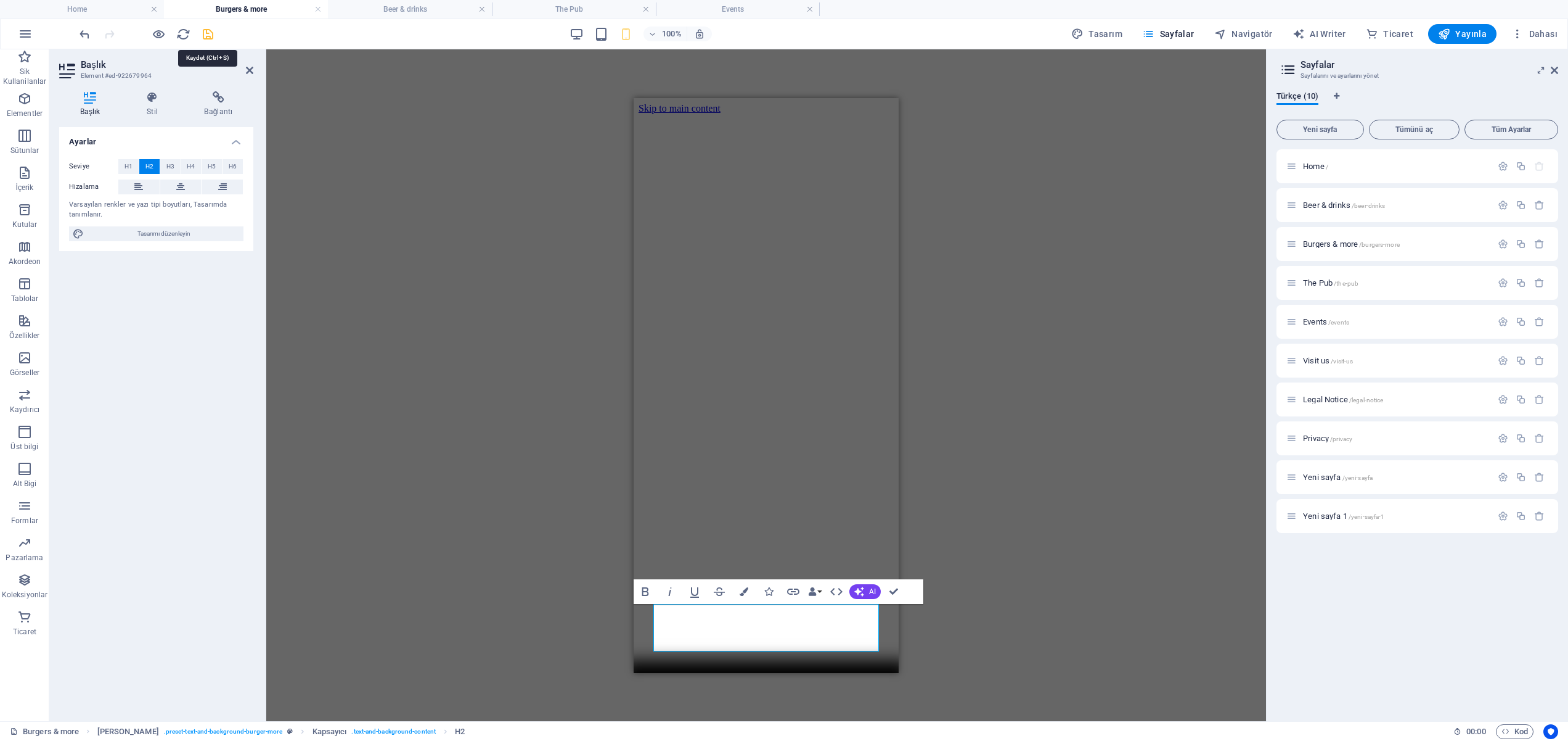
click at [207, 31] on icon "save" at bounding box center [208, 34] width 14 height 14
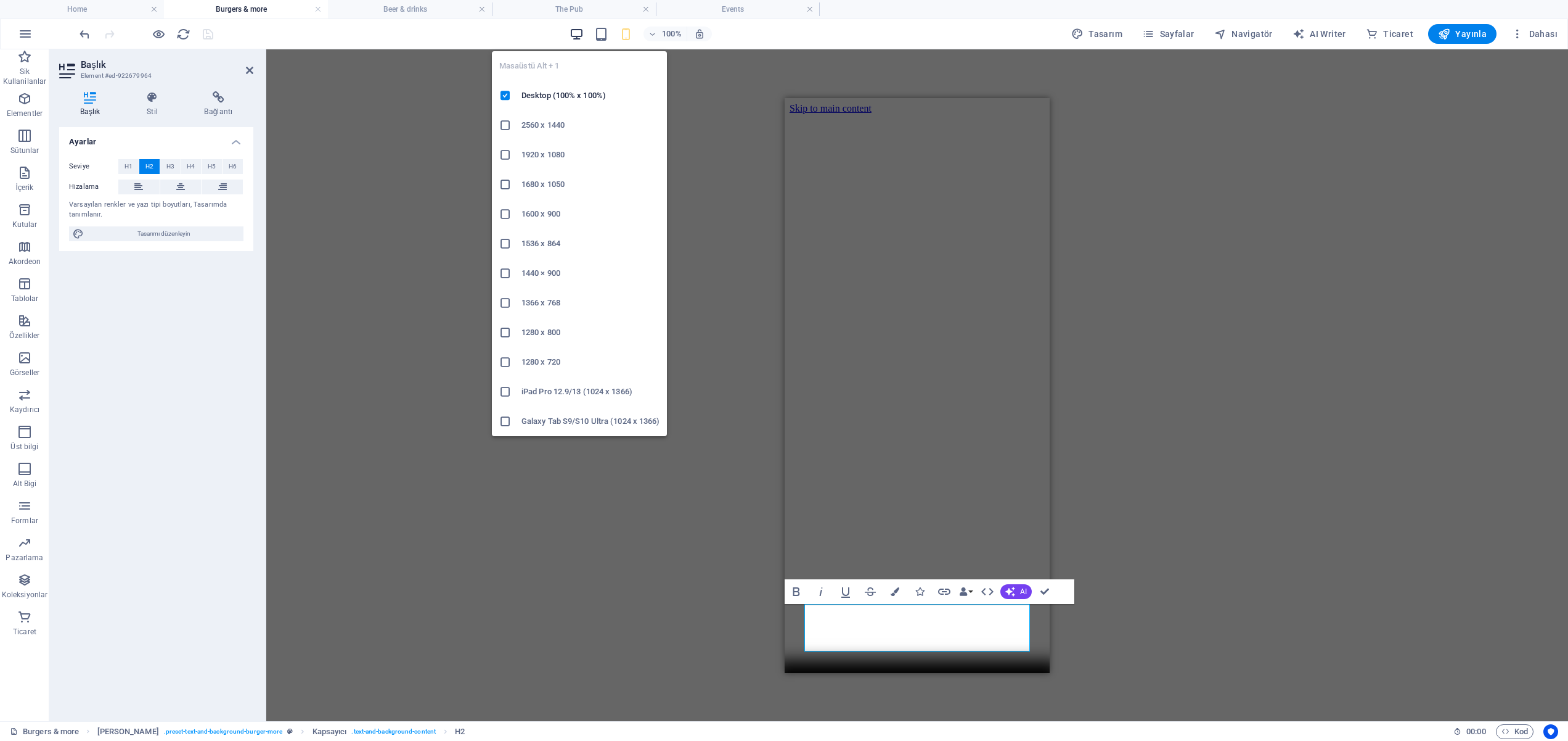
click at [579, 33] on icon "button" at bounding box center [576, 34] width 14 height 14
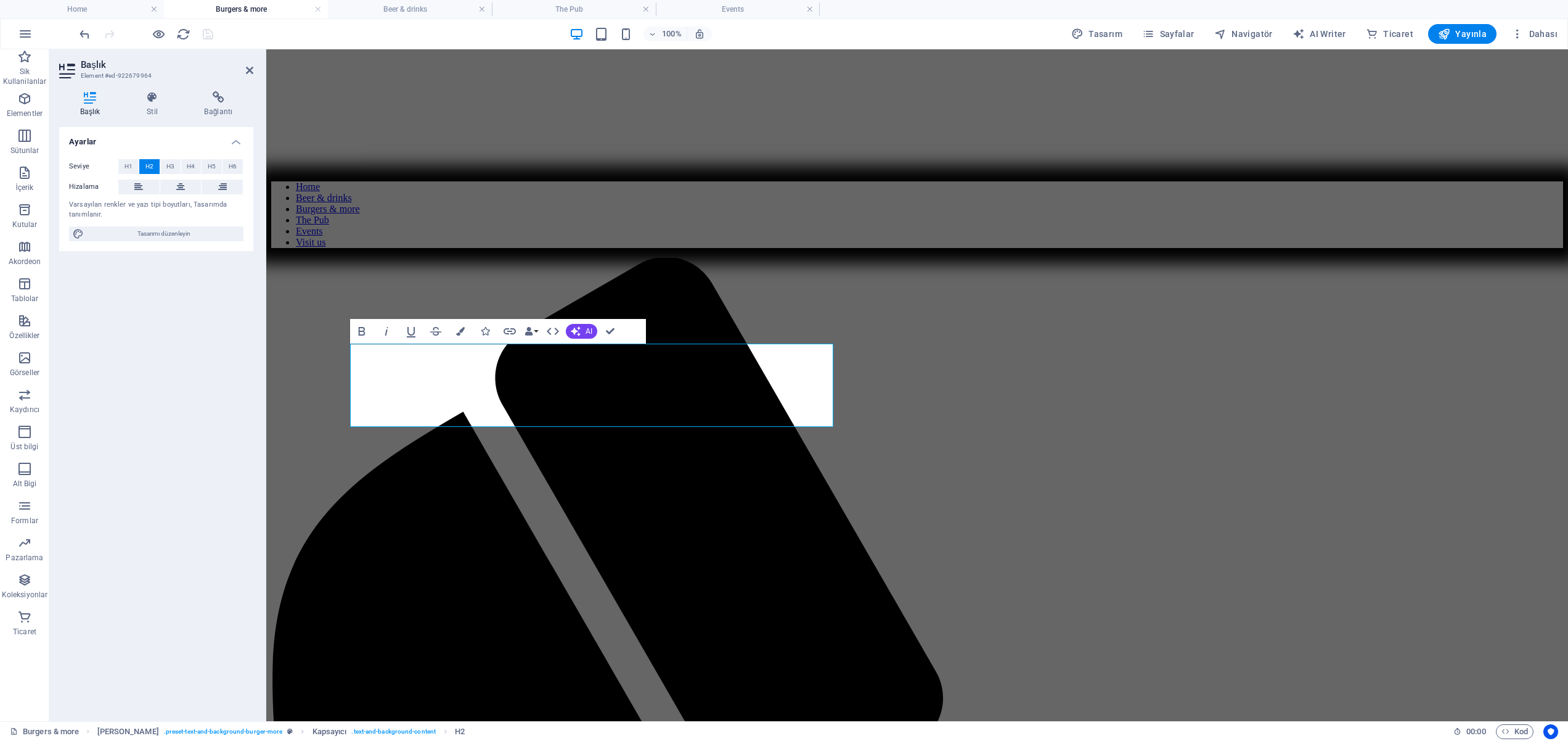
click at [179, 399] on div "Ayarlar Seviye H1 H2 H3 H4 H5 H6 Hizalama Varsayılan renkler ve yazı tipi boyut…" at bounding box center [156, 419] width 195 height 584
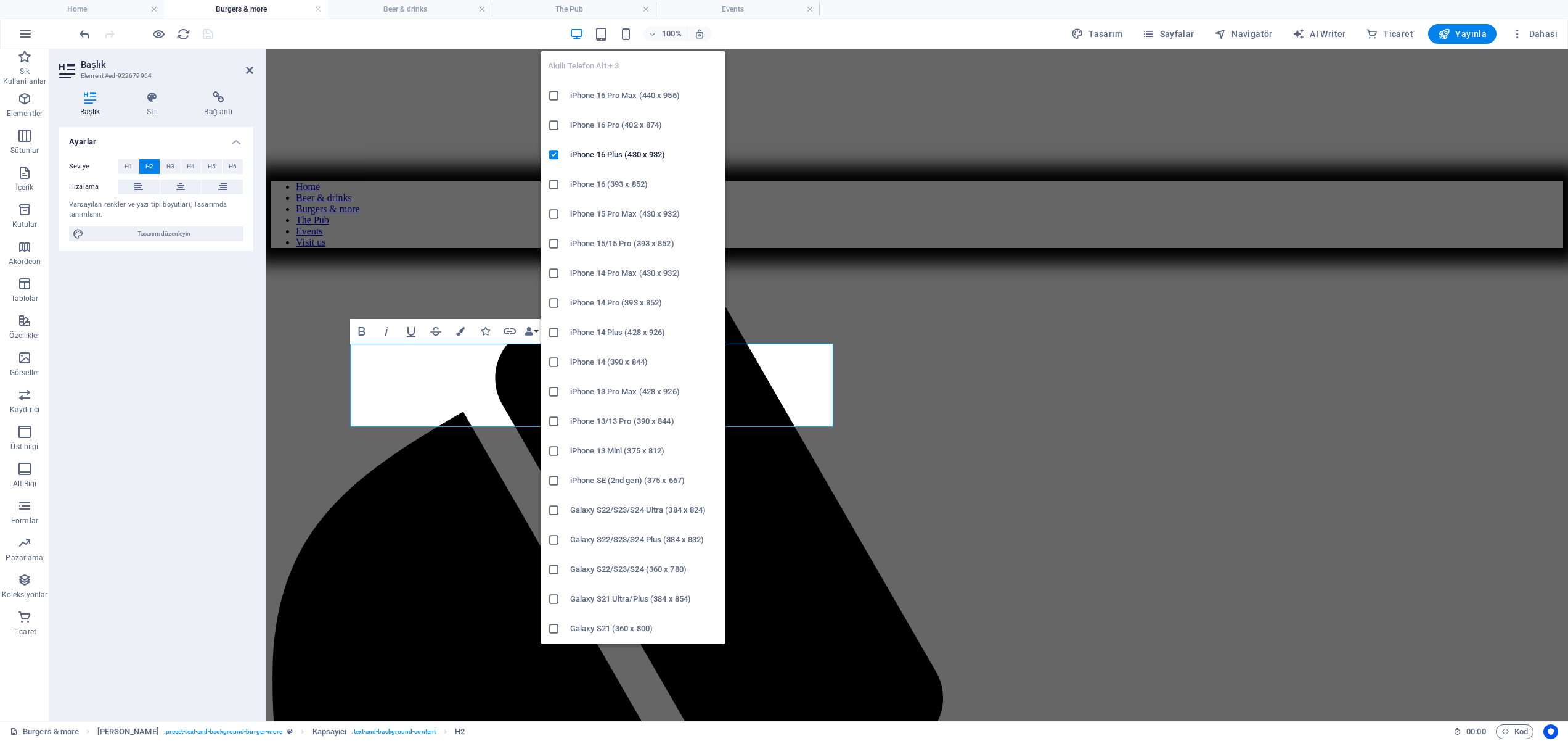
drag, startPoint x: 632, startPoint y: 31, endPoint x: 750, endPoint y: 161, distance: 175.6
click at [632, 31] on icon "button" at bounding box center [626, 34] width 14 height 14
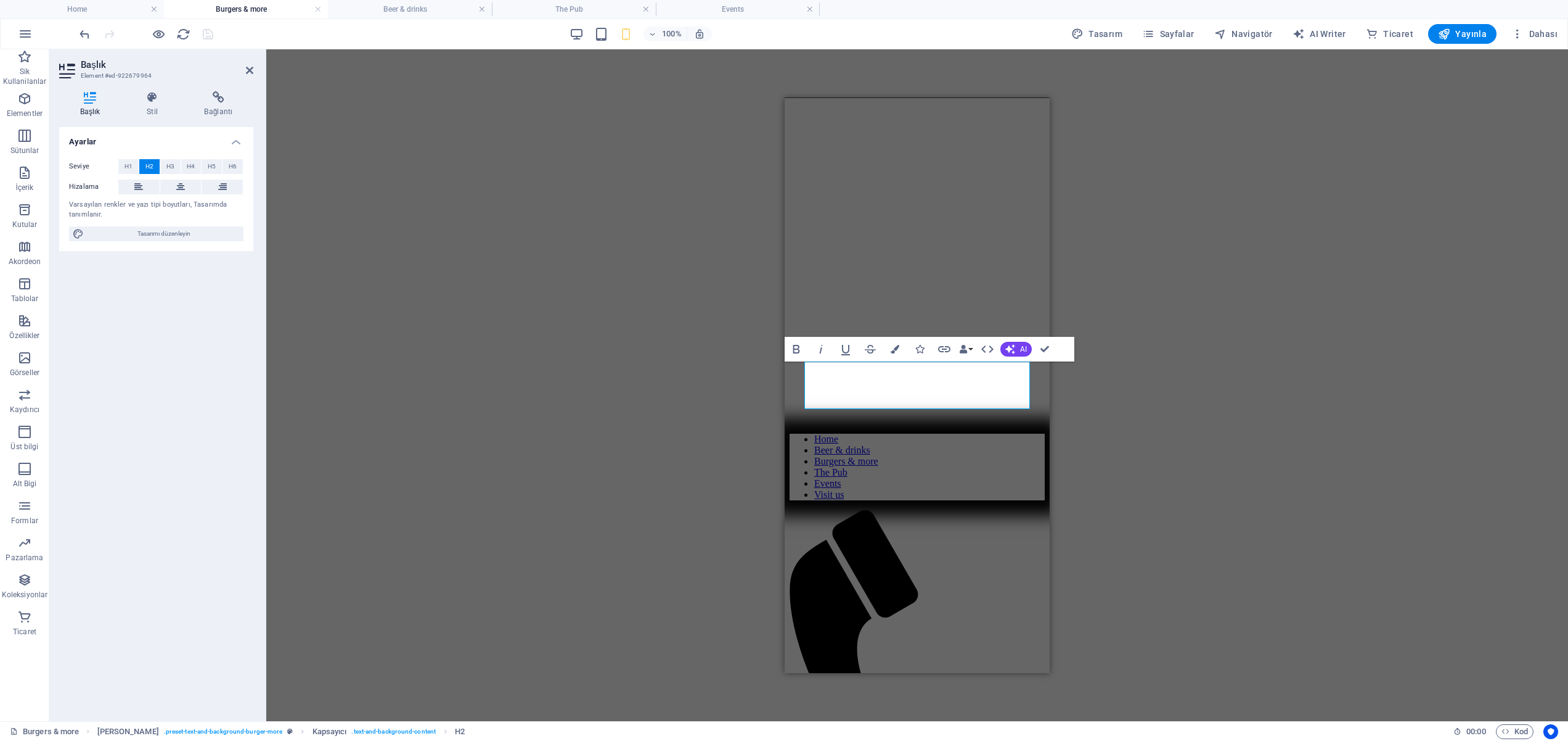
click at [1231, 287] on div "H3 Banner Banner Kapsayıcı Kapsayıcı Banner Logo Kaydırma göstergesi Yer Tutucu…" at bounding box center [917, 385] width 1302 height 672
click at [156, 31] on icon "button" at bounding box center [159, 34] width 14 height 14
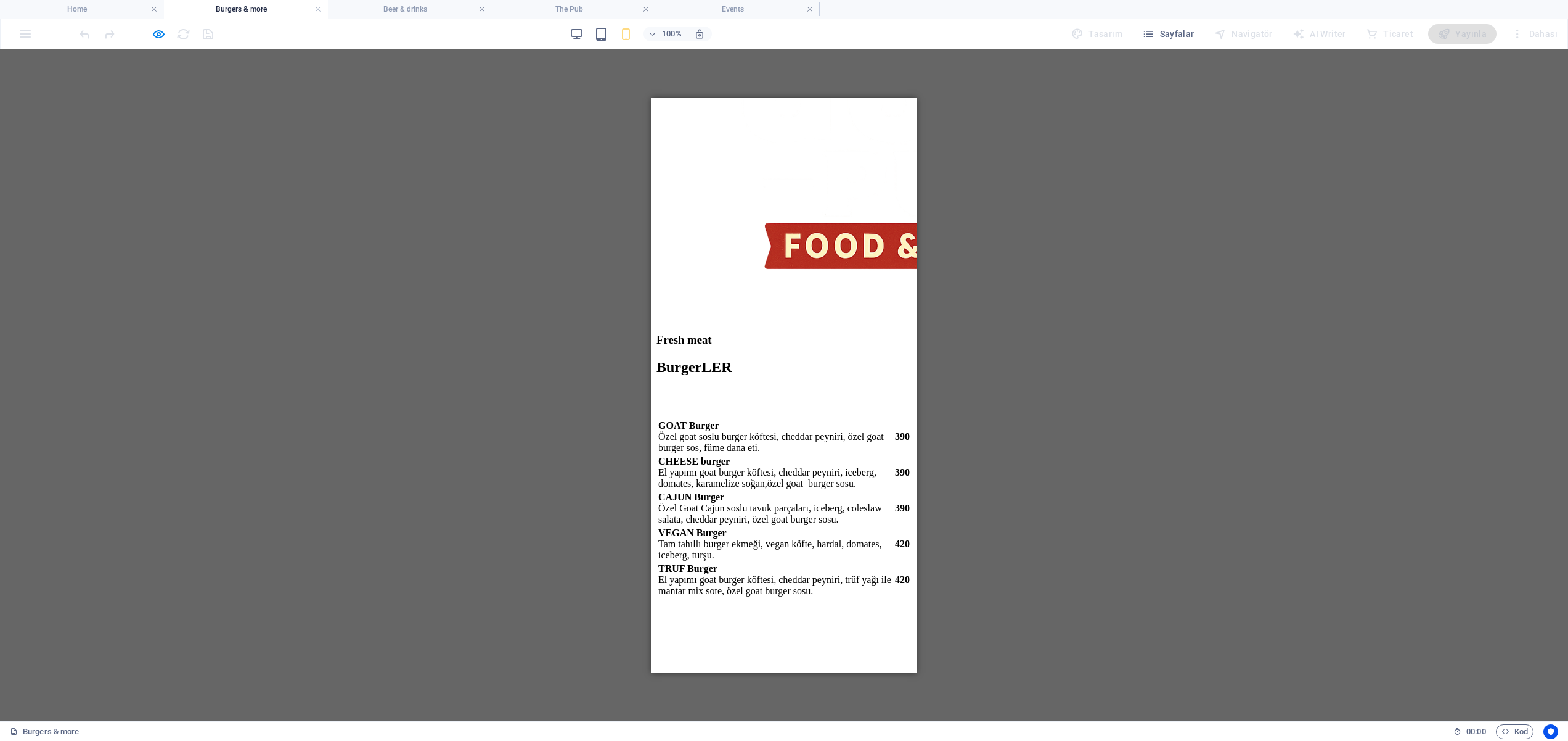
scroll to position [1471, 0]
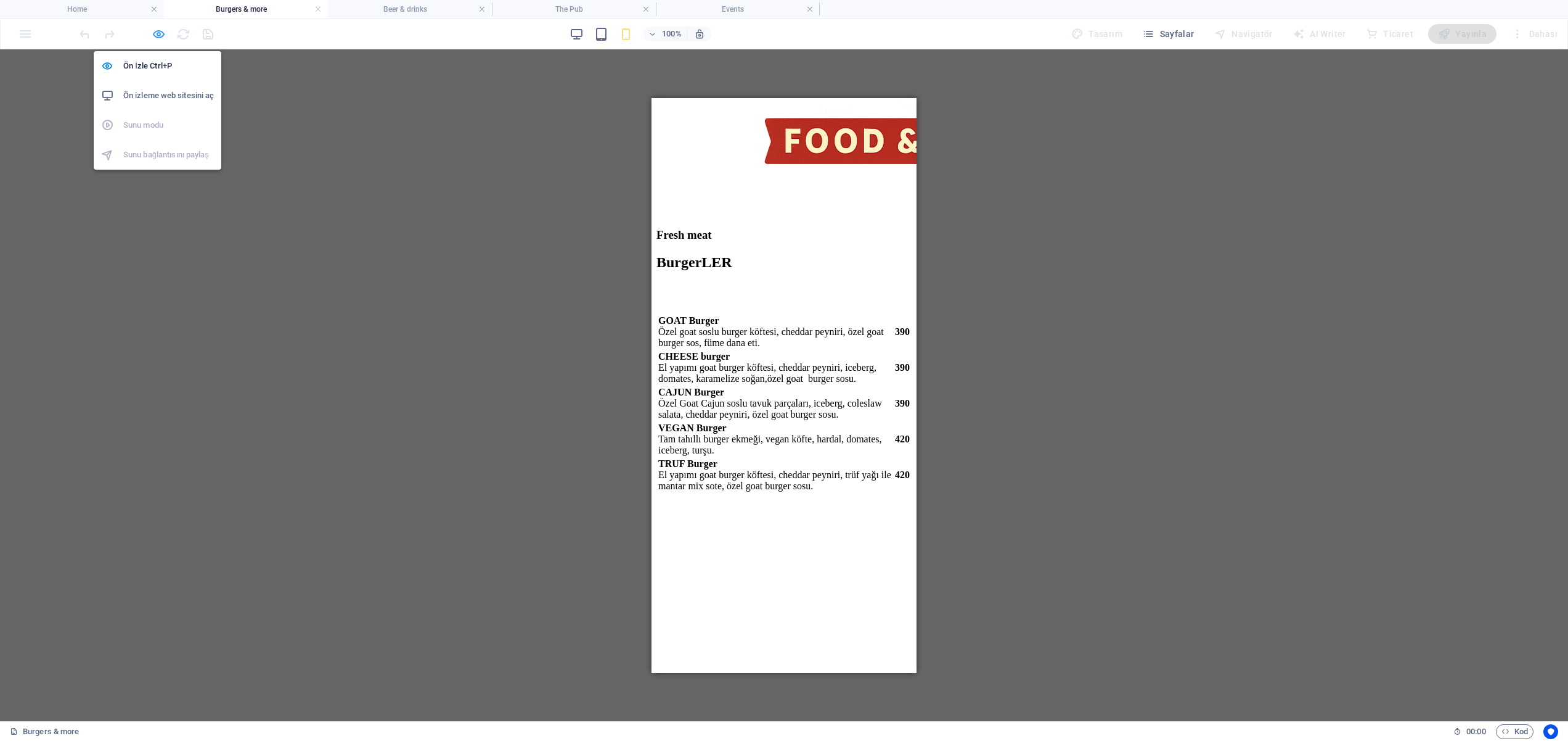
click at [160, 31] on icon "button" at bounding box center [159, 34] width 14 height 14
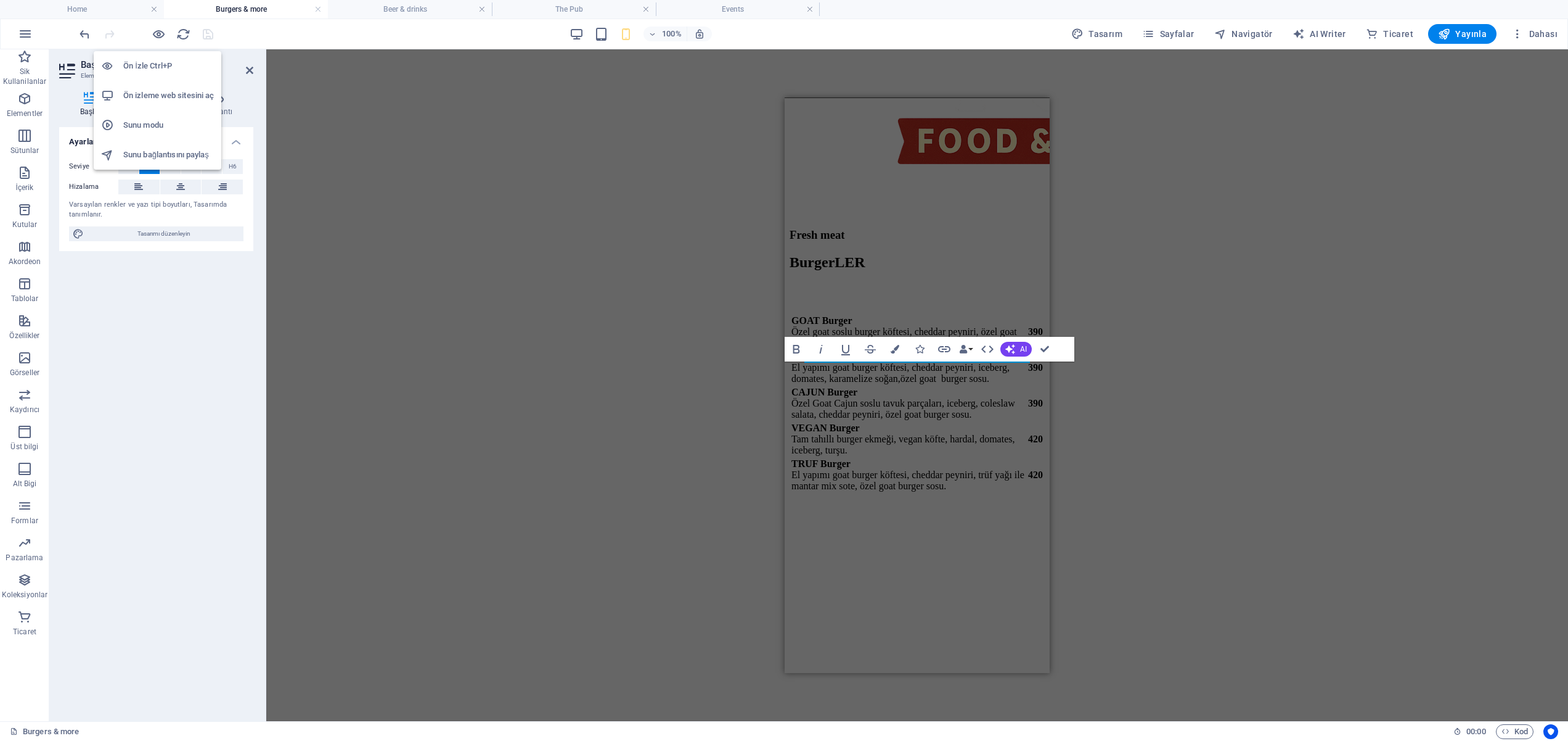
scroll to position [242, 0]
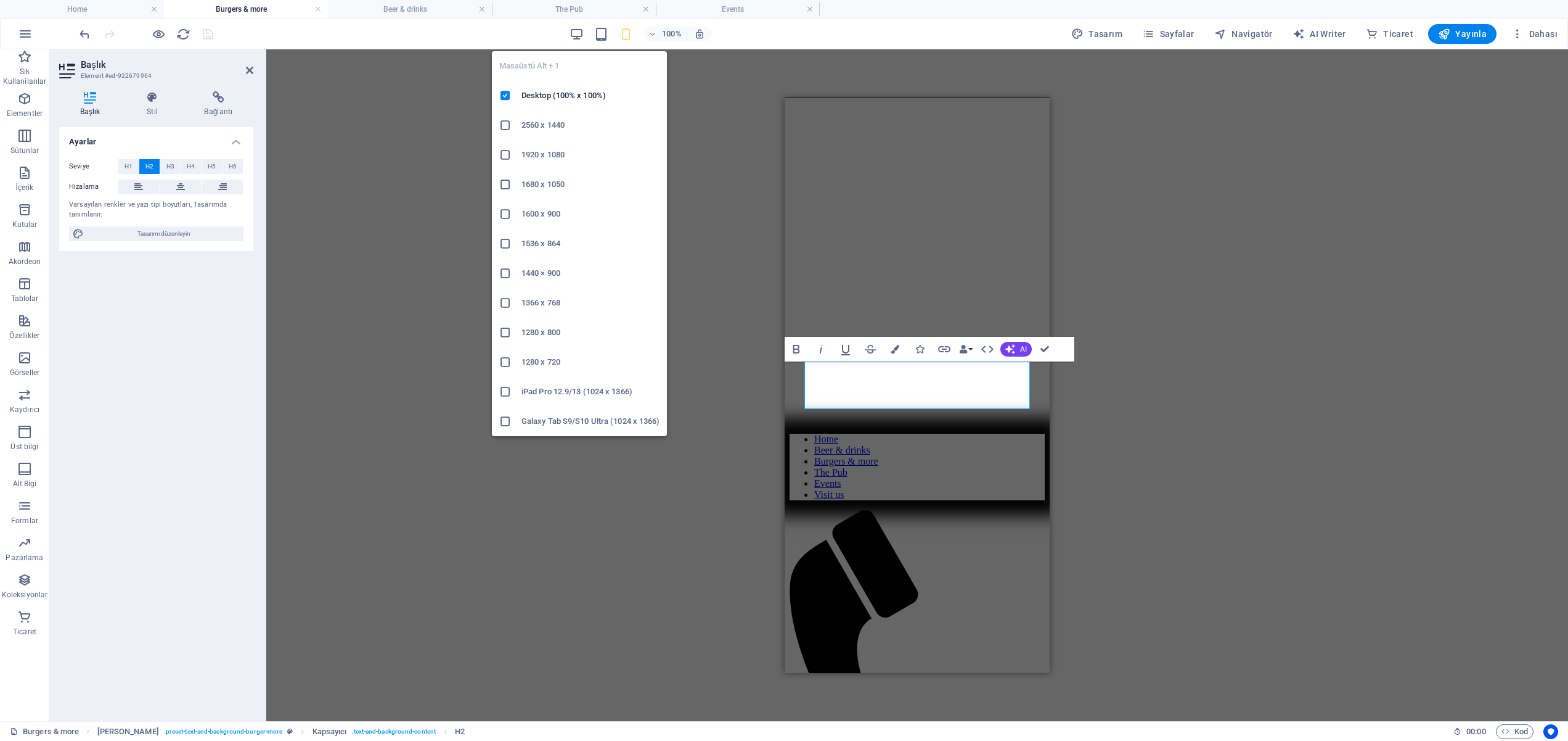
drag, startPoint x: 585, startPoint y: 34, endPoint x: 522, endPoint y: 139, distance: 122.4
click at [584, 33] on icon "button" at bounding box center [576, 34] width 14 height 14
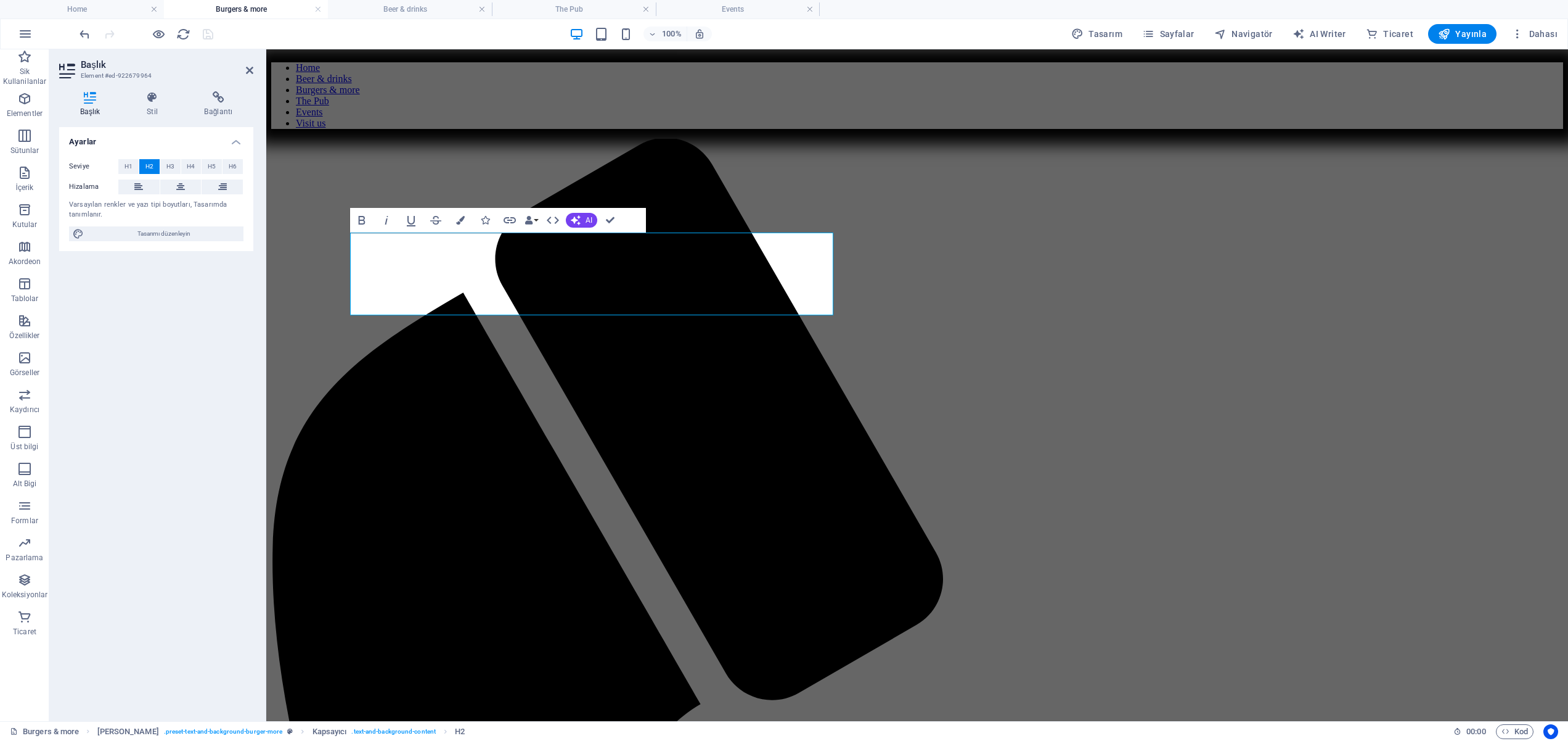
scroll to position [707, 0]
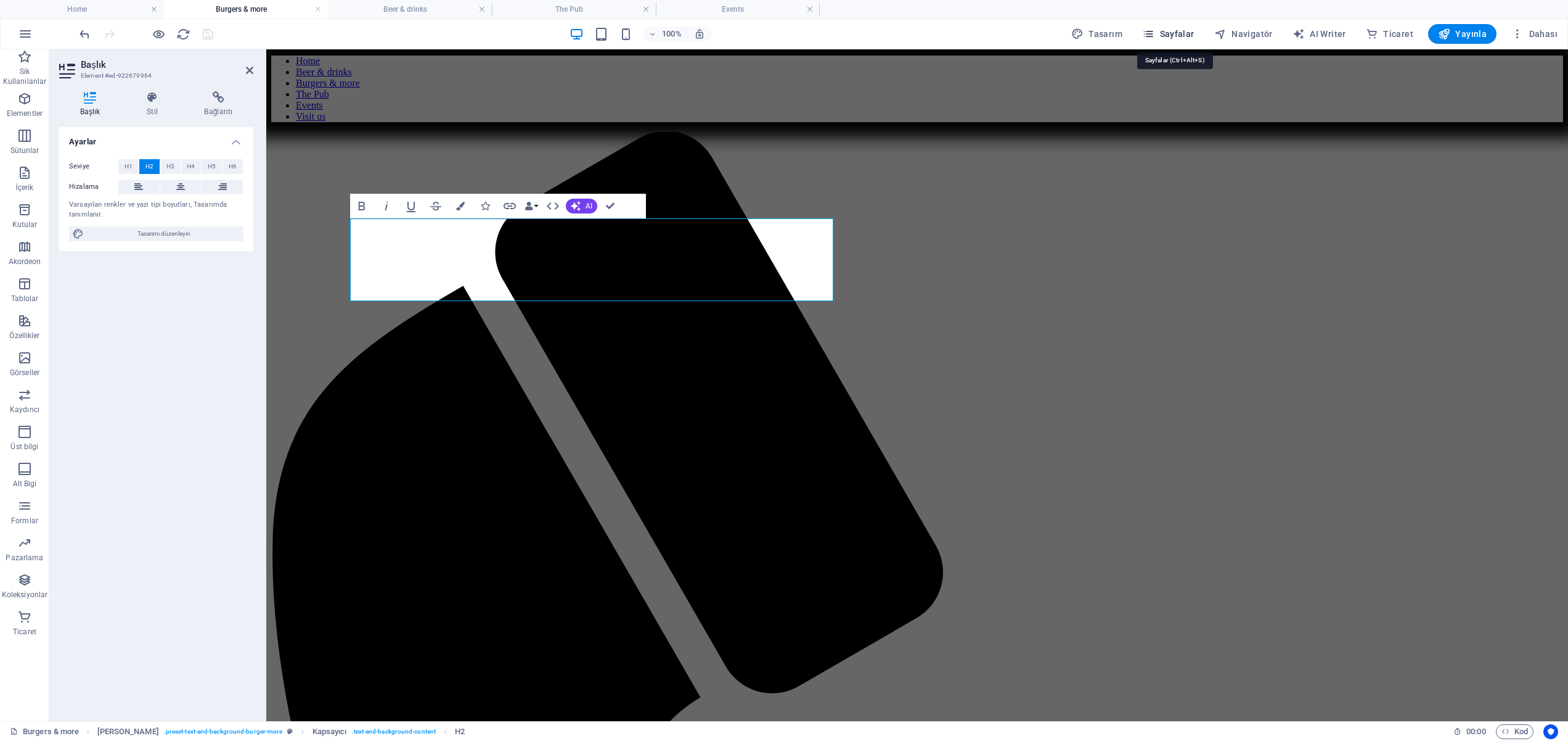
click at [1182, 32] on span "Sayfalar" at bounding box center [1168, 34] width 52 height 13
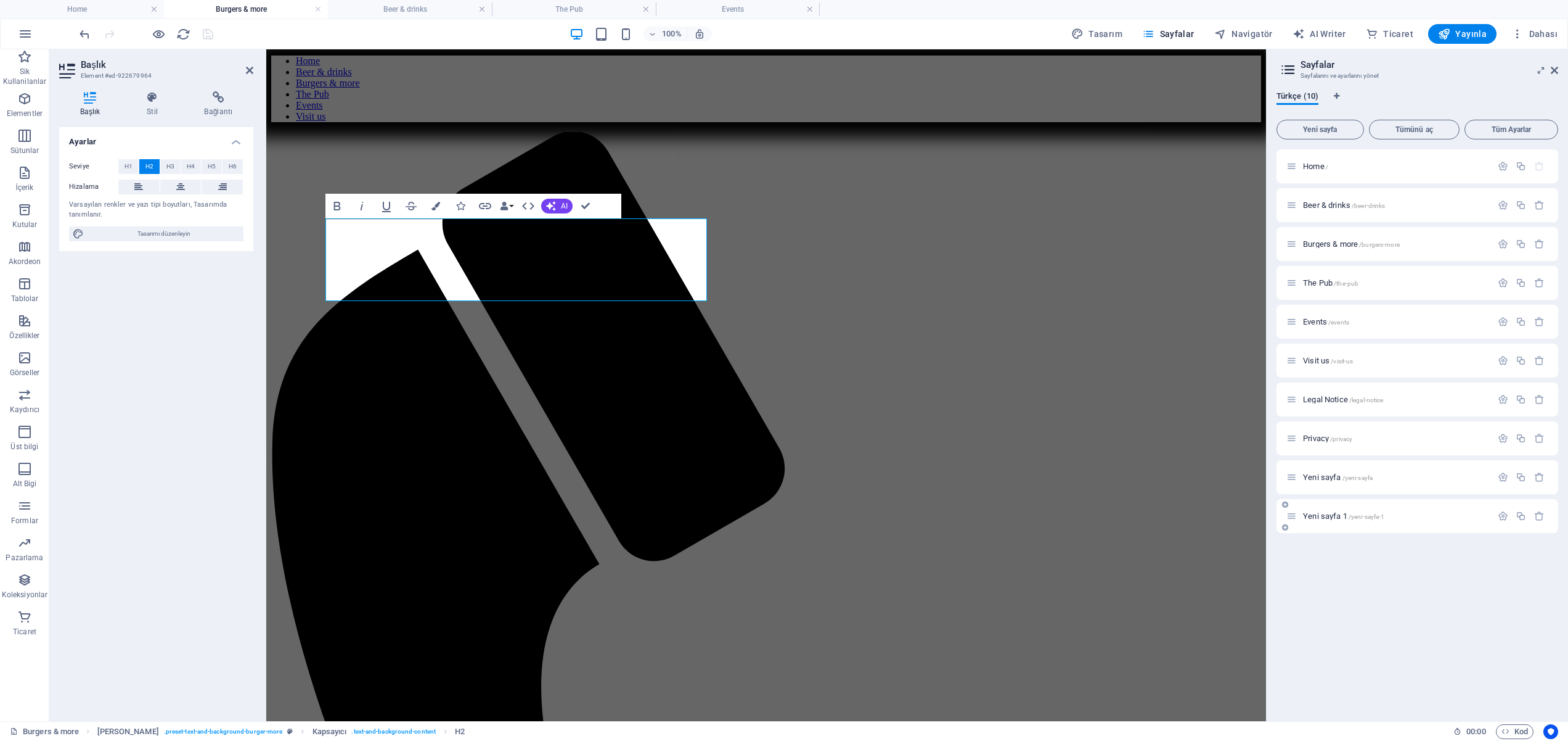
scroll to position [708, 0]
click at [1428, 200] on div "Beer & drinks /beer-drinks" at bounding box center [1389, 205] width 205 height 14
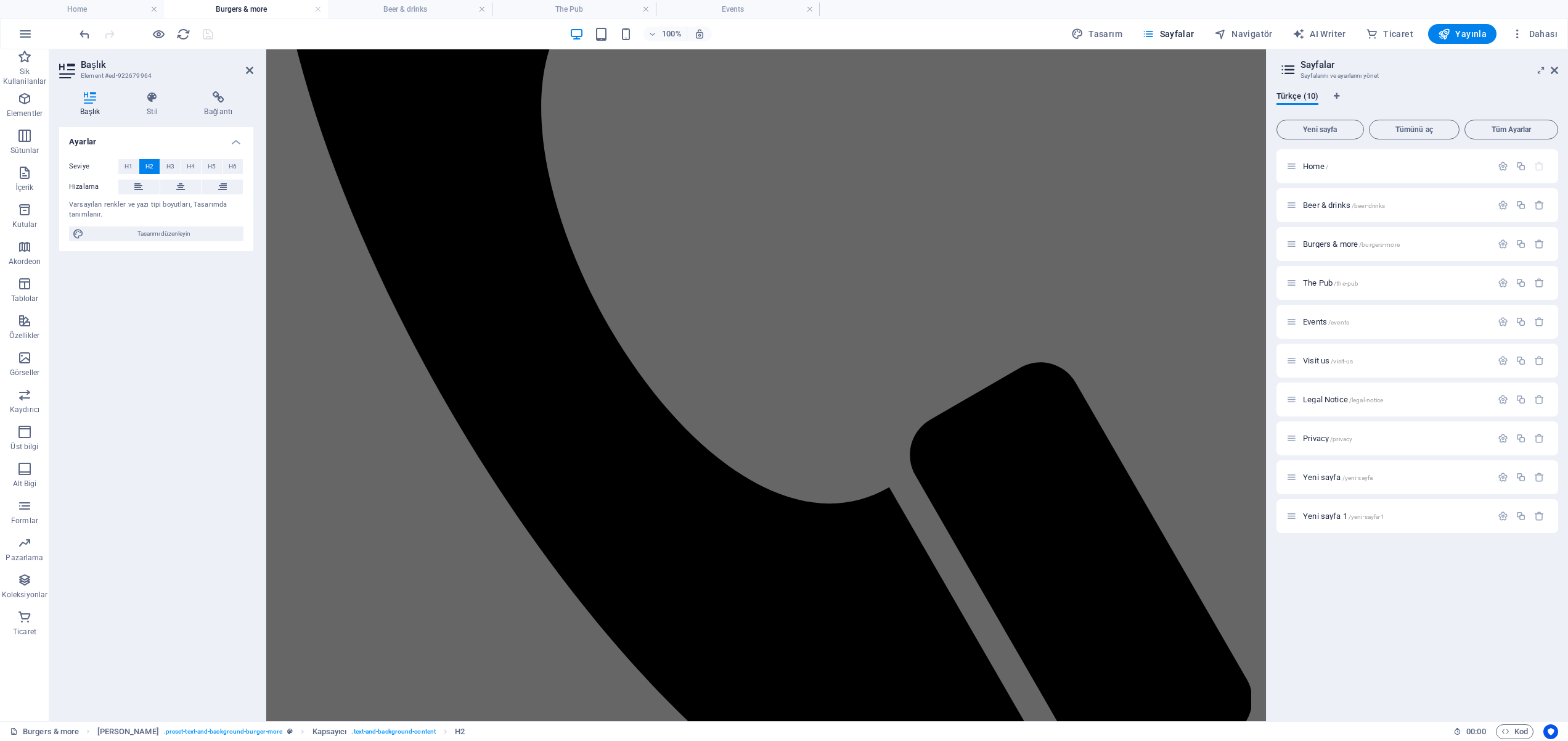
scroll to position [1379, 0]
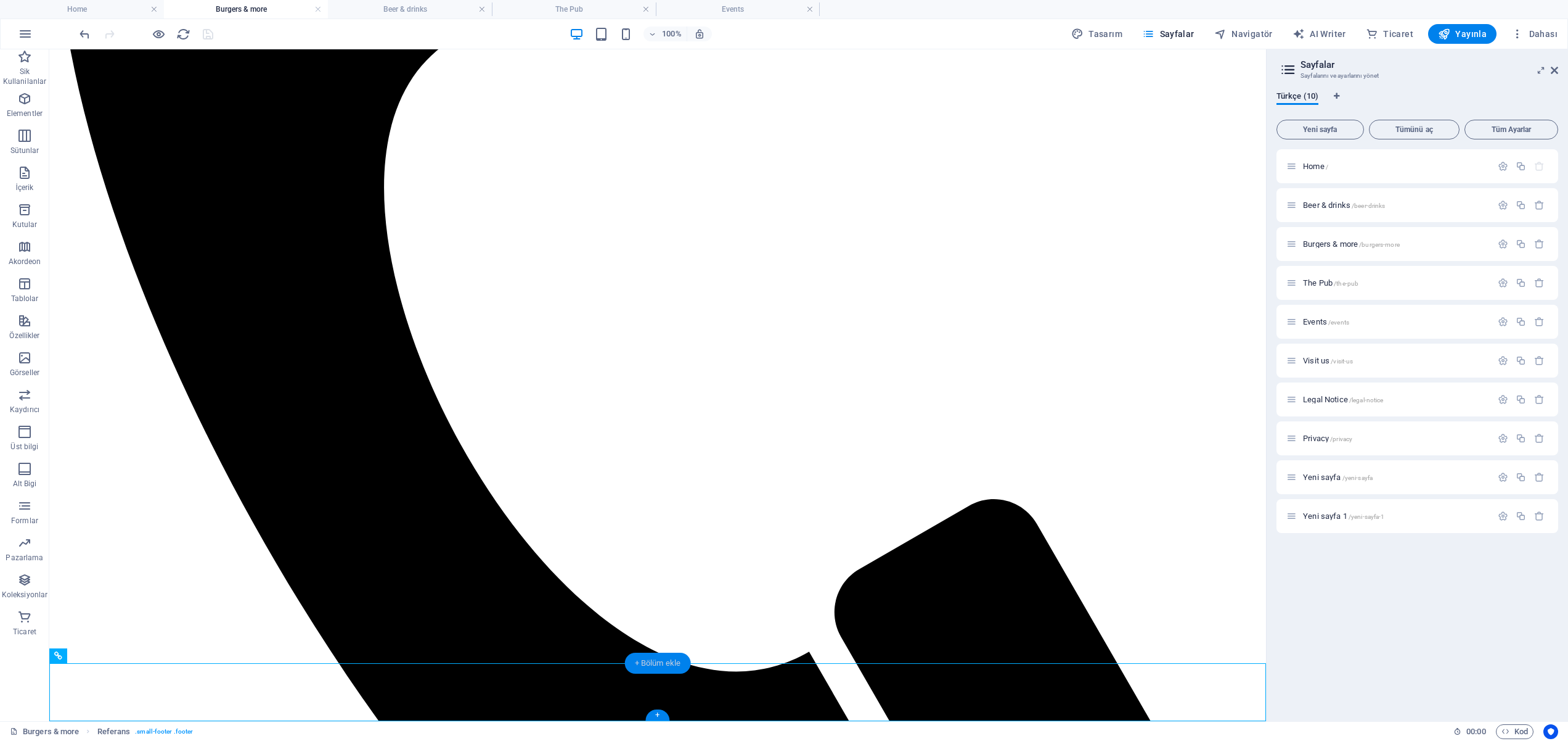
click at [668, 659] on div "+ Bölüm ekle" at bounding box center [658, 662] width 66 height 21
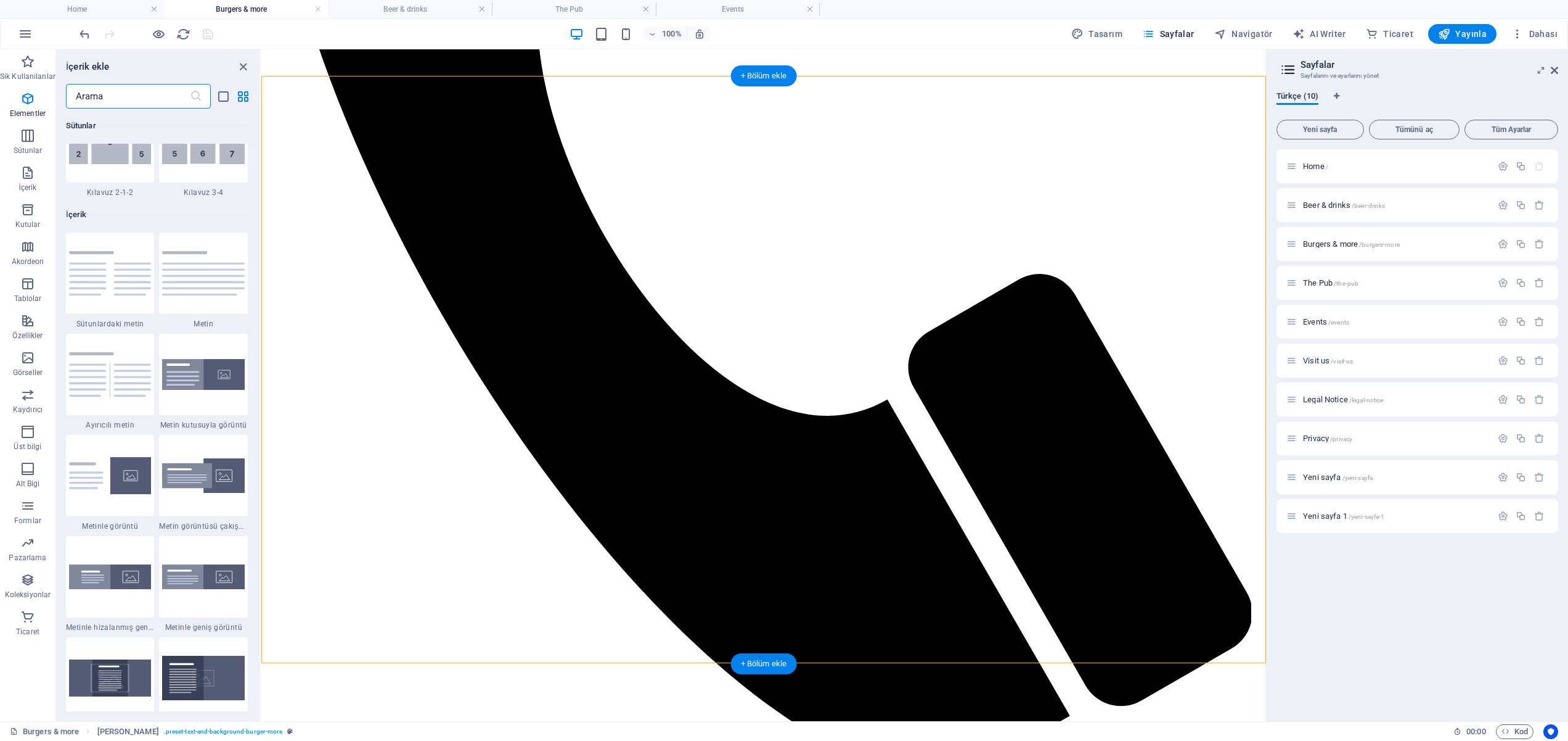
scroll to position [2158, 0]
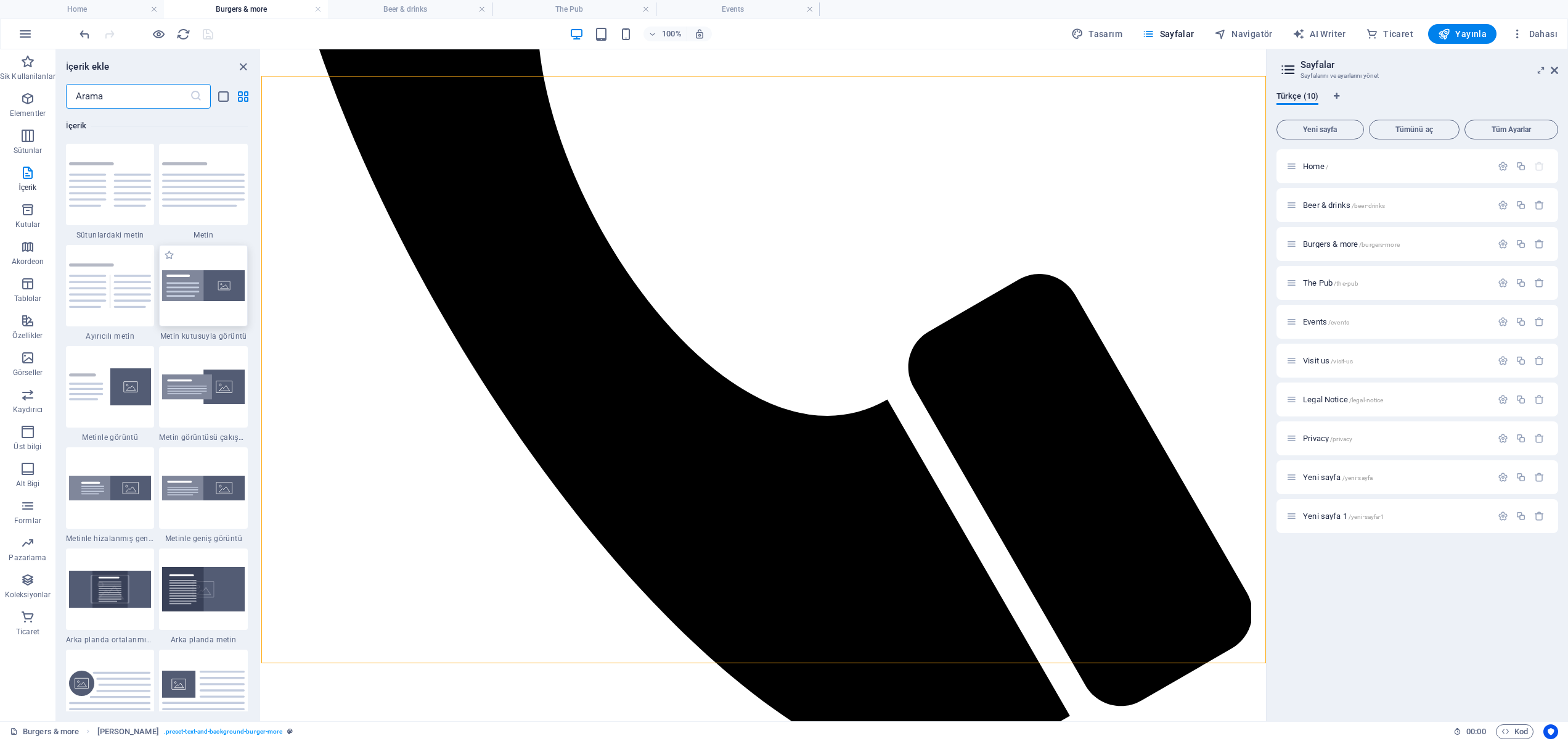
click at [190, 284] on img at bounding box center [204, 285] width 82 height 31
select select "rem"
select select "px"
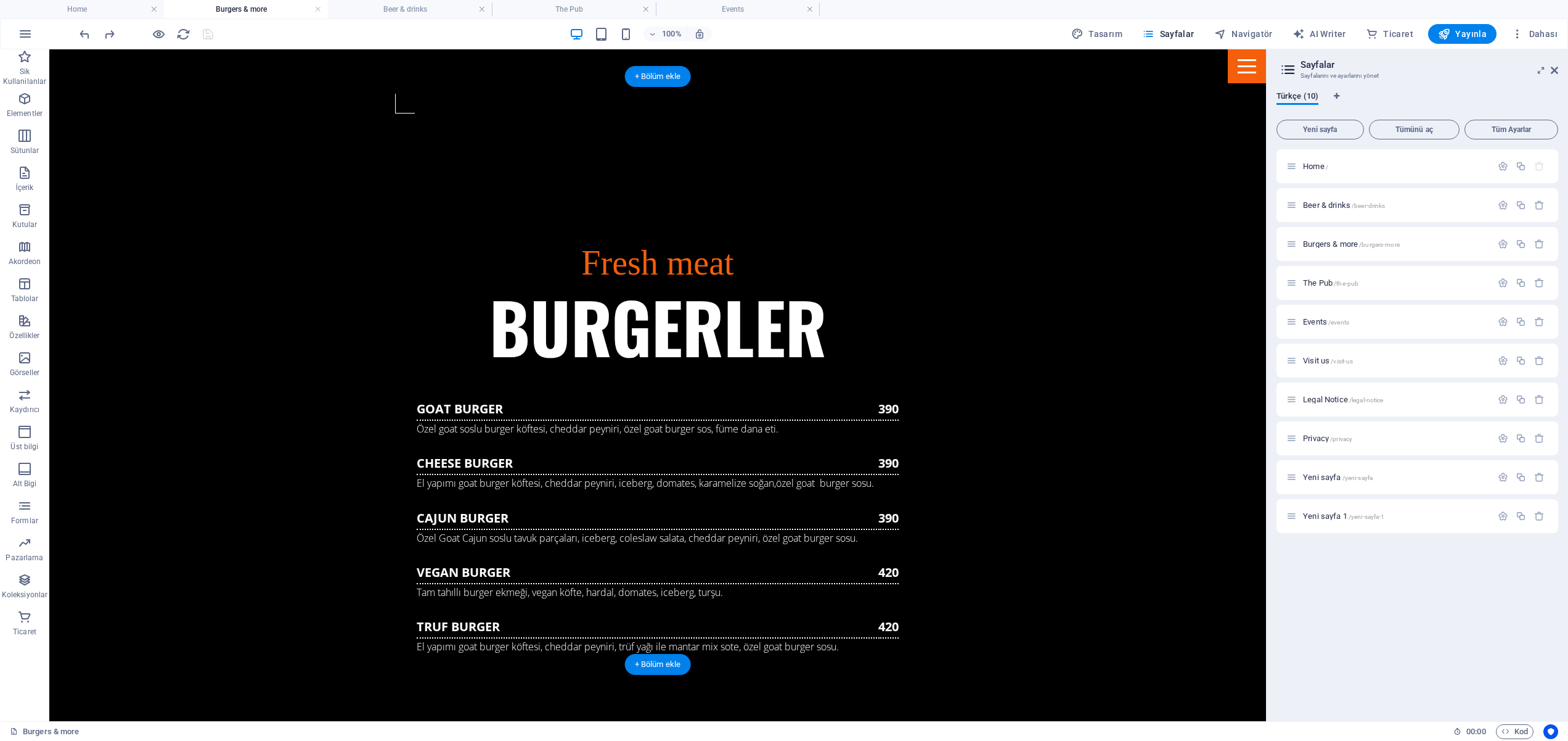
scroll to position [1329, 0]
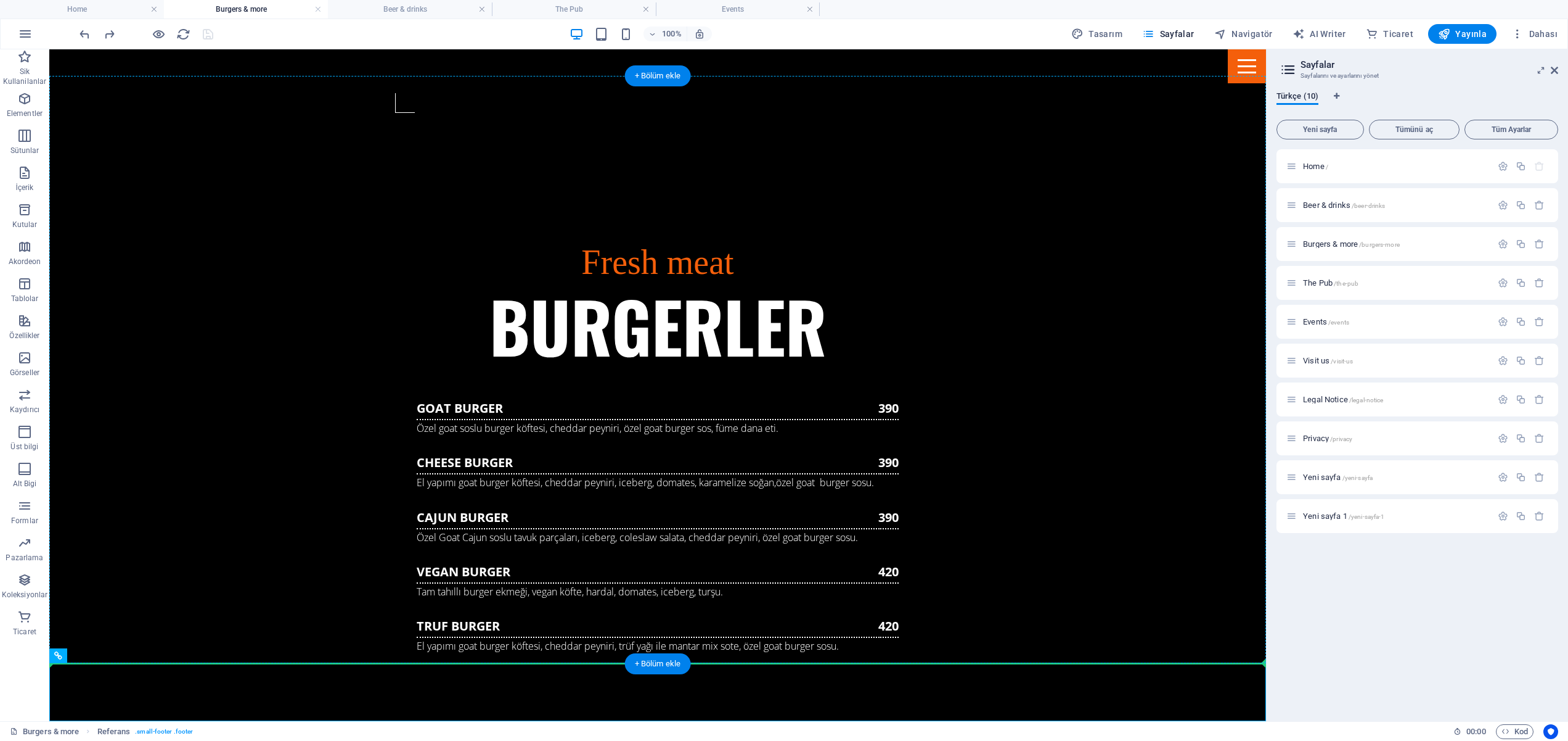
drag, startPoint x: 686, startPoint y: 637, endPoint x: 254, endPoint y: 456, distance: 468.4
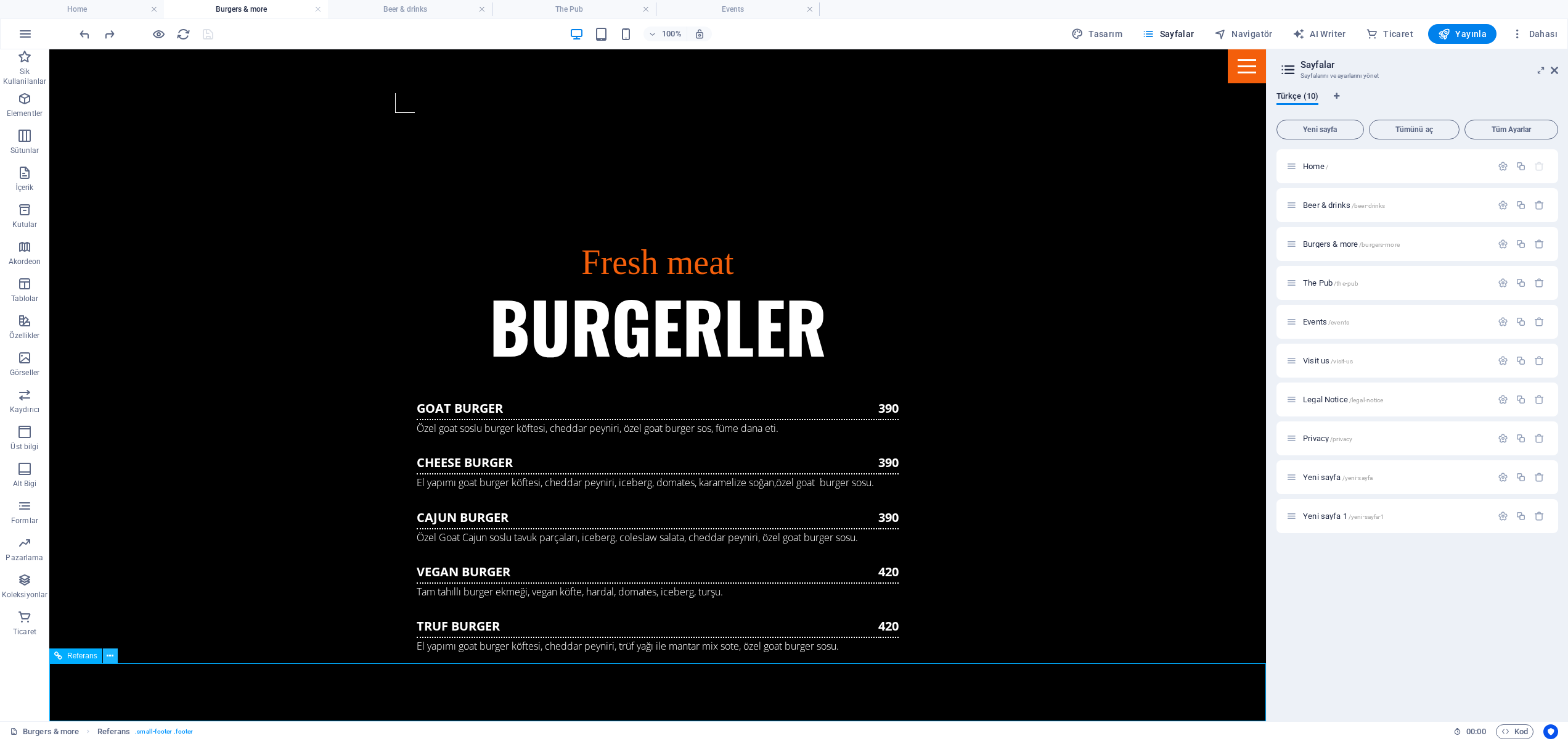
click at [114, 657] on button at bounding box center [110, 656] width 15 height 15
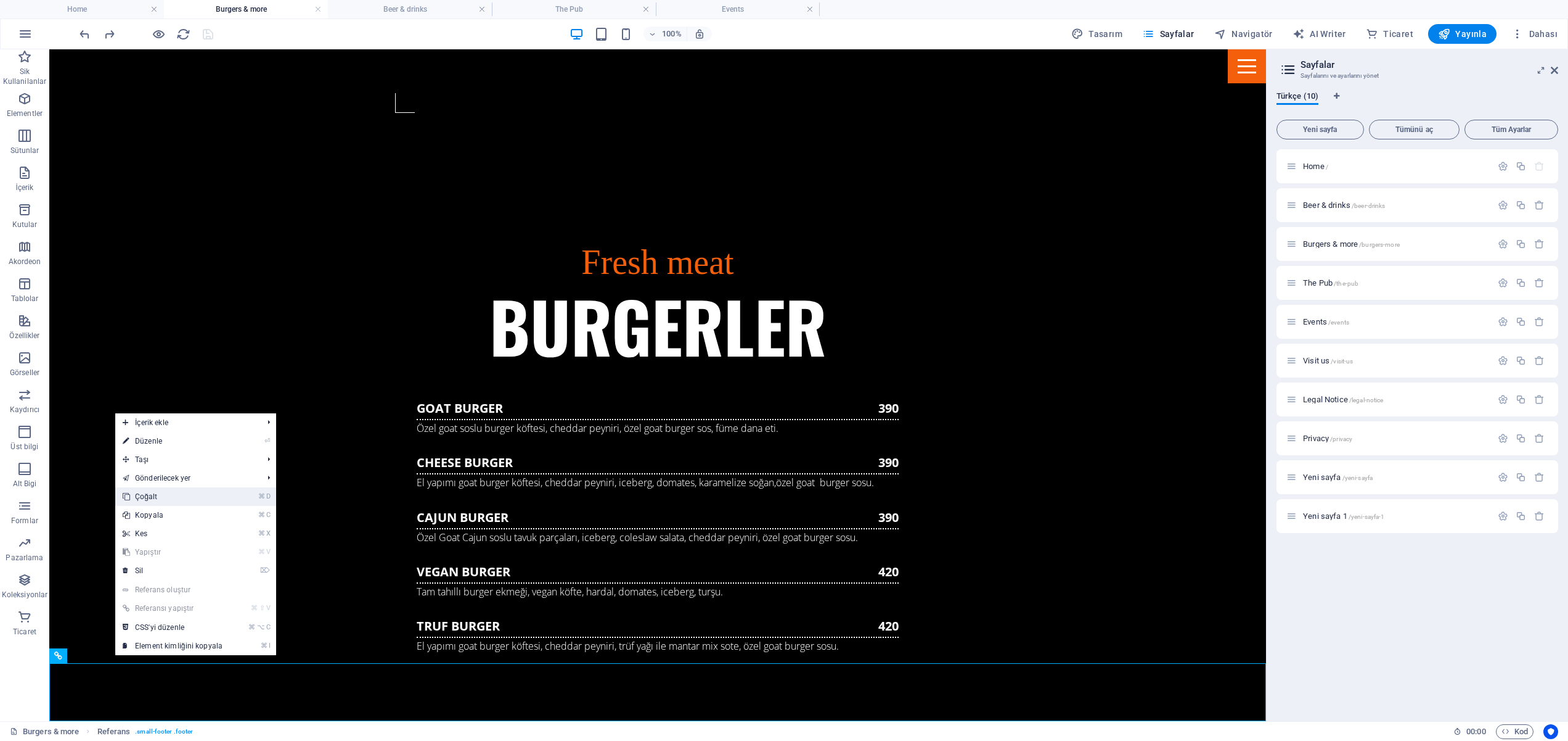
drag, startPoint x: 149, startPoint y: 493, endPoint x: 103, endPoint y: 445, distance: 66.5
click at [149, 493] on link "⌘ D Çoğalt" at bounding box center [173, 496] width 115 height 19
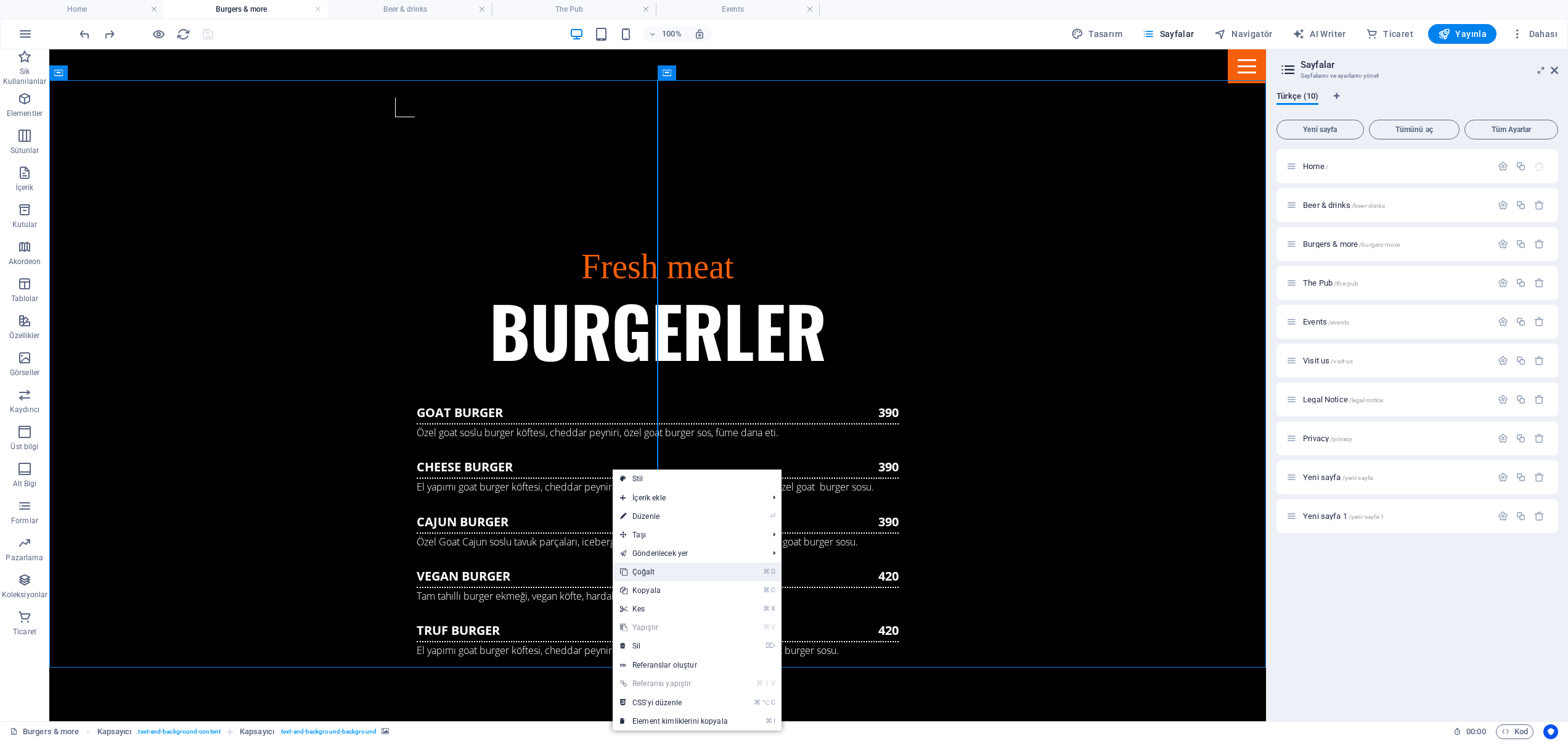
click at [669, 576] on link "⌘ D Çoğalt" at bounding box center [673, 571] width 123 height 19
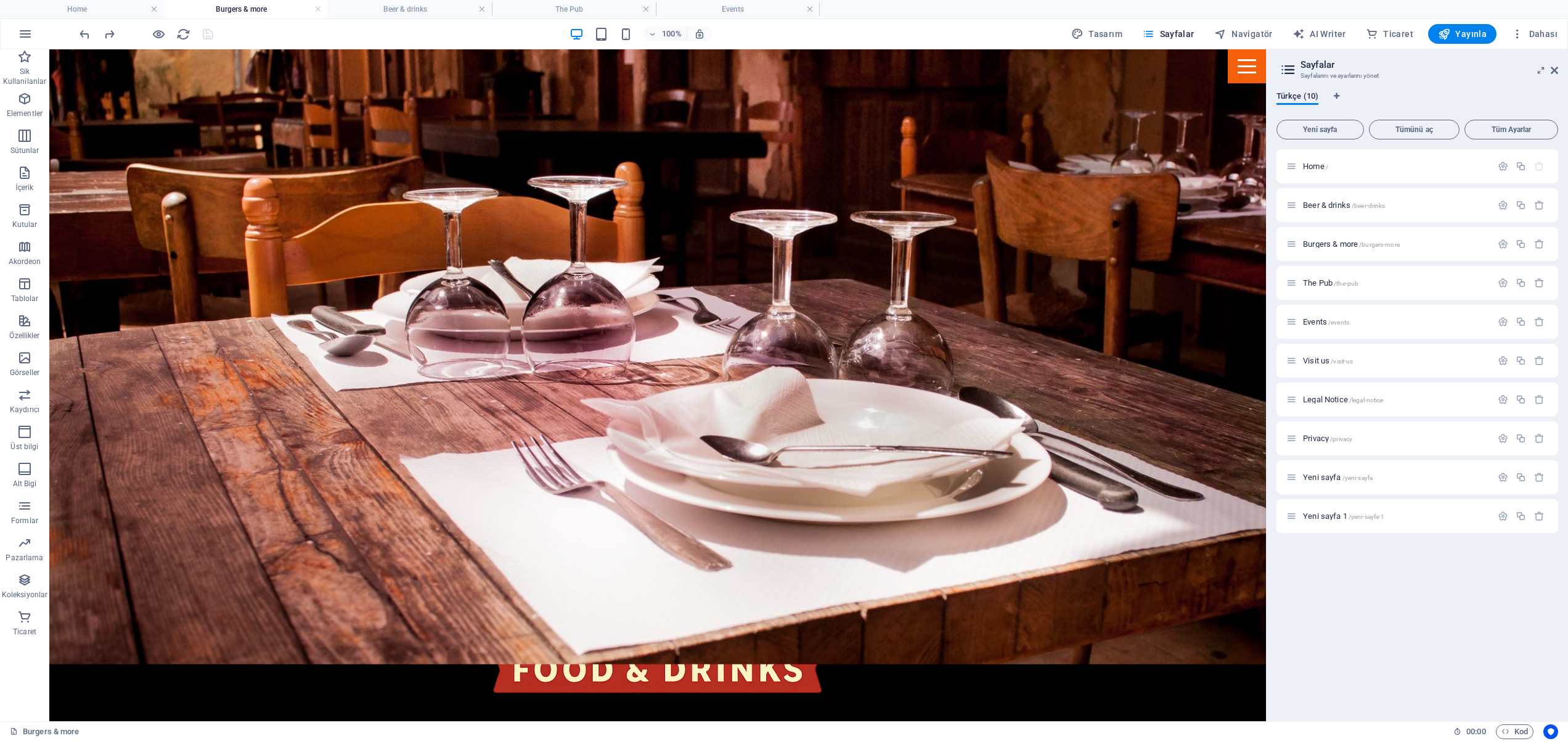
scroll to position [680, 0]
